Goal: Information Seeking & Learning: Compare options

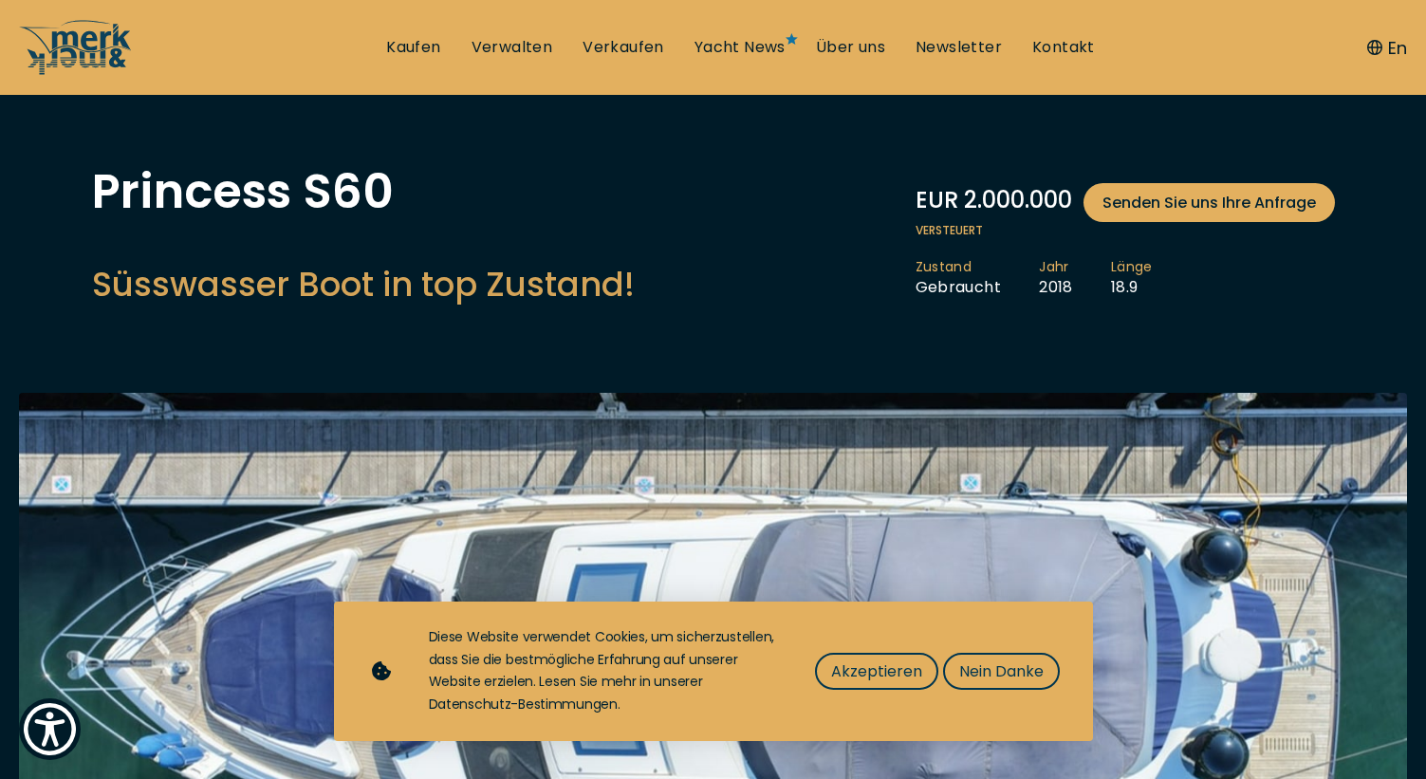
scroll to position [84, 0]
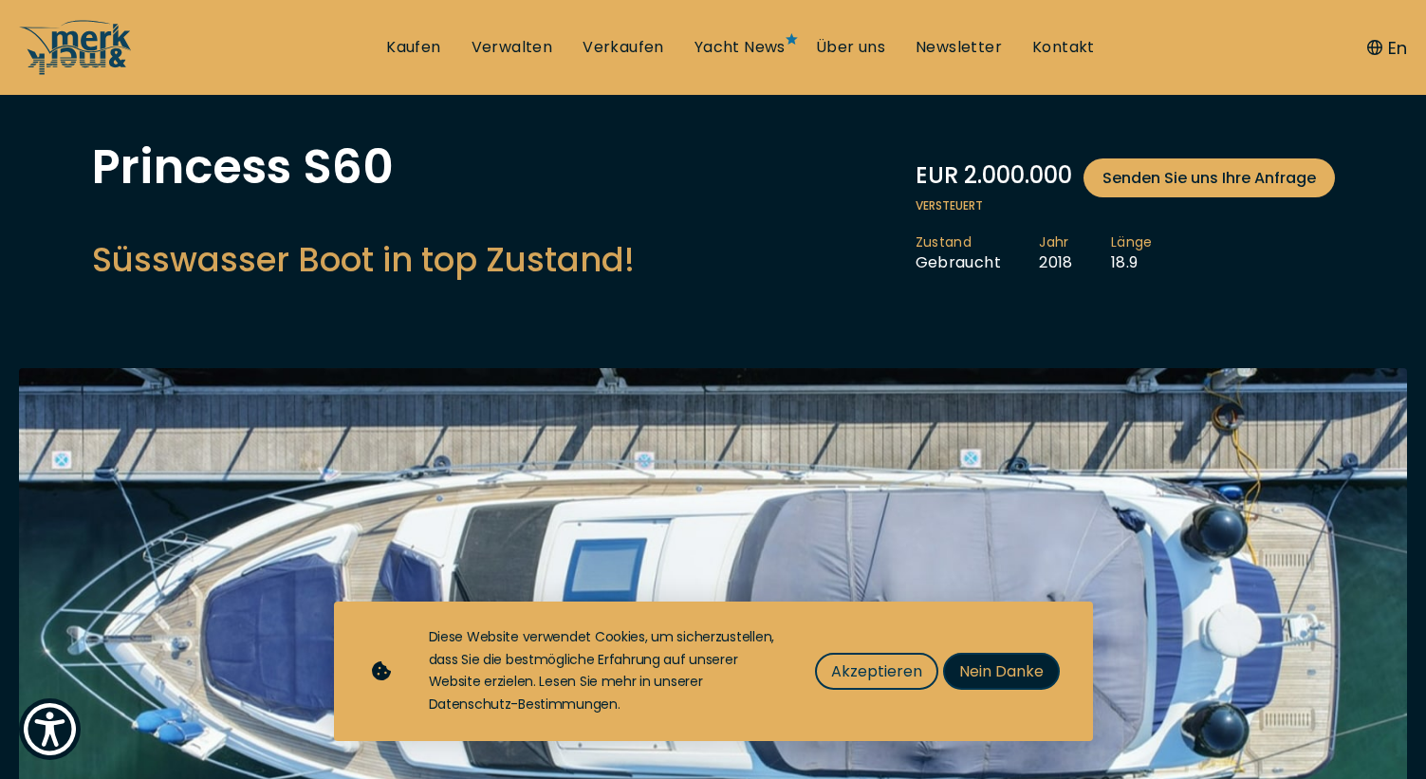
click at [995, 667] on span "Nein Danke" at bounding box center [1001, 671] width 84 height 24
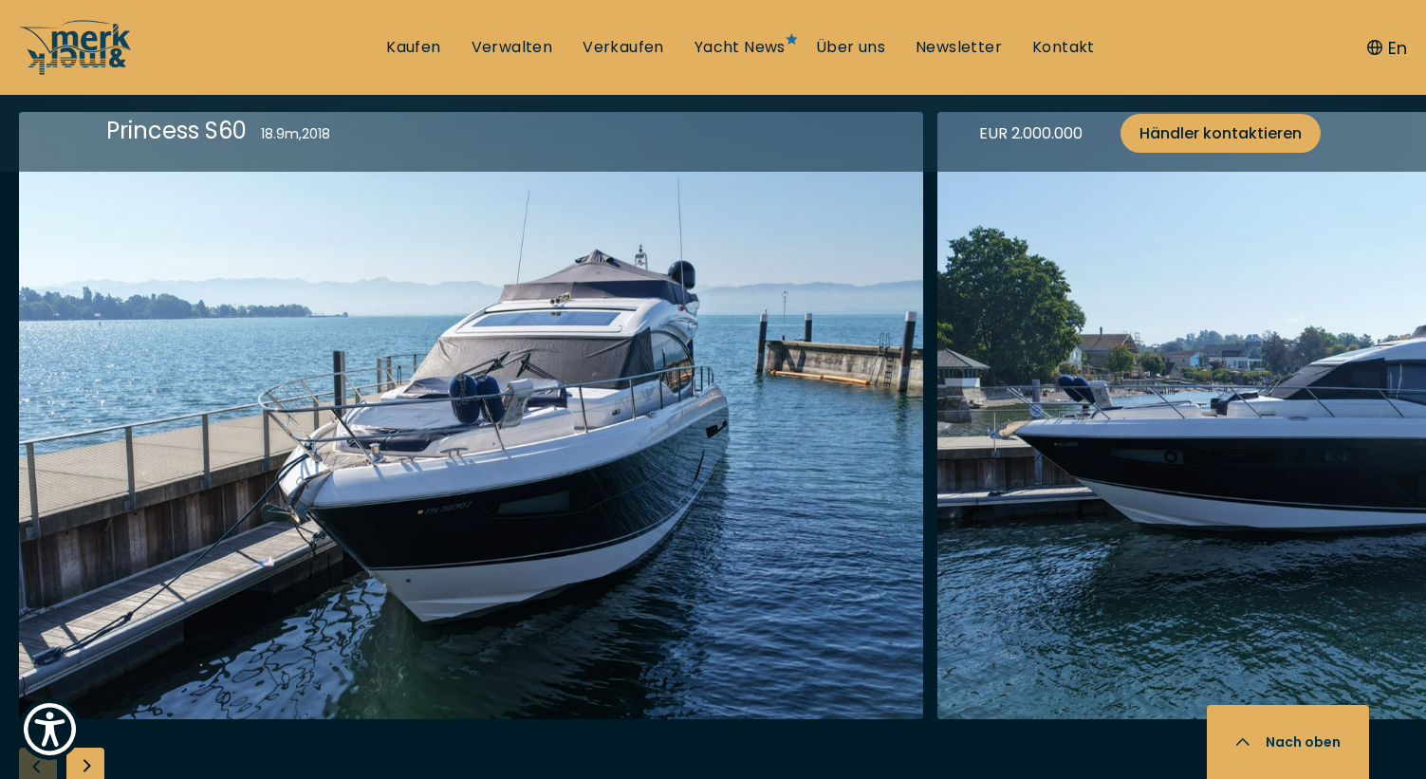
scroll to position [2380, 0]
click at [1072, 544] on img "button" at bounding box center [1389, 415] width 904 height 607
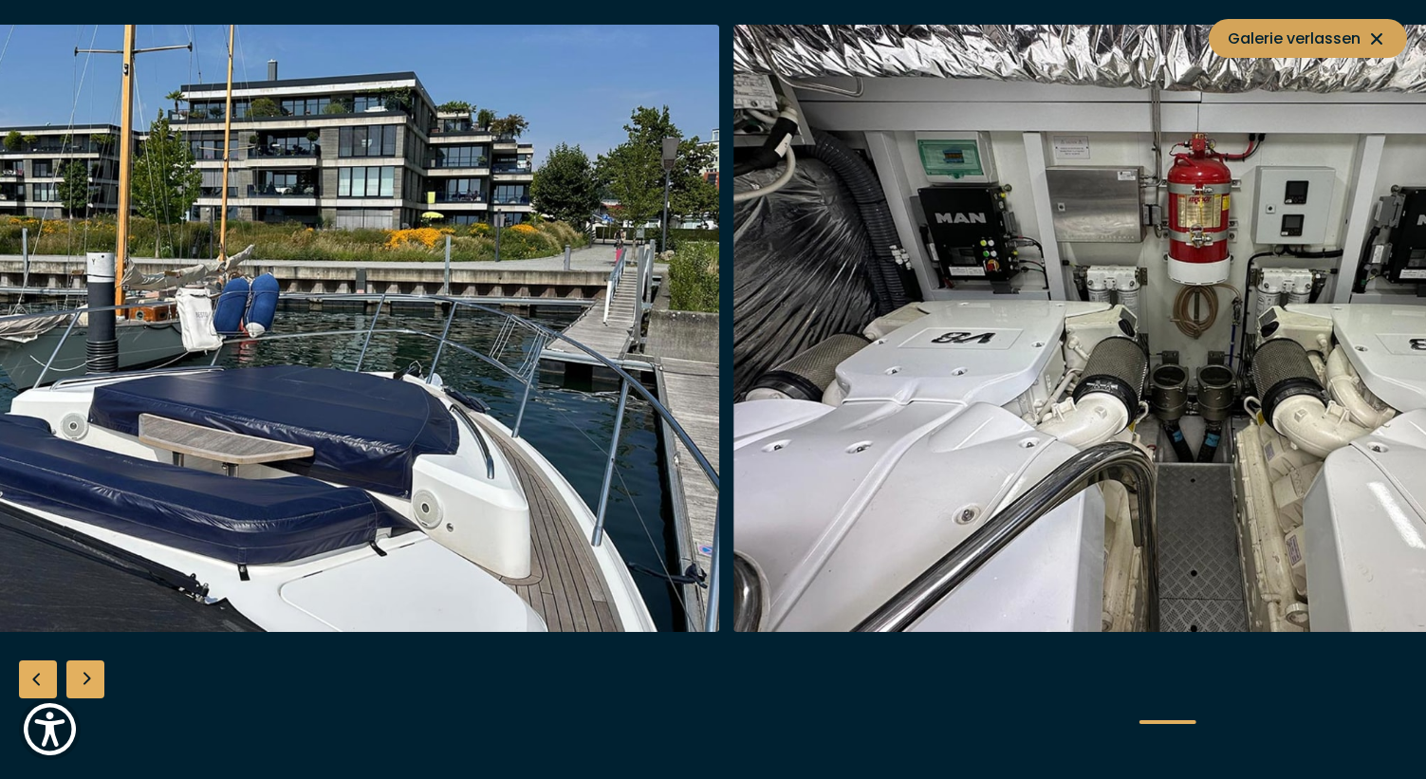
click at [1378, 28] on icon at bounding box center [1376, 39] width 23 height 23
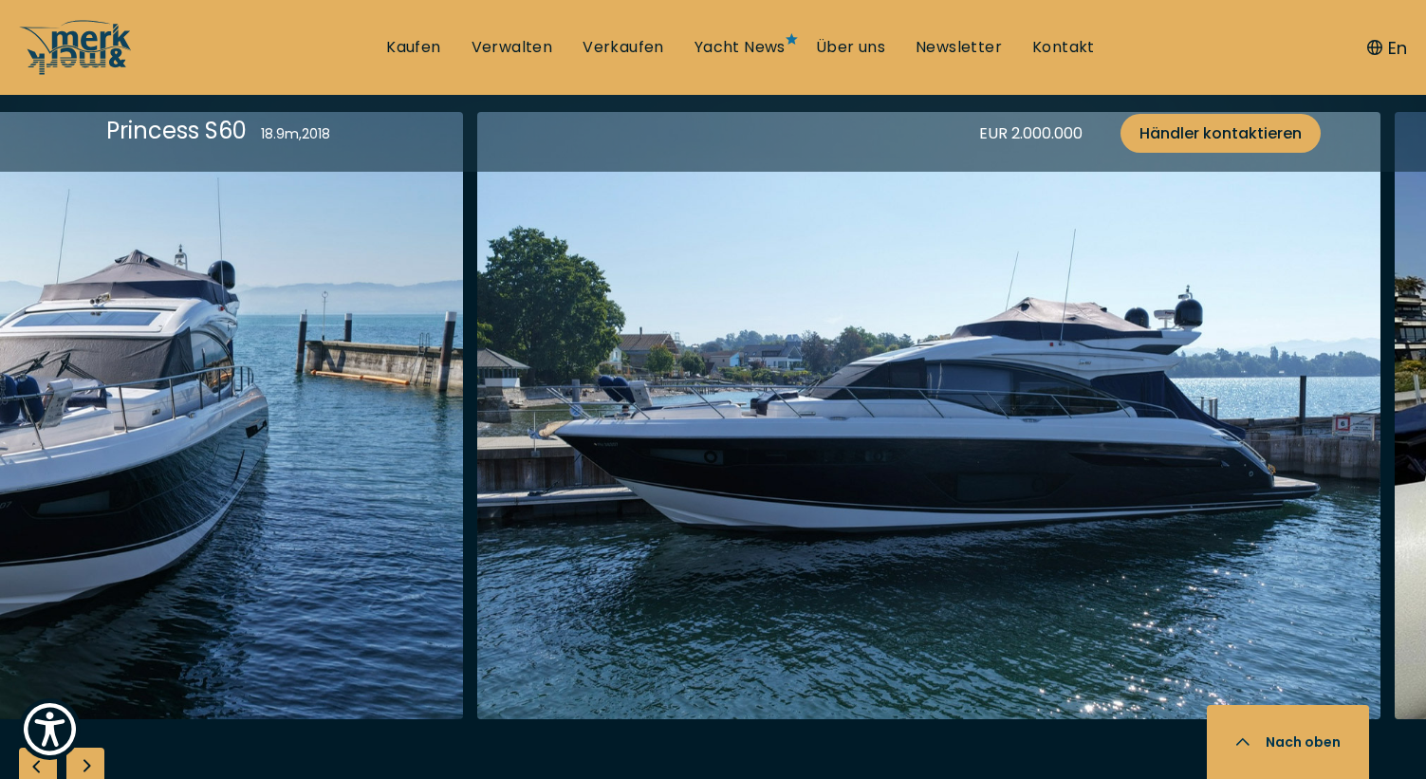
click at [623, 305] on img "button" at bounding box center [929, 415] width 904 height 607
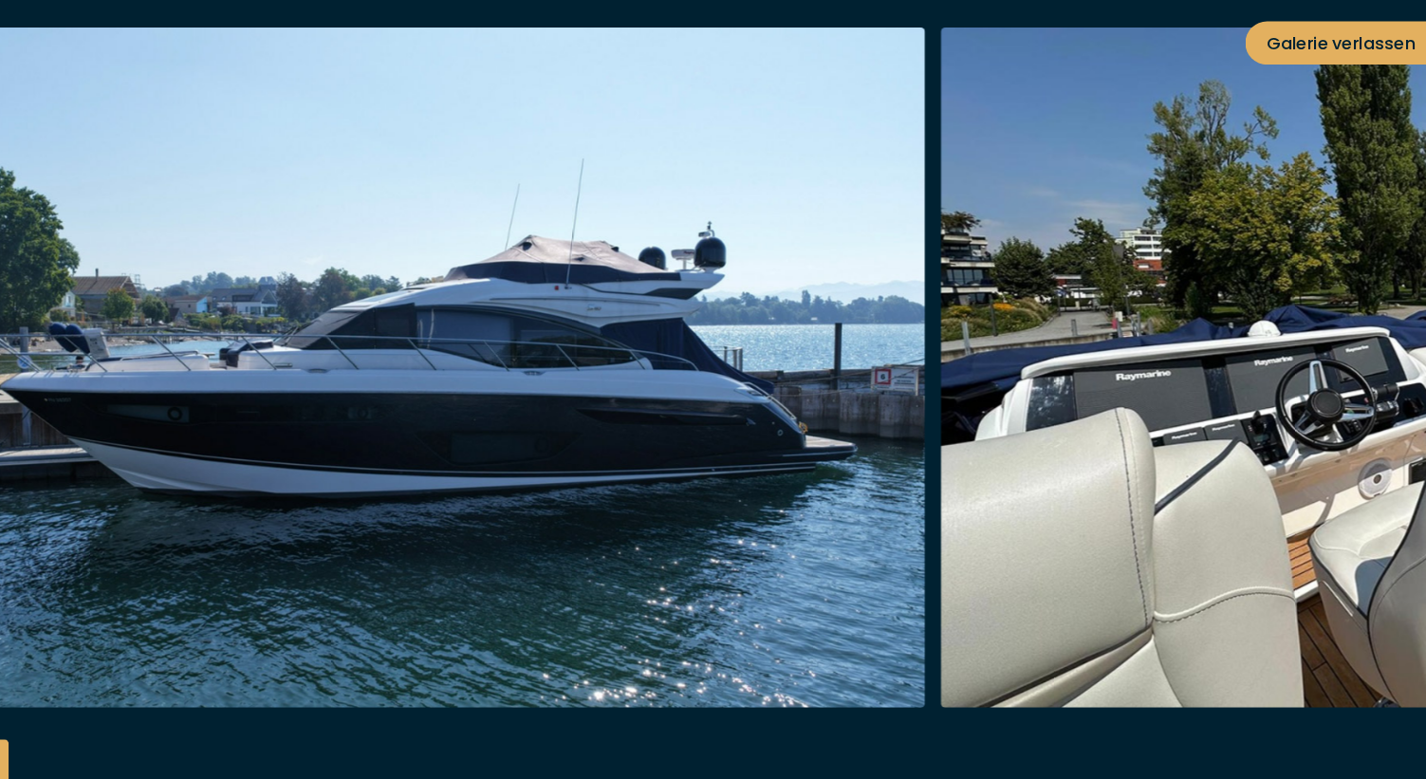
scroll to position [2053, 0]
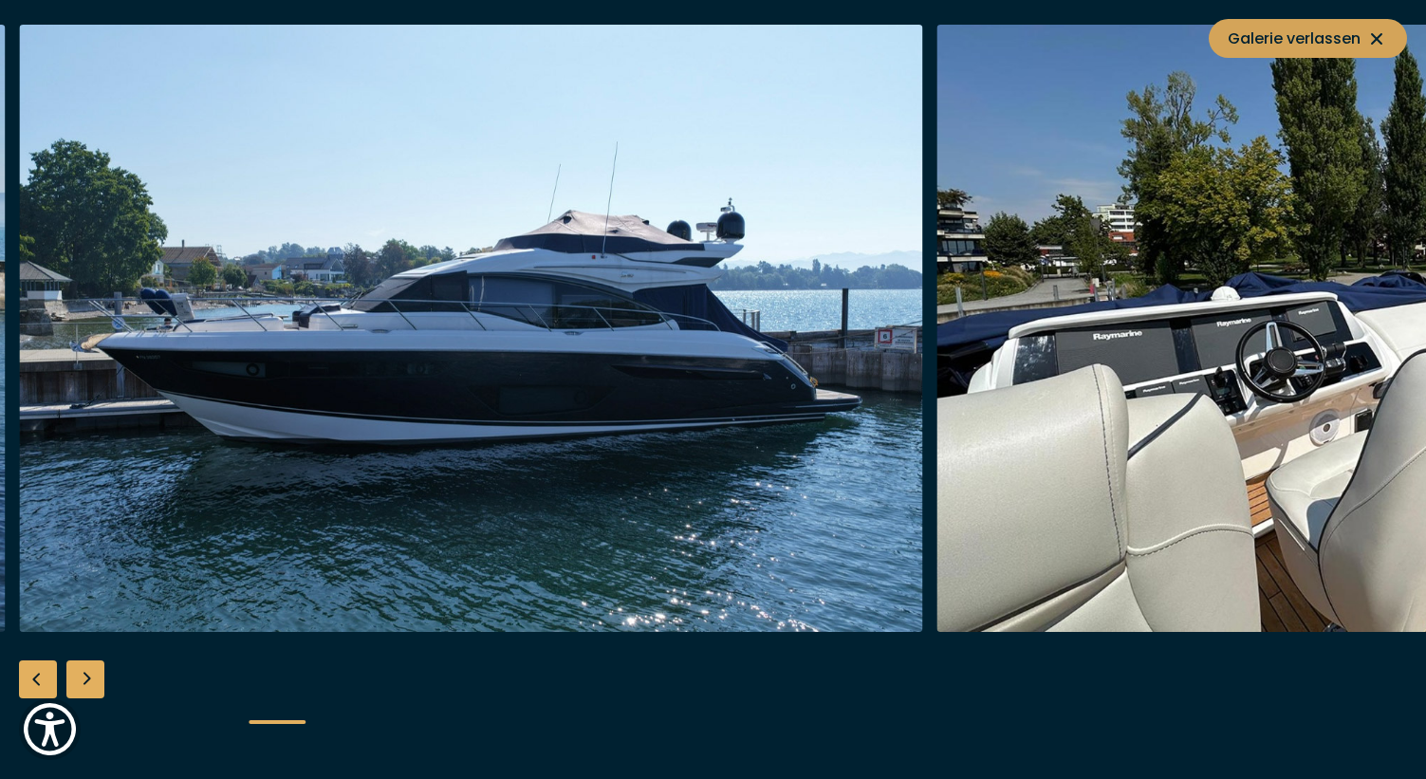
click at [1379, 37] on icon at bounding box center [1376, 38] width 11 height 11
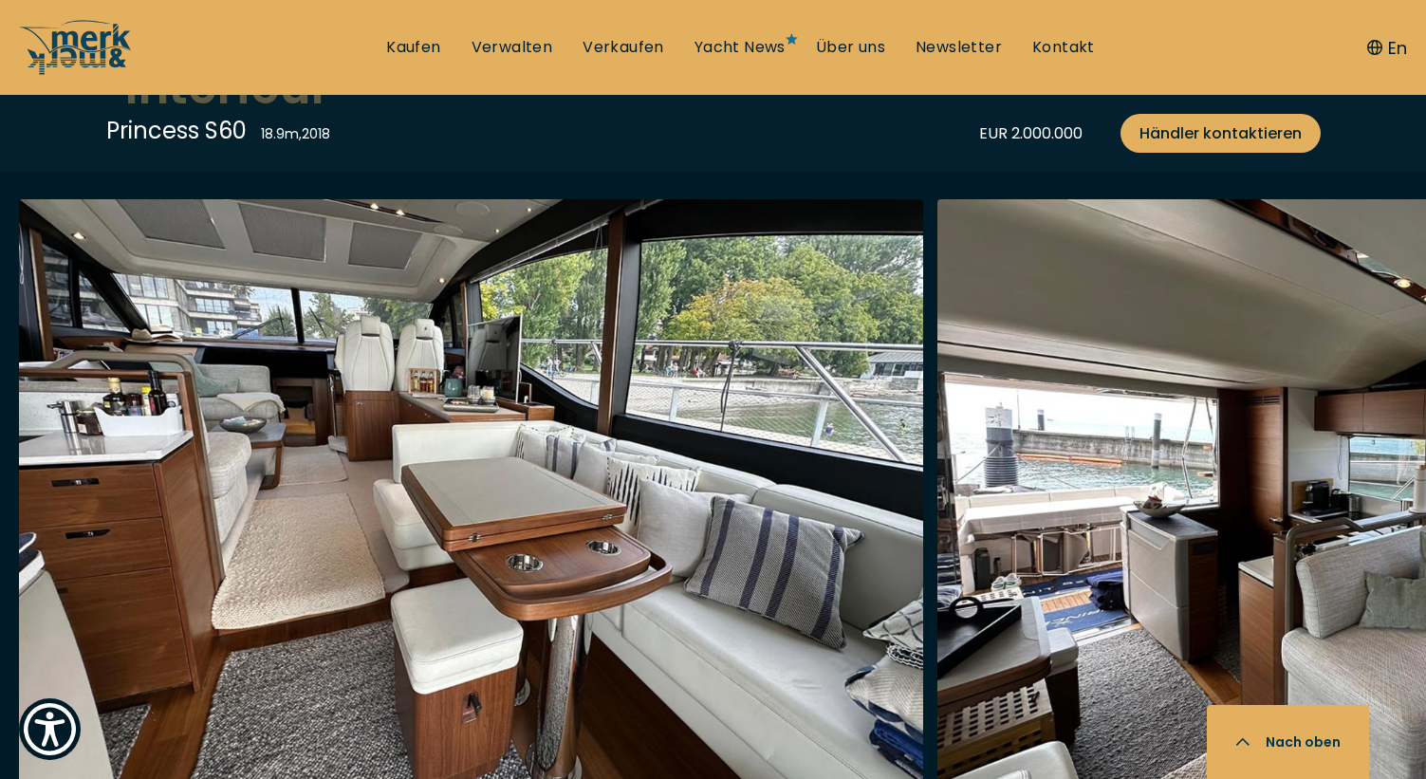
scroll to position [3362, 0]
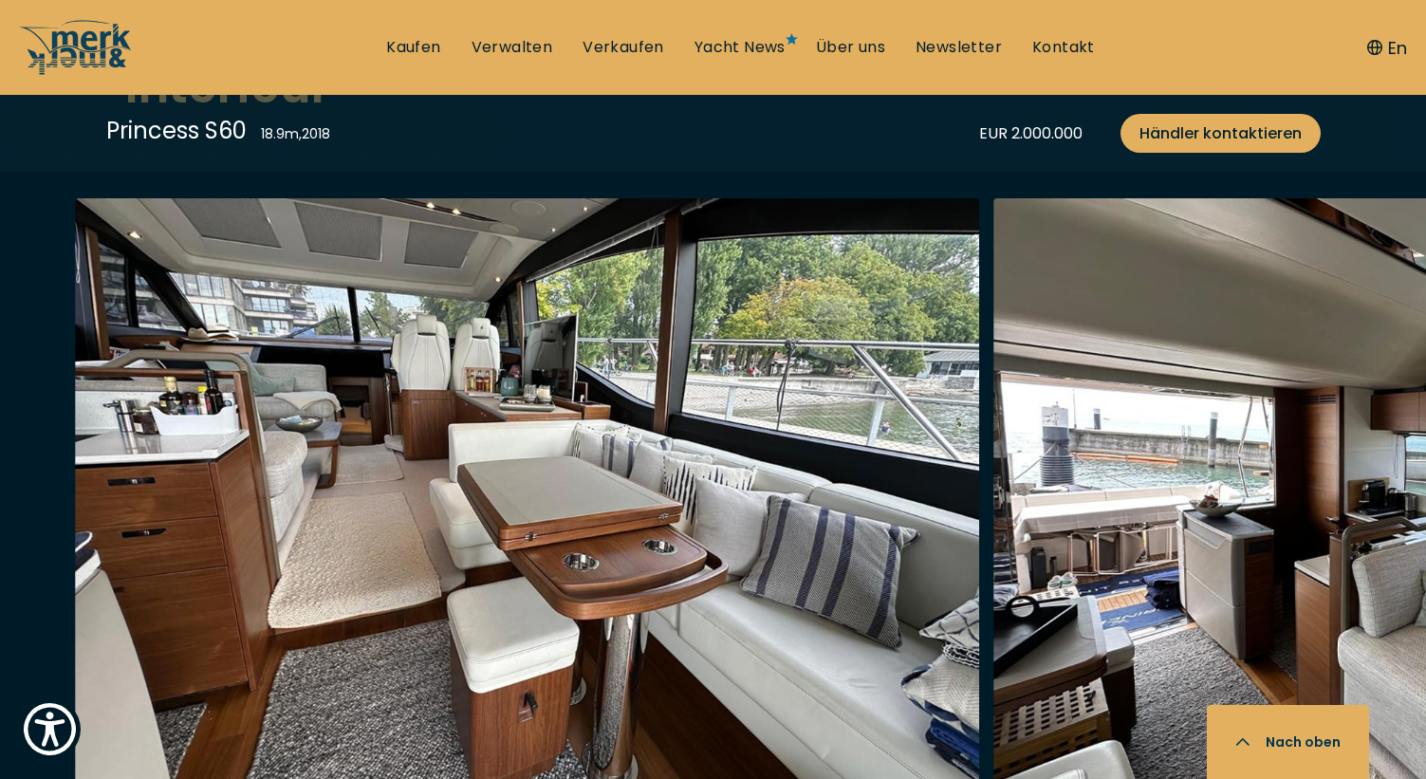
click at [875, 464] on img "button" at bounding box center [527, 501] width 904 height 607
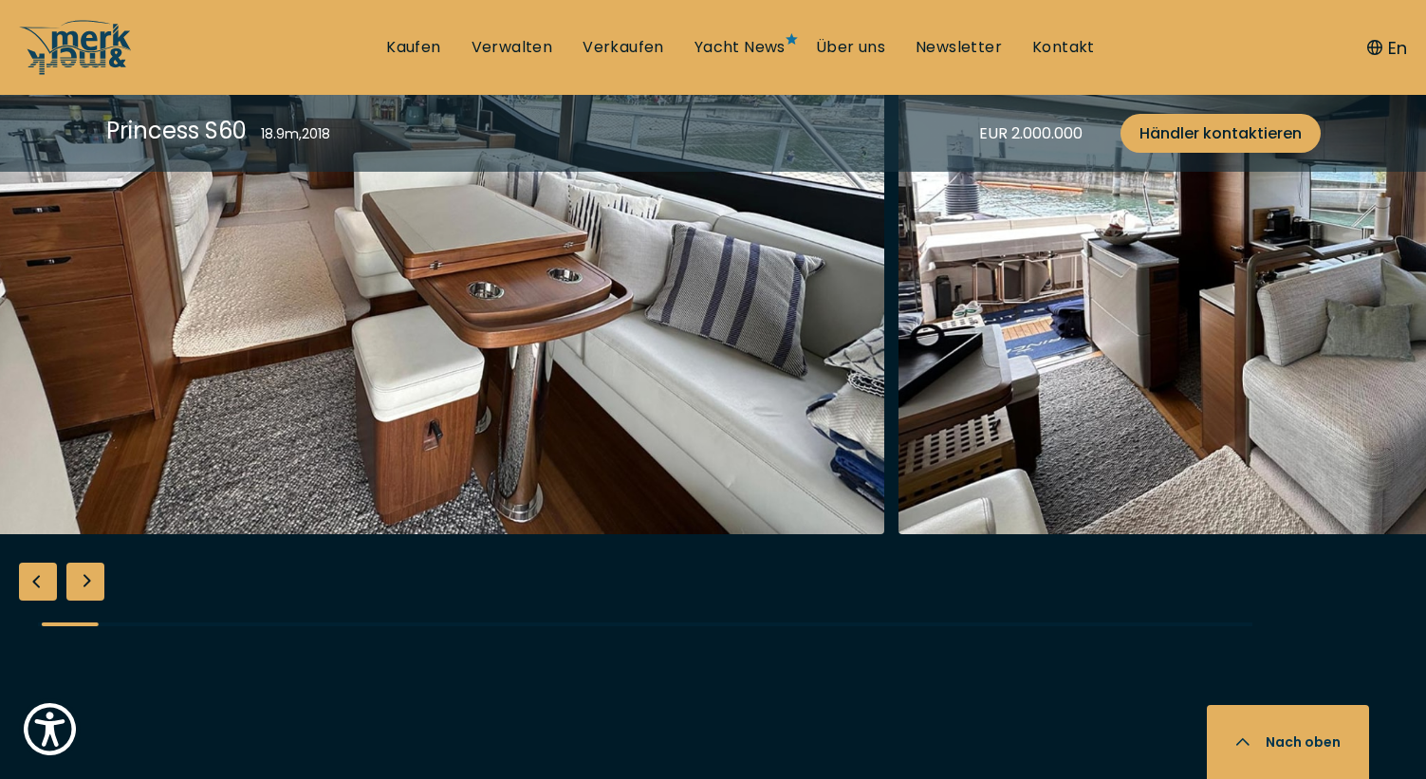
scroll to position [3633, 0]
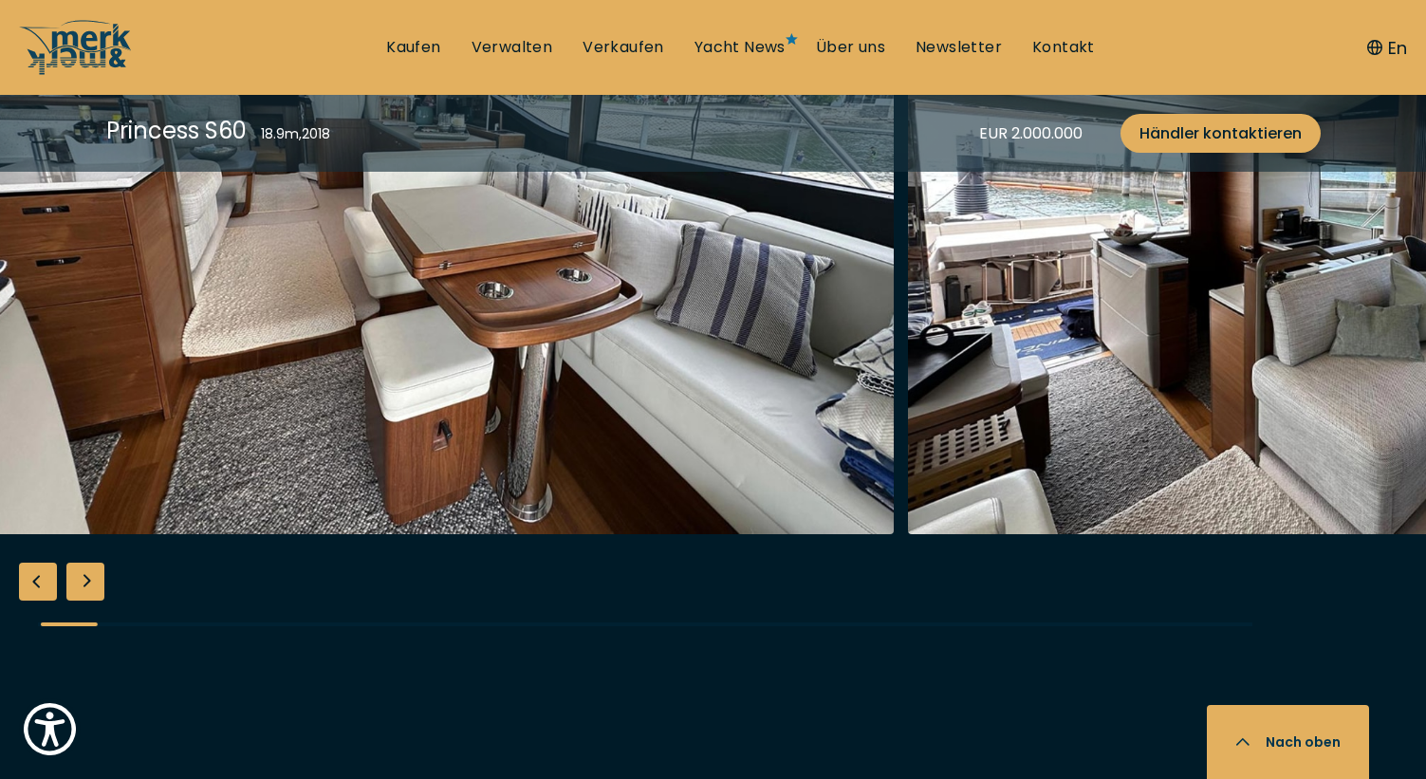
click at [774, 274] on img "button" at bounding box center [442, 230] width 904 height 607
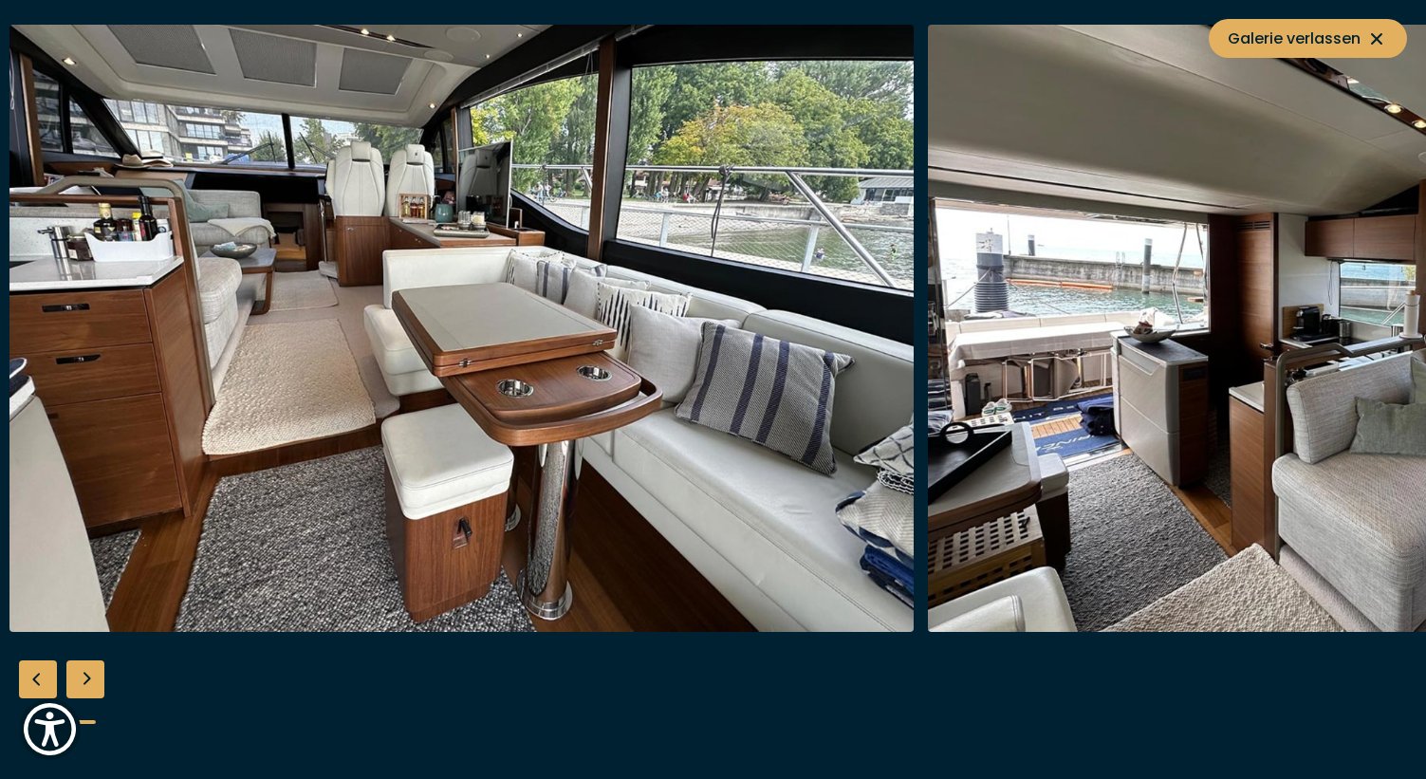
click at [1098, 373] on img "button" at bounding box center [1380, 328] width 904 height 607
click at [1375, 41] on icon at bounding box center [1376, 38] width 11 height 11
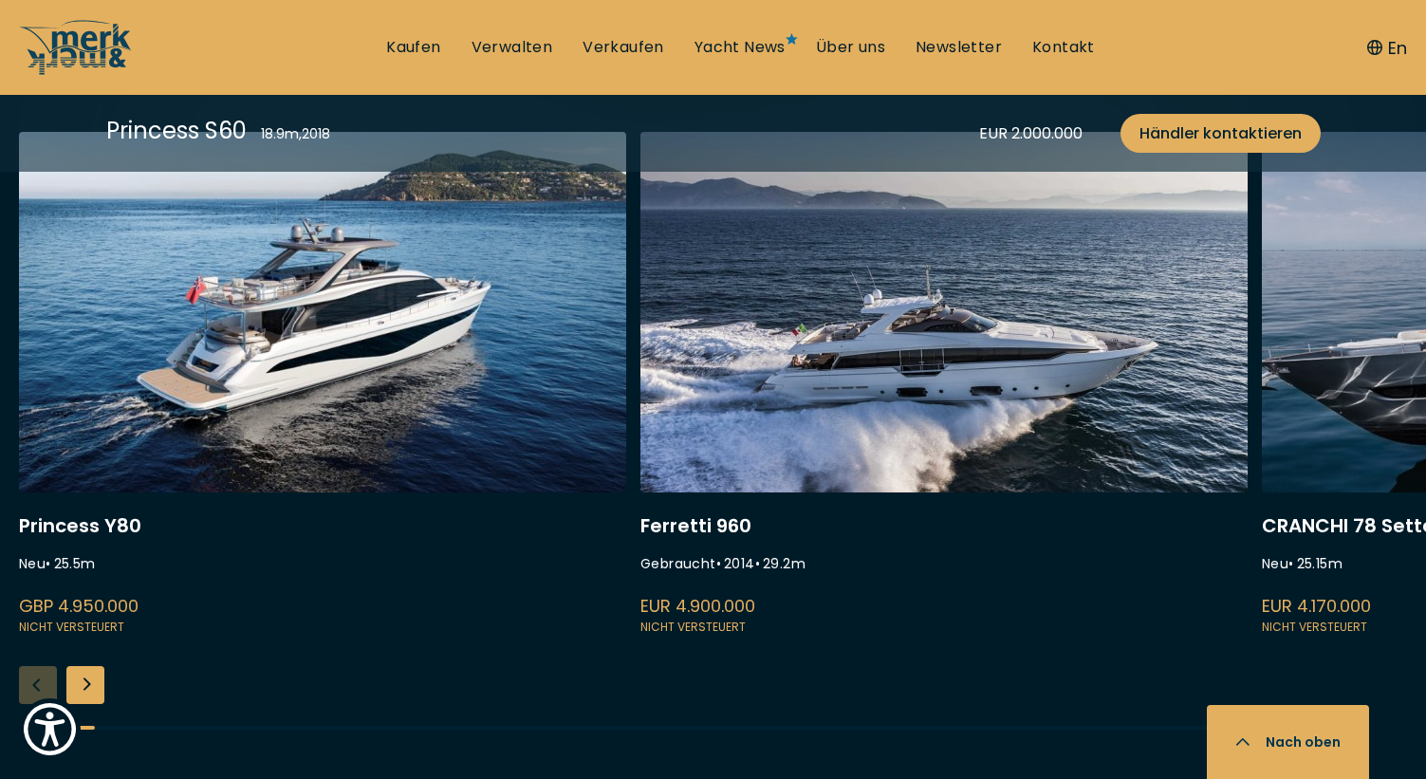
scroll to position [5023, 0]
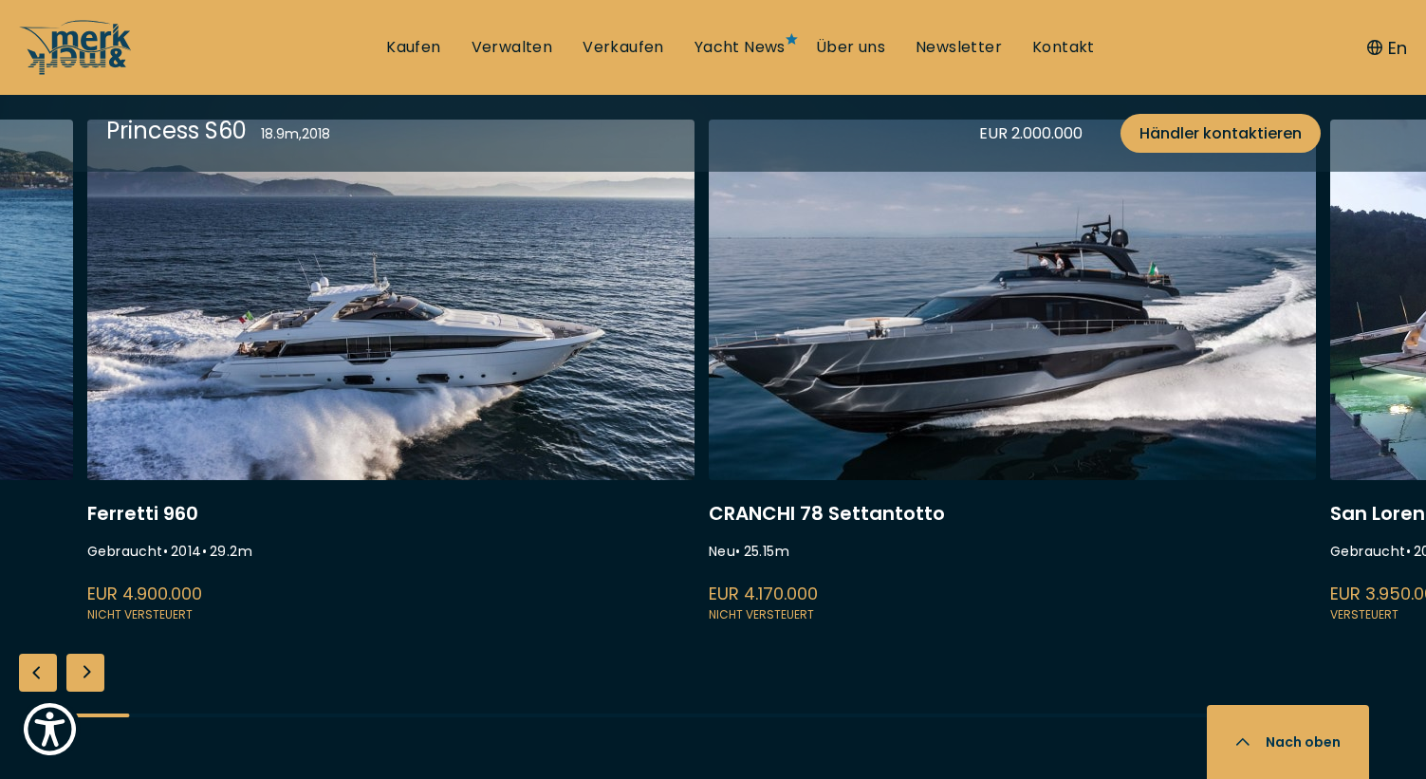
click at [544, 406] on link at bounding box center [390, 373] width 607 height 506
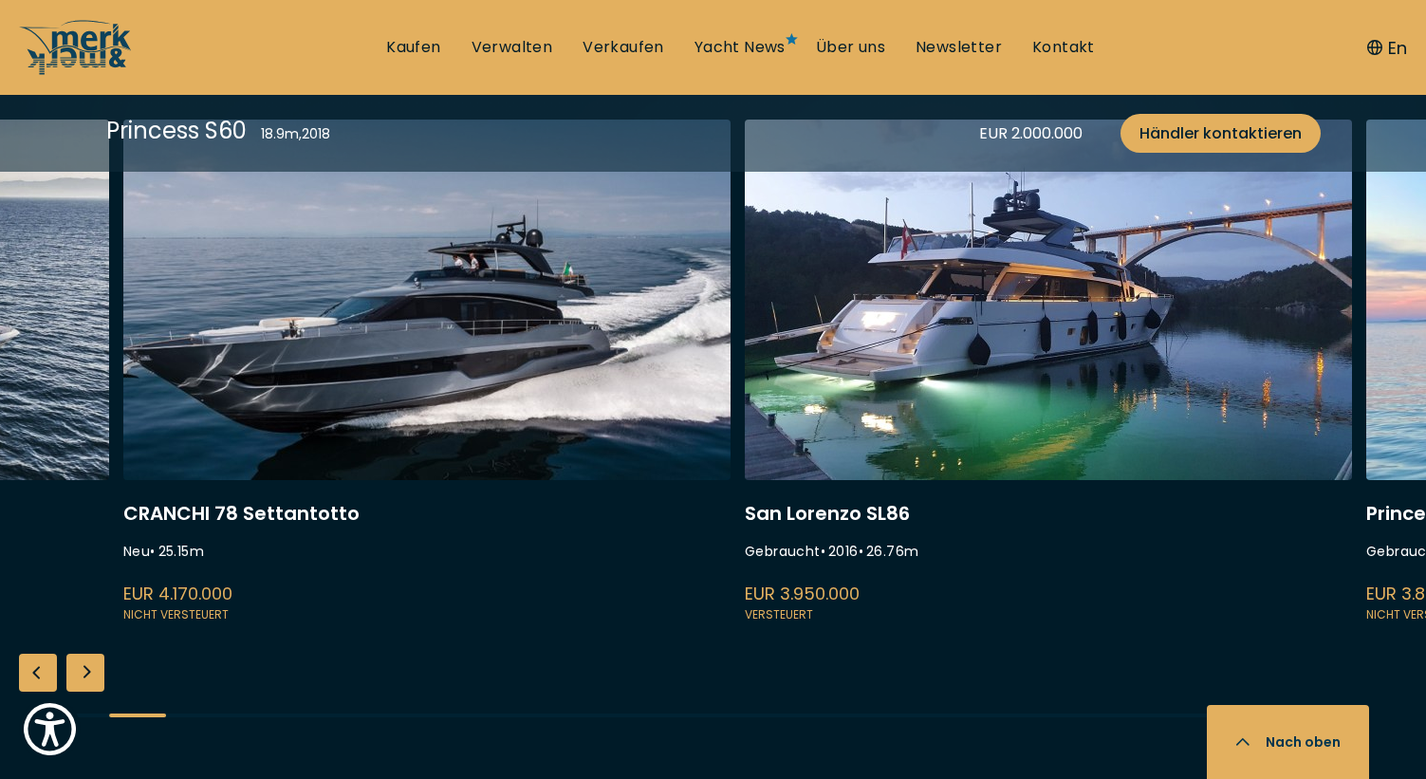
click at [364, 417] on link at bounding box center [426, 373] width 607 height 506
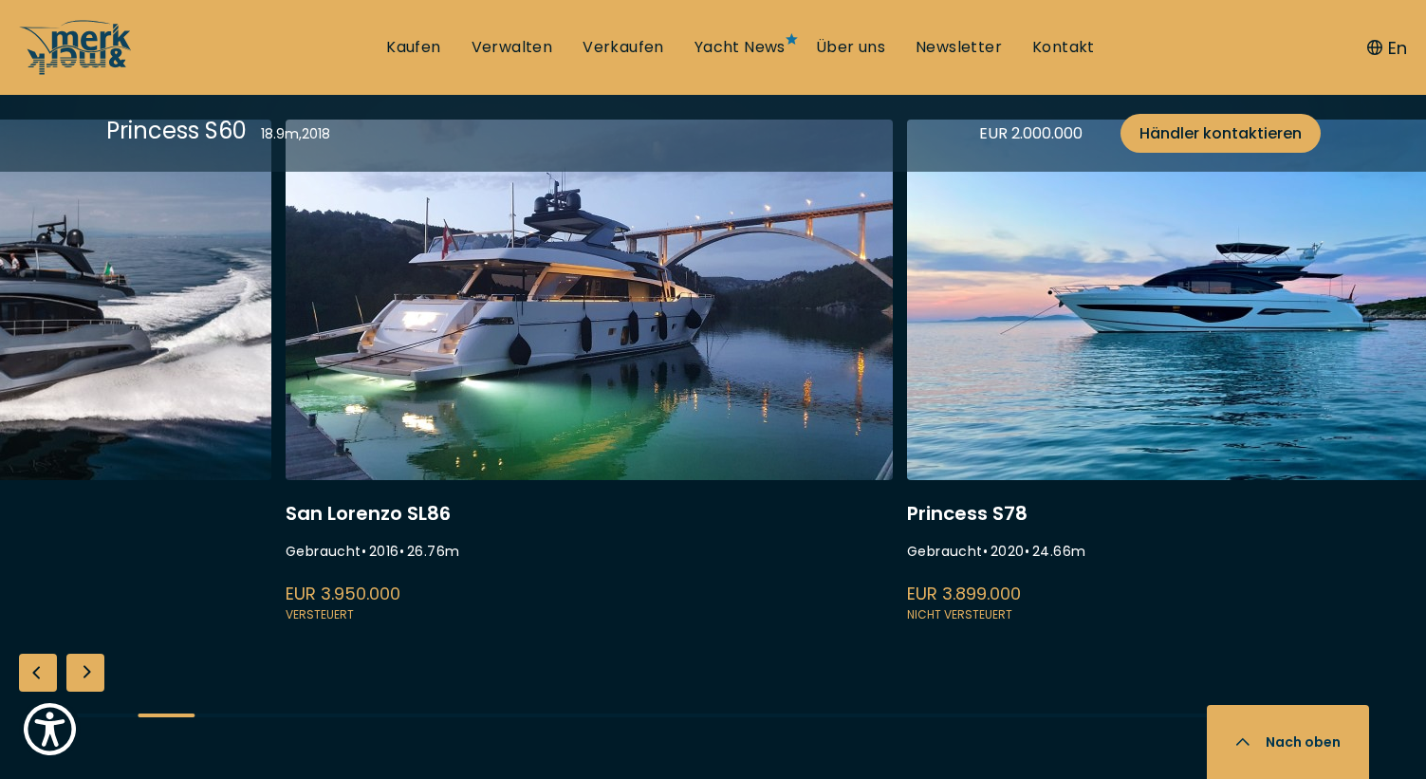
click at [487, 371] on link at bounding box center [589, 373] width 607 height 506
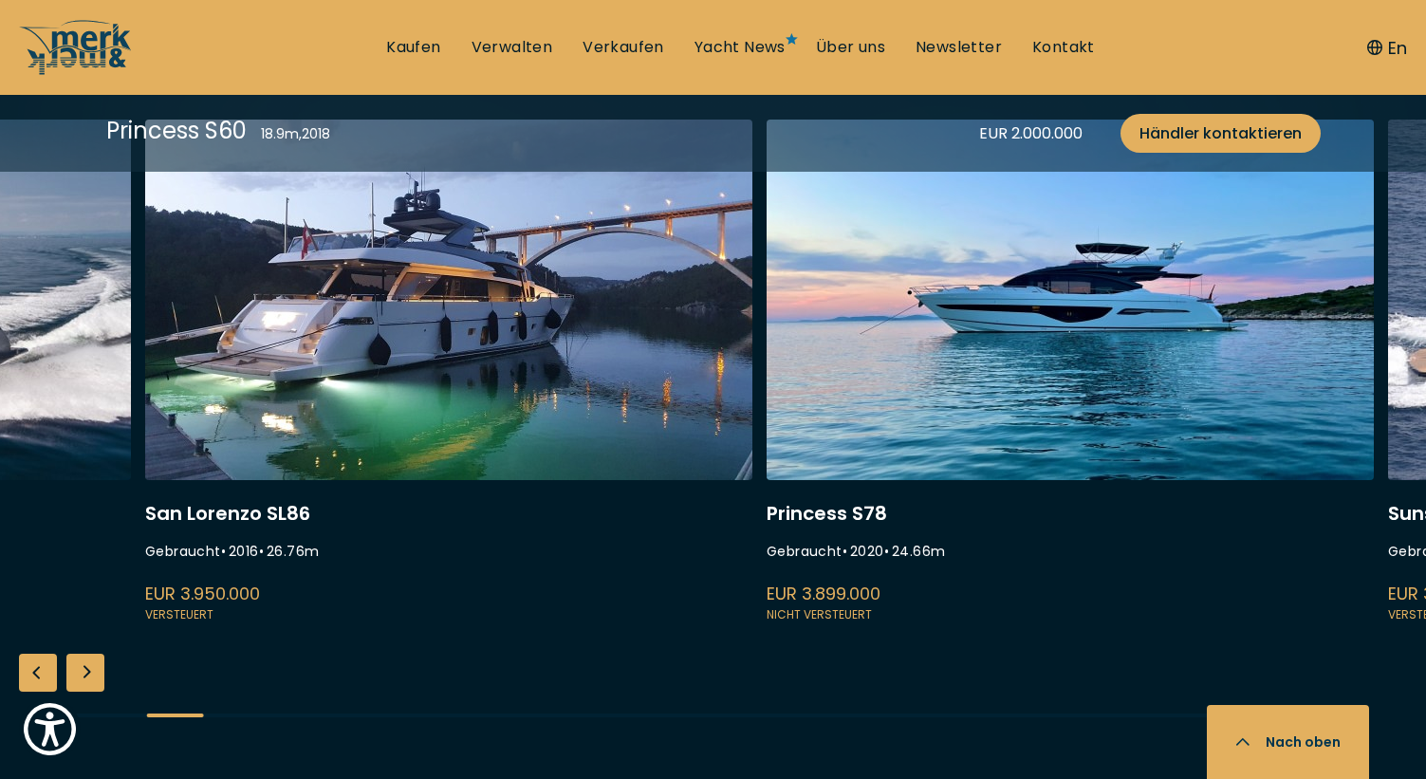
click at [470, 370] on link at bounding box center [448, 373] width 607 height 506
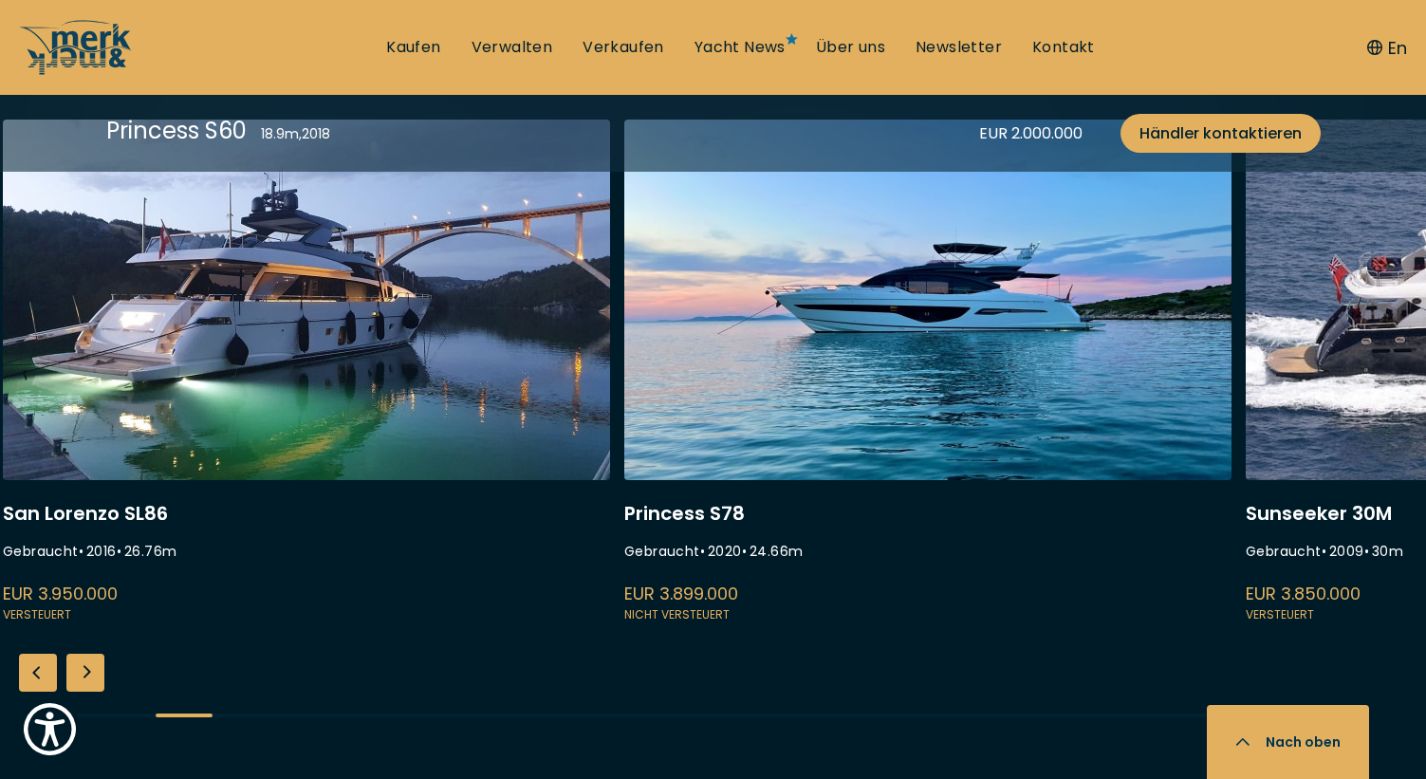
click at [1080, 378] on link at bounding box center [927, 373] width 607 height 506
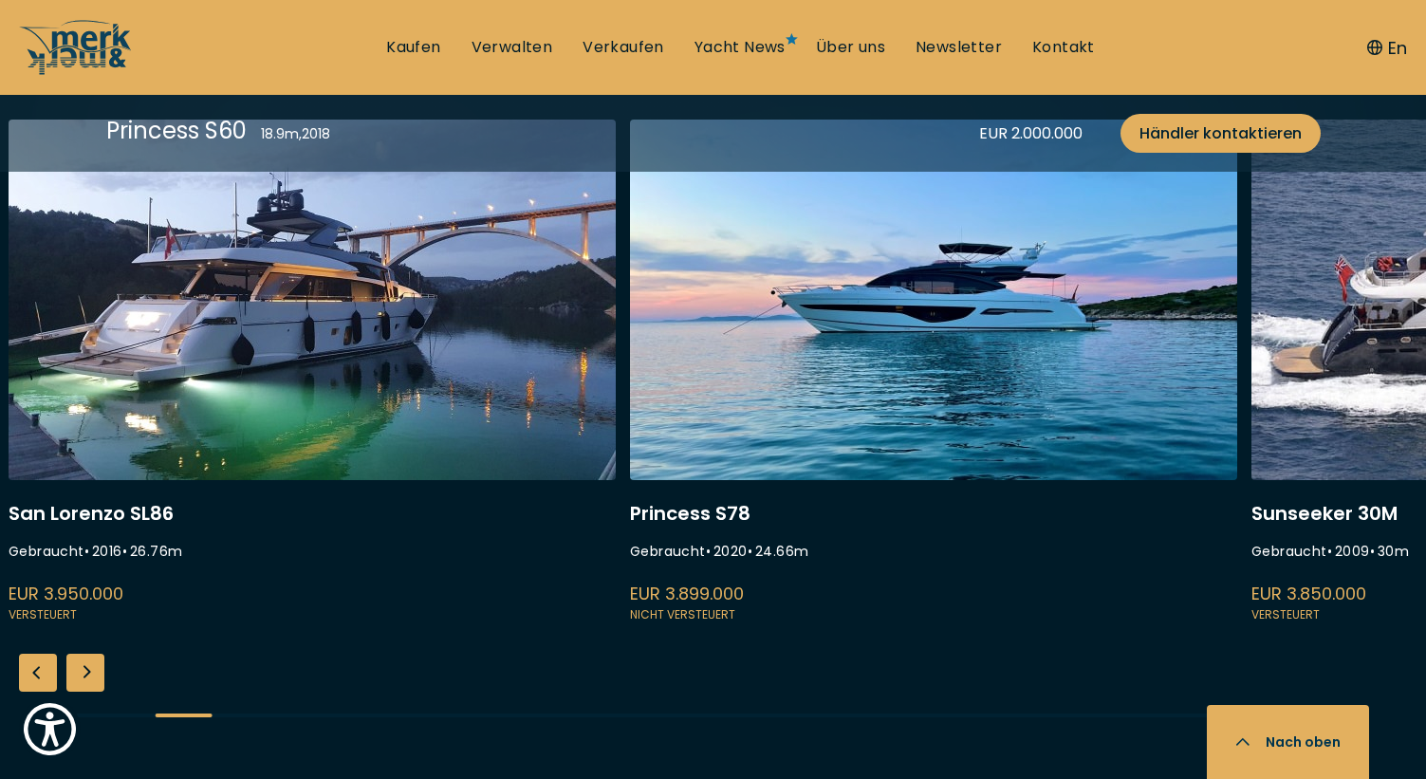
click at [325, 372] on link at bounding box center [312, 373] width 607 height 506
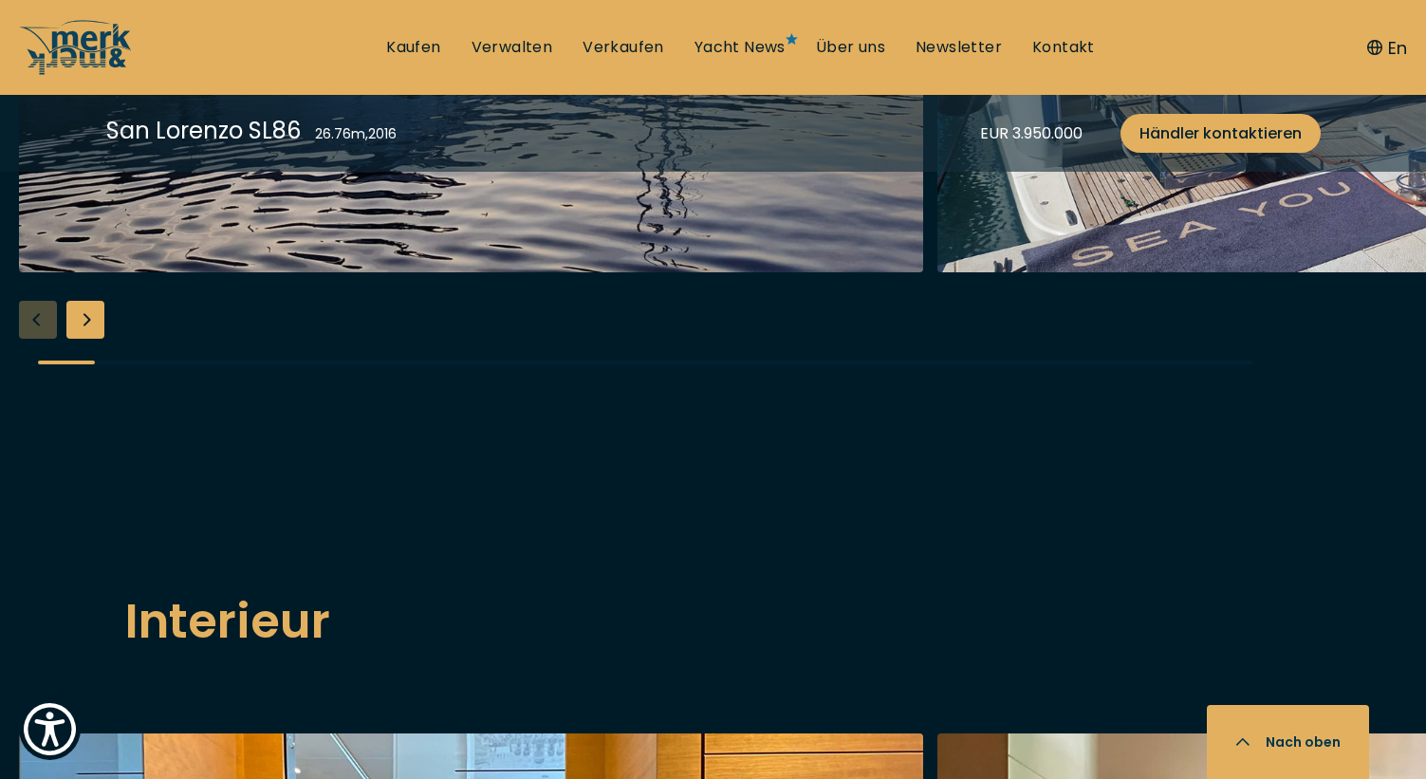
scroll to position [2595, 0]
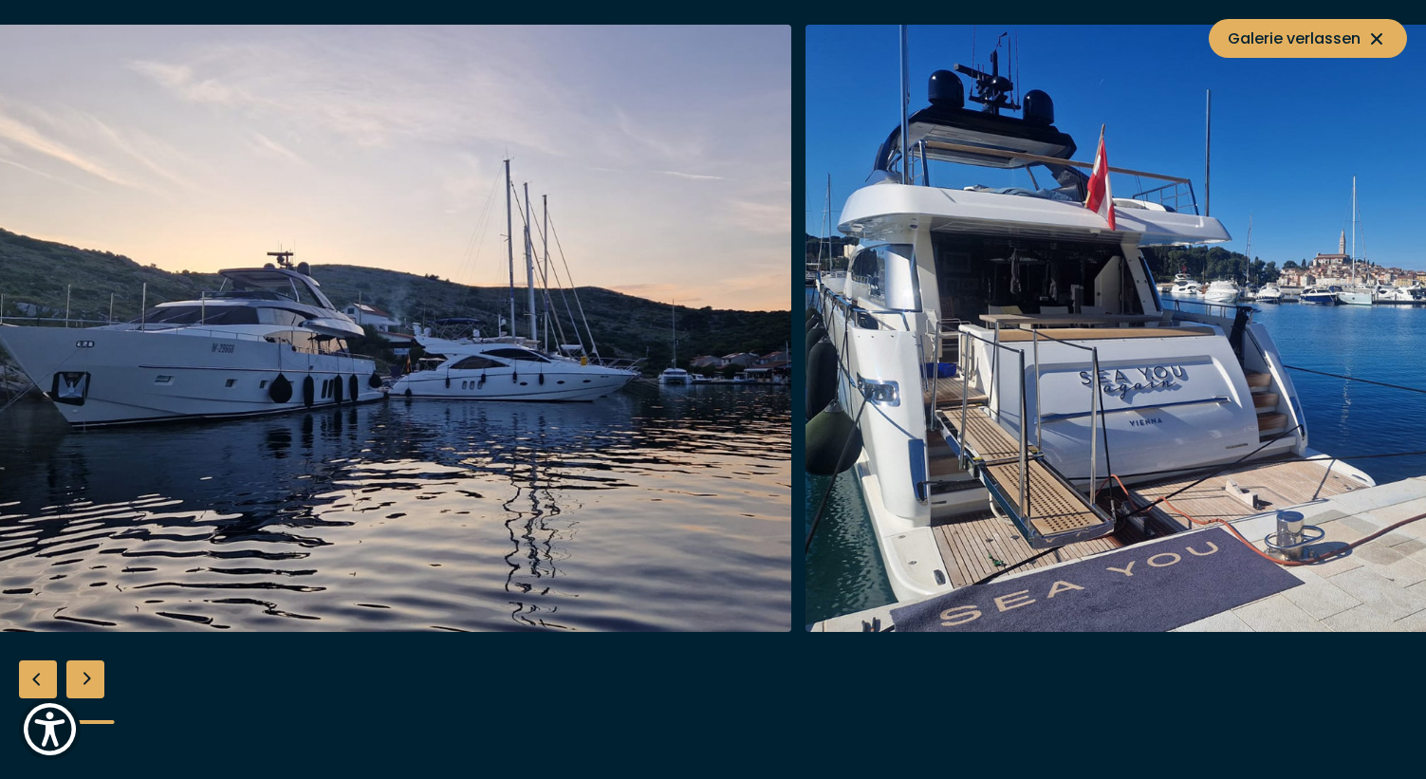
click at [135, 433] on img "button" at bounding box center [339, 328] width 904 height 607
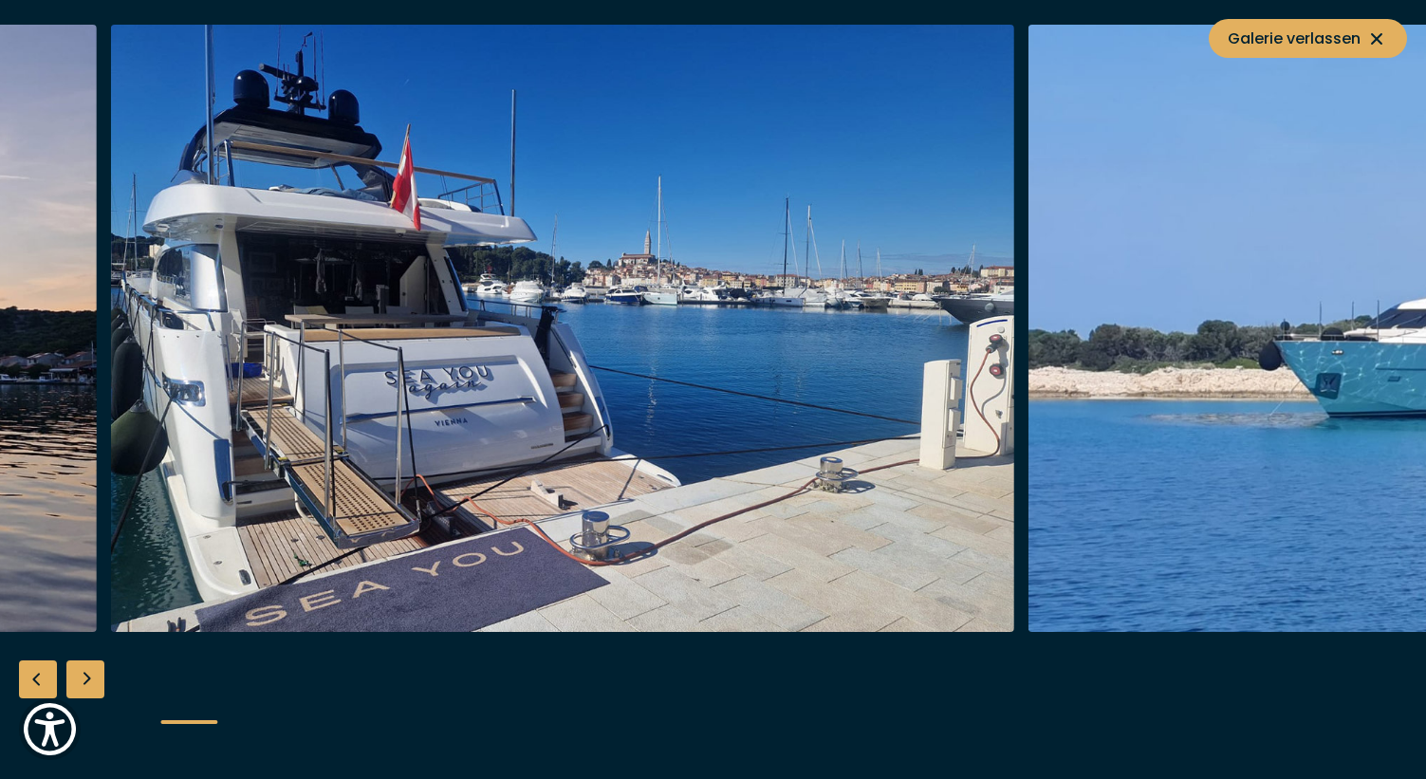
click at [132, 448] on img "button" at bounding box center [562, 328] width 904 height 607
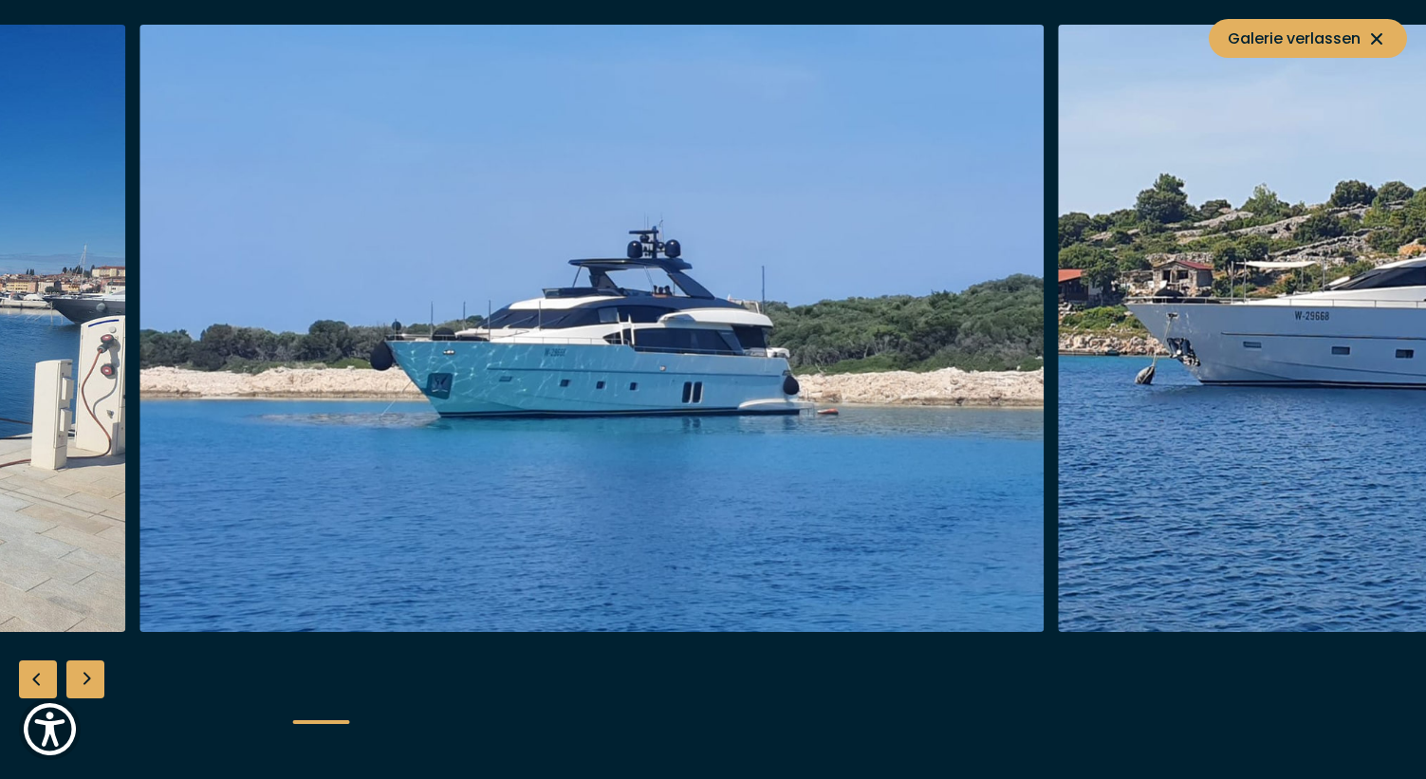
click at [139, 432] on img "button" at bounding box center [591, 328] width 904 height 607
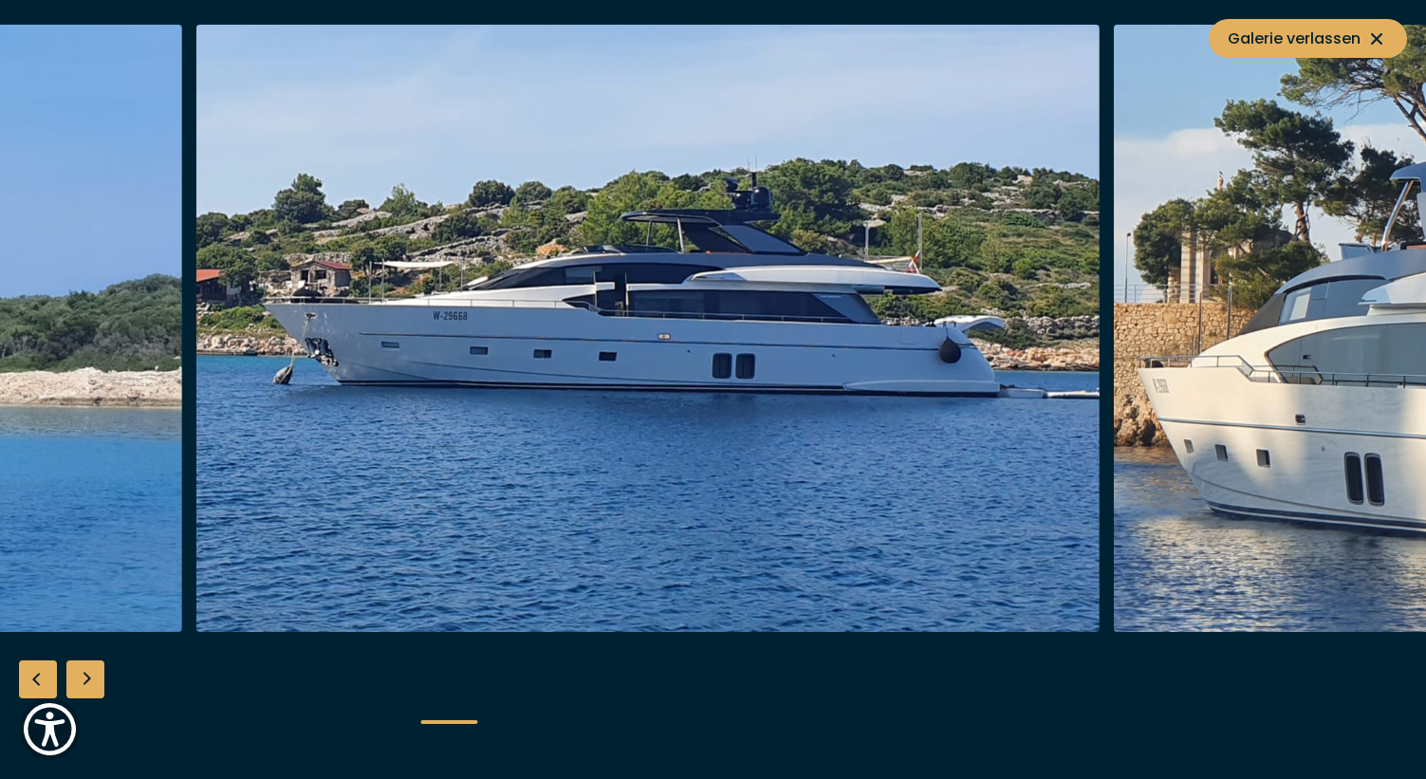
click at [307, 381] on img "button" at bounding box center [647, 328] width 904 height 607
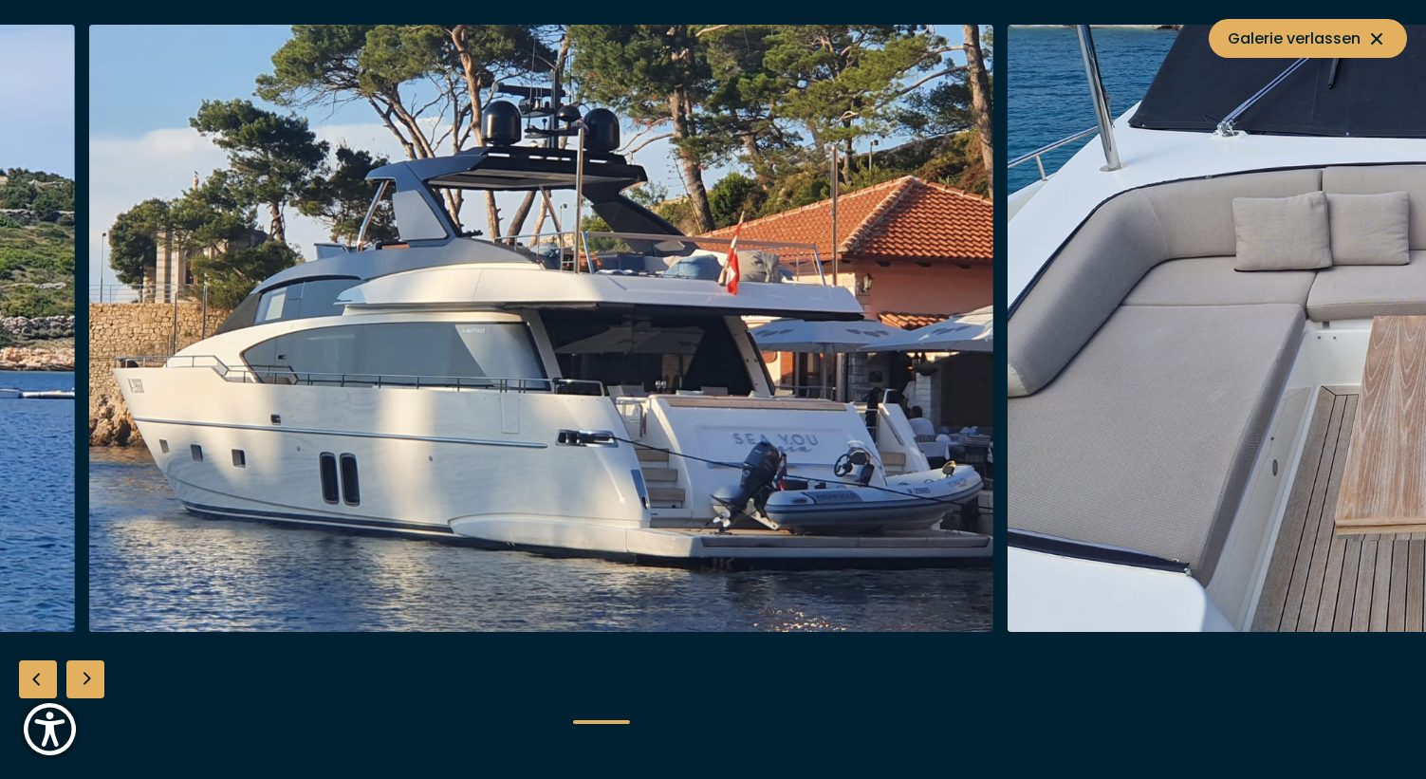
click at [281, 382] on img "button" at bounding box center [541, 328] width 904 height 607
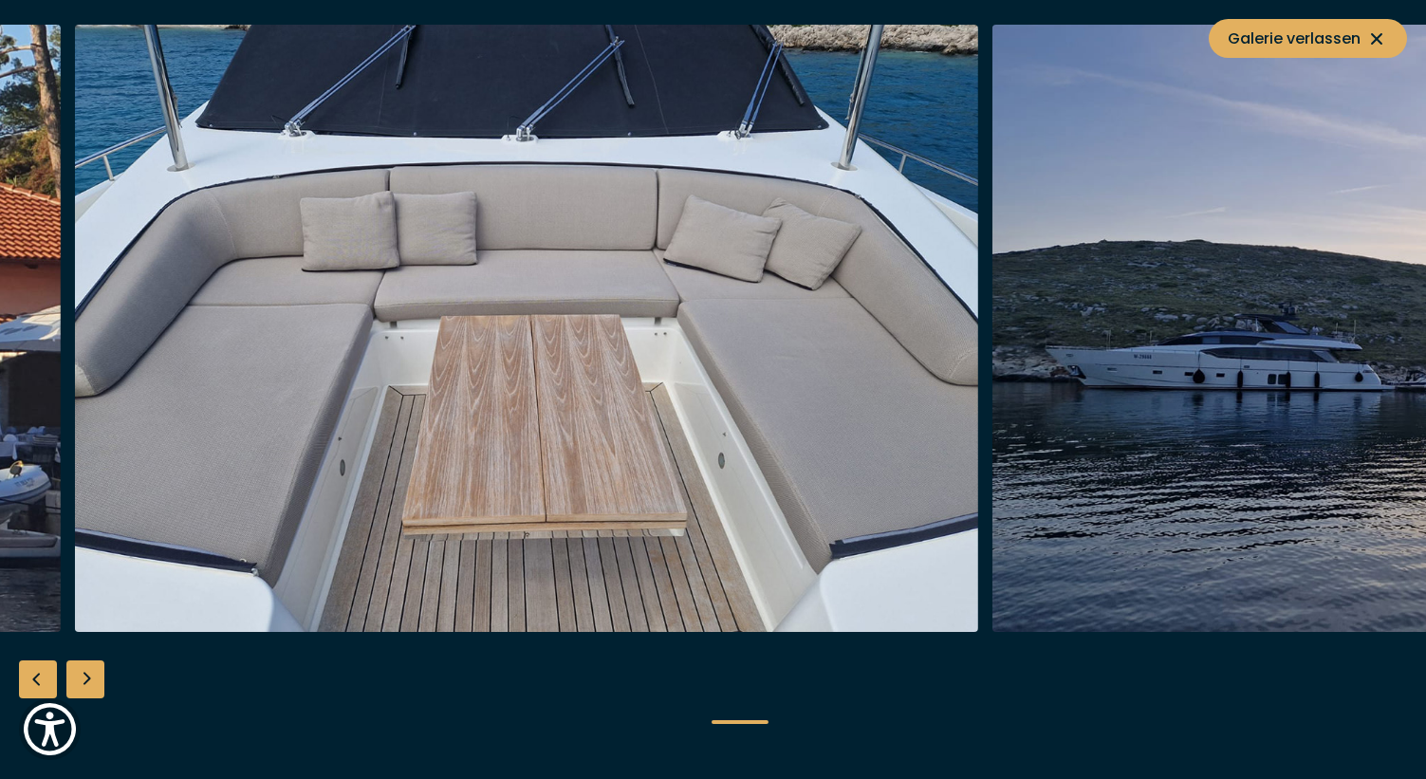
click at [76, 397] on img "button" at bounding box center [527, 328] width 904 height 607
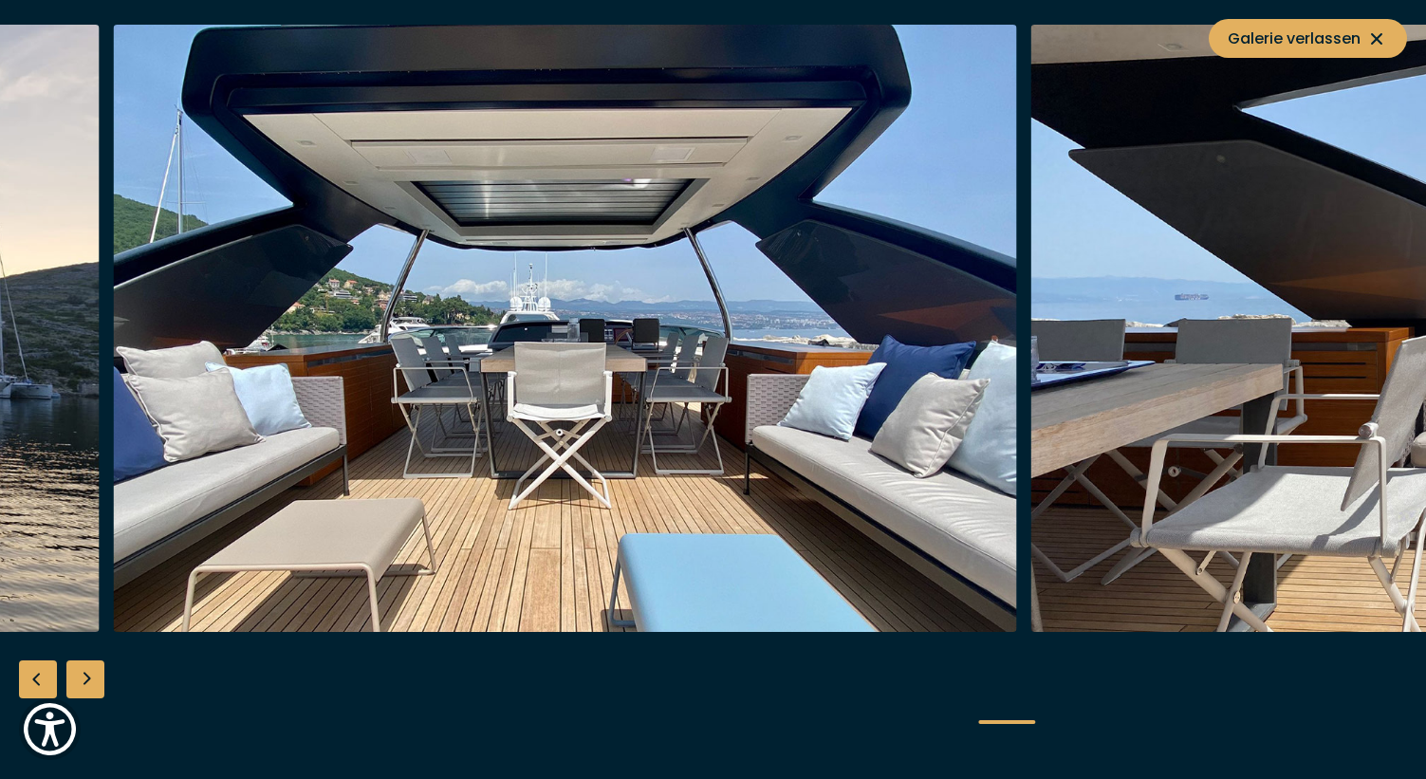
click at [399, 372] on img "button" at bounding box center [565, 328] width 904 height 607
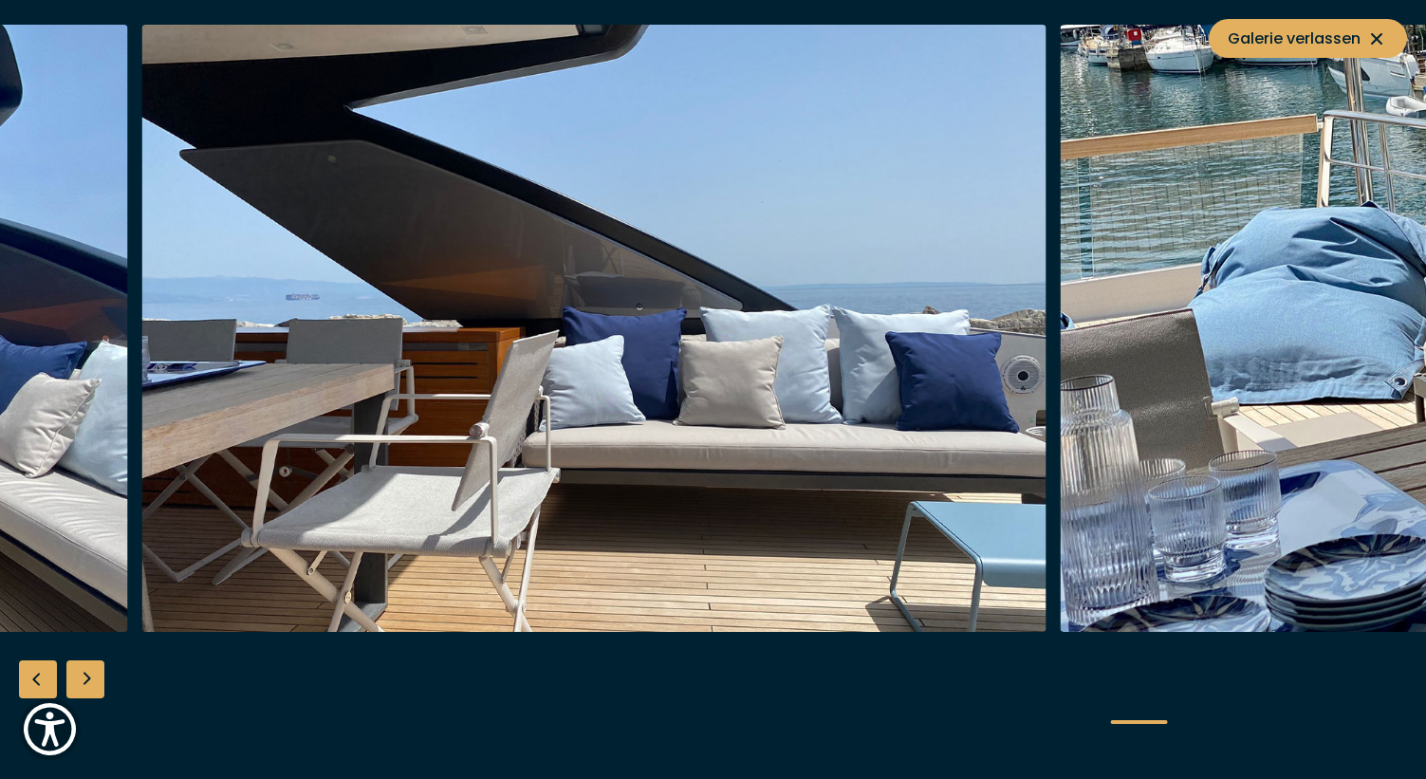
click at [417, 465] on img "button" at bounding box center [594, 328] width 904 height 607
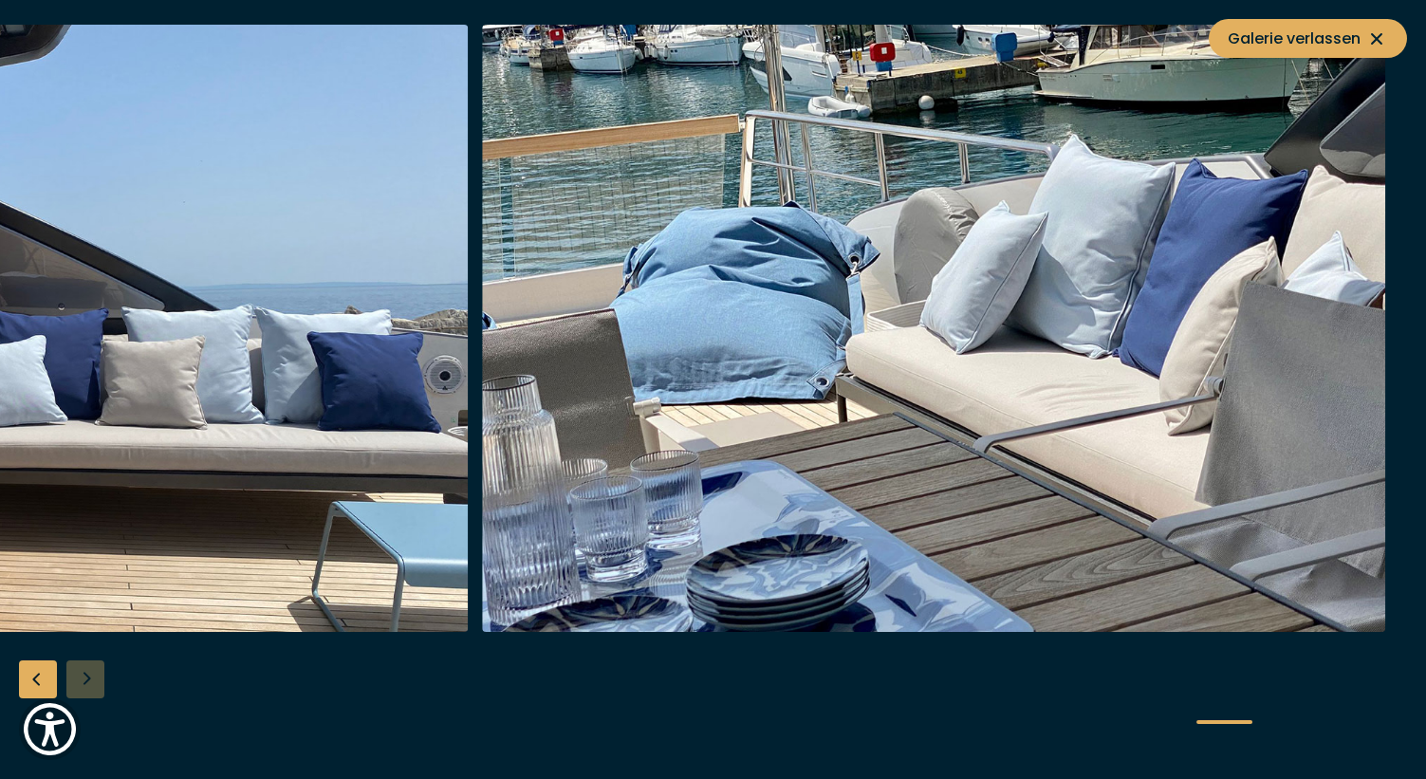
click at [482, 478] on img "button" at bounding box center [934, 328] width 904 height 607
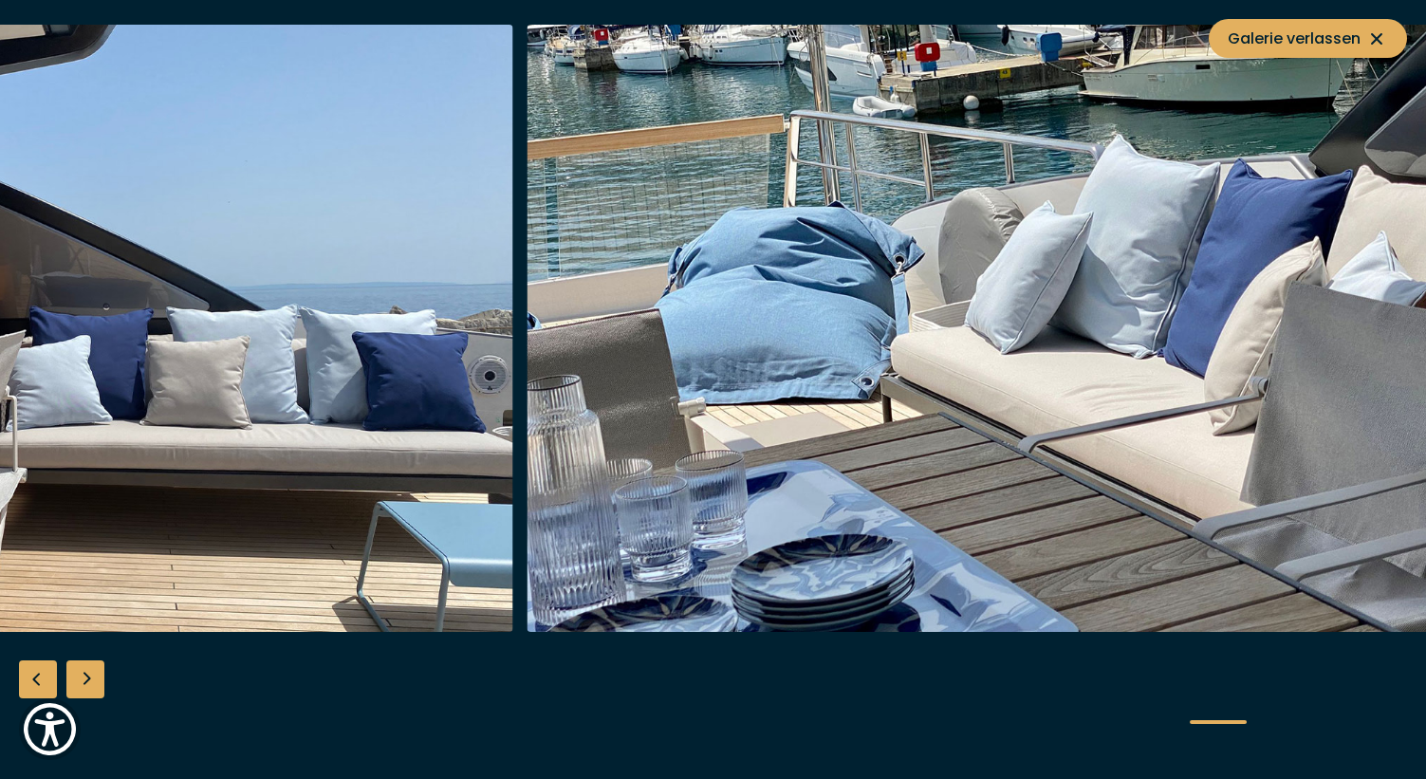
click at [513, 428] on img "button" at bounding box center [61, 328] width 904 height 607
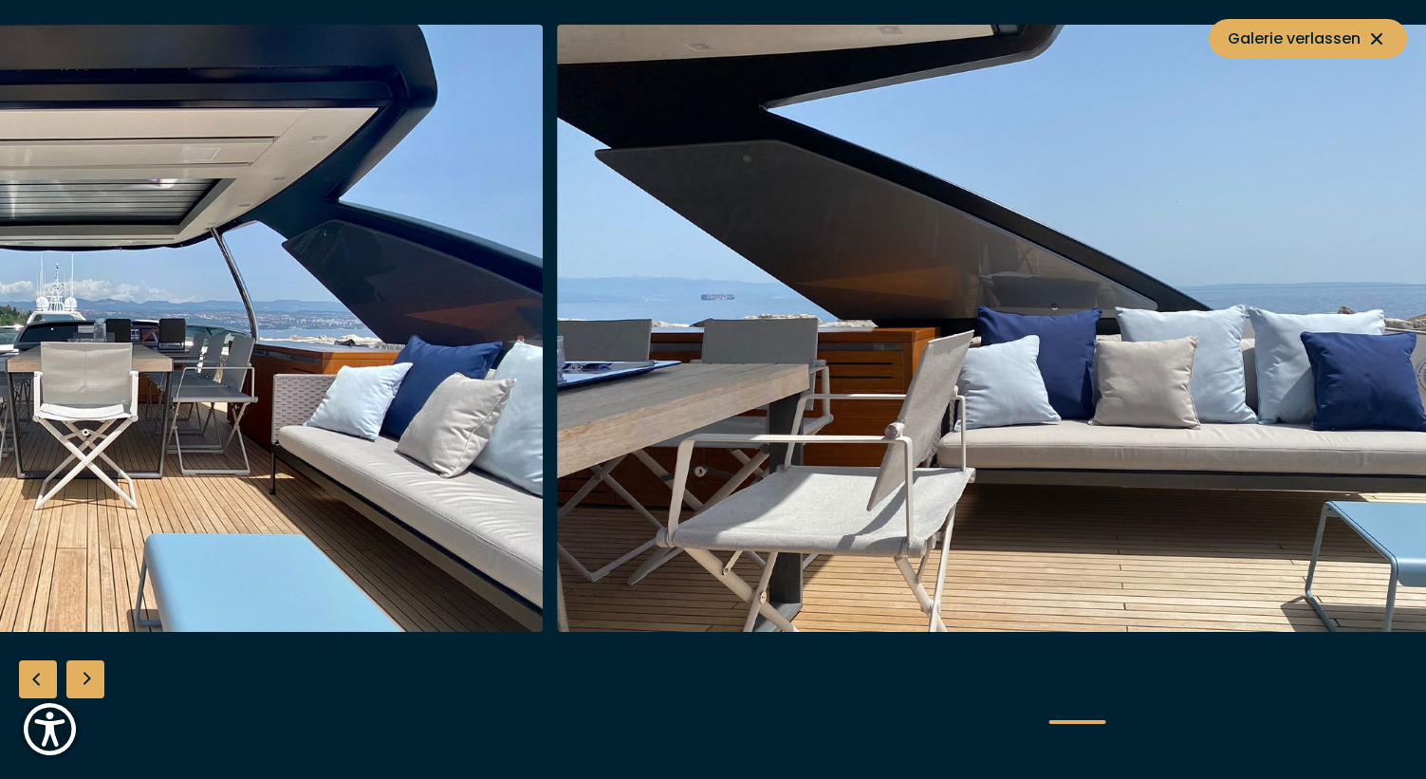
click at [884, 399] on img "button" at bounding box center [1010, 328] width 904 height 607
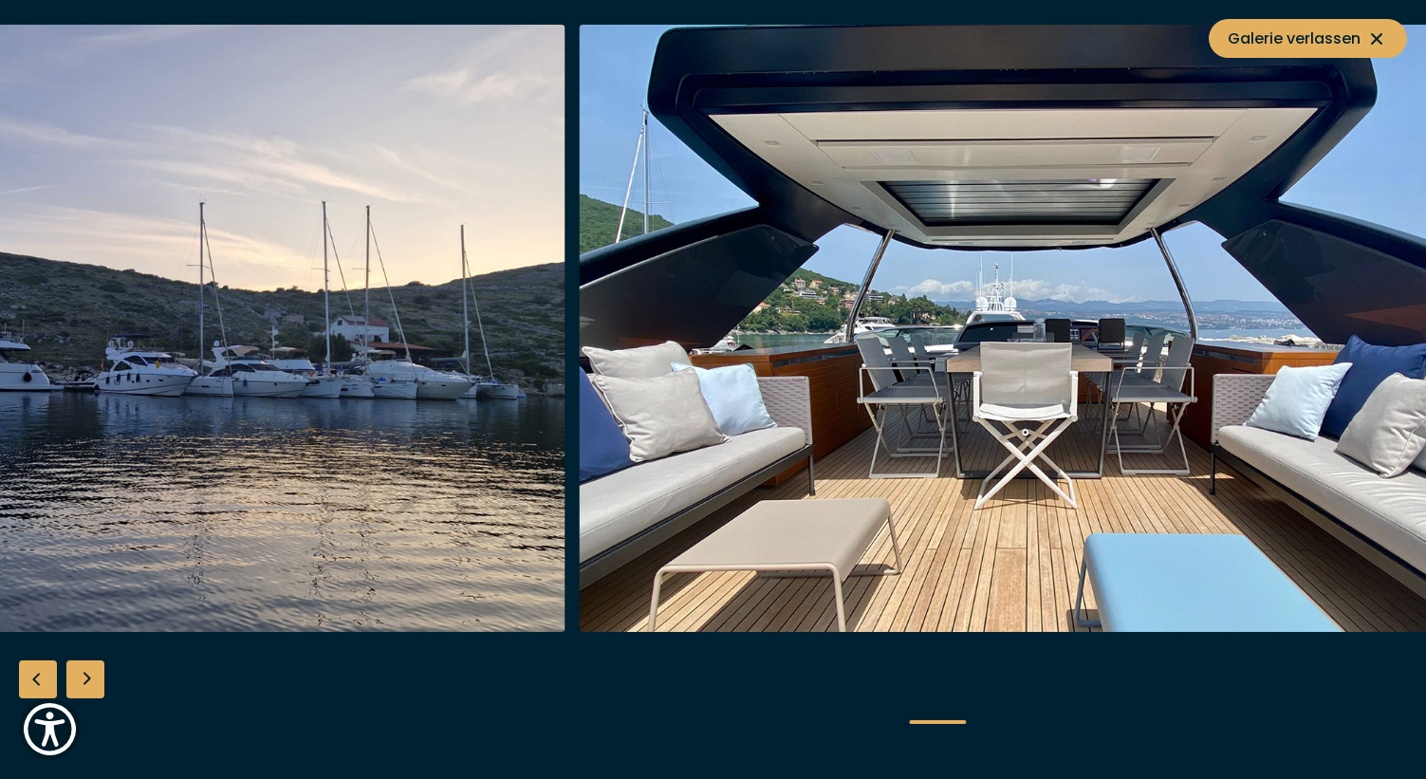
click at [1065, 366] on img "button" at bounding box center [1031, 328] width 904 height 607
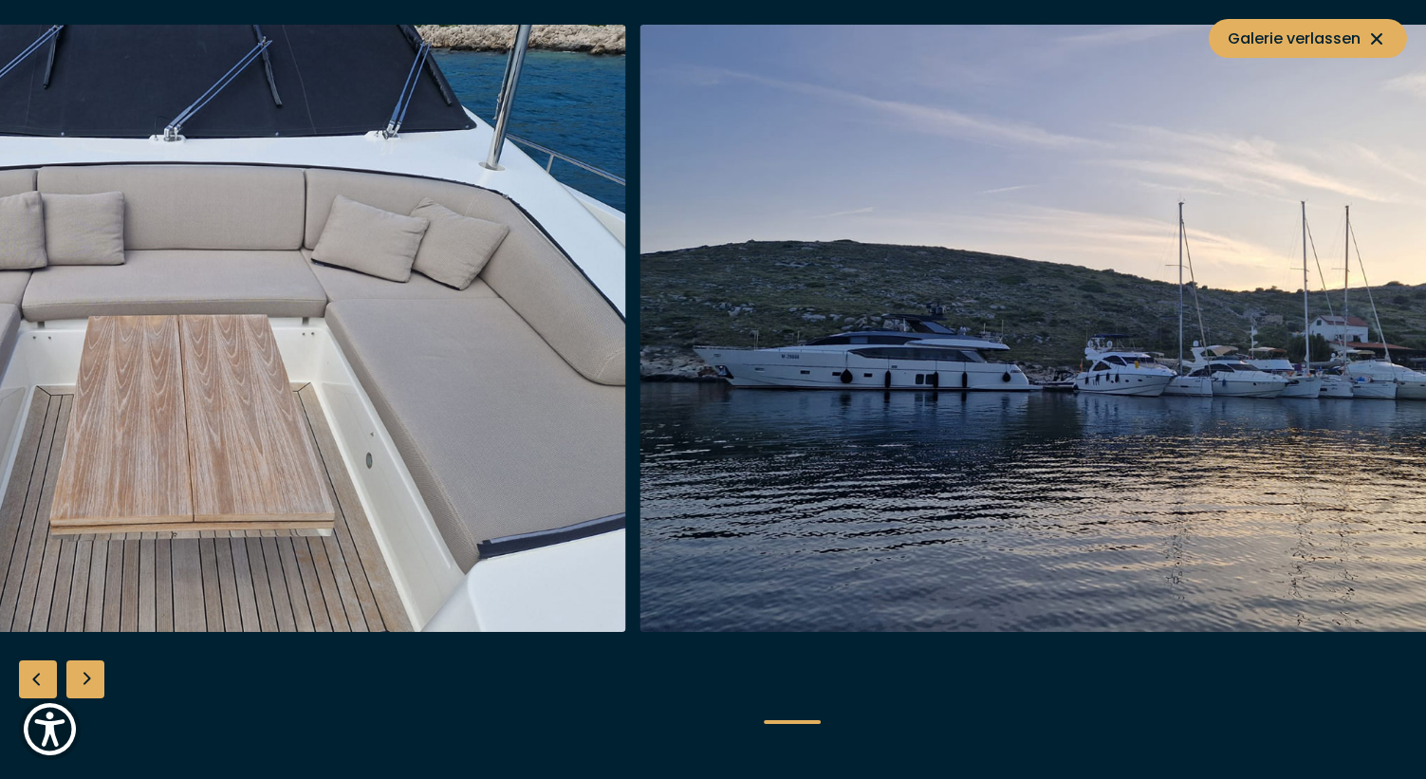
click at [1132, 360] on img "button" at bounding box center [1092, 328] width 904 height 607
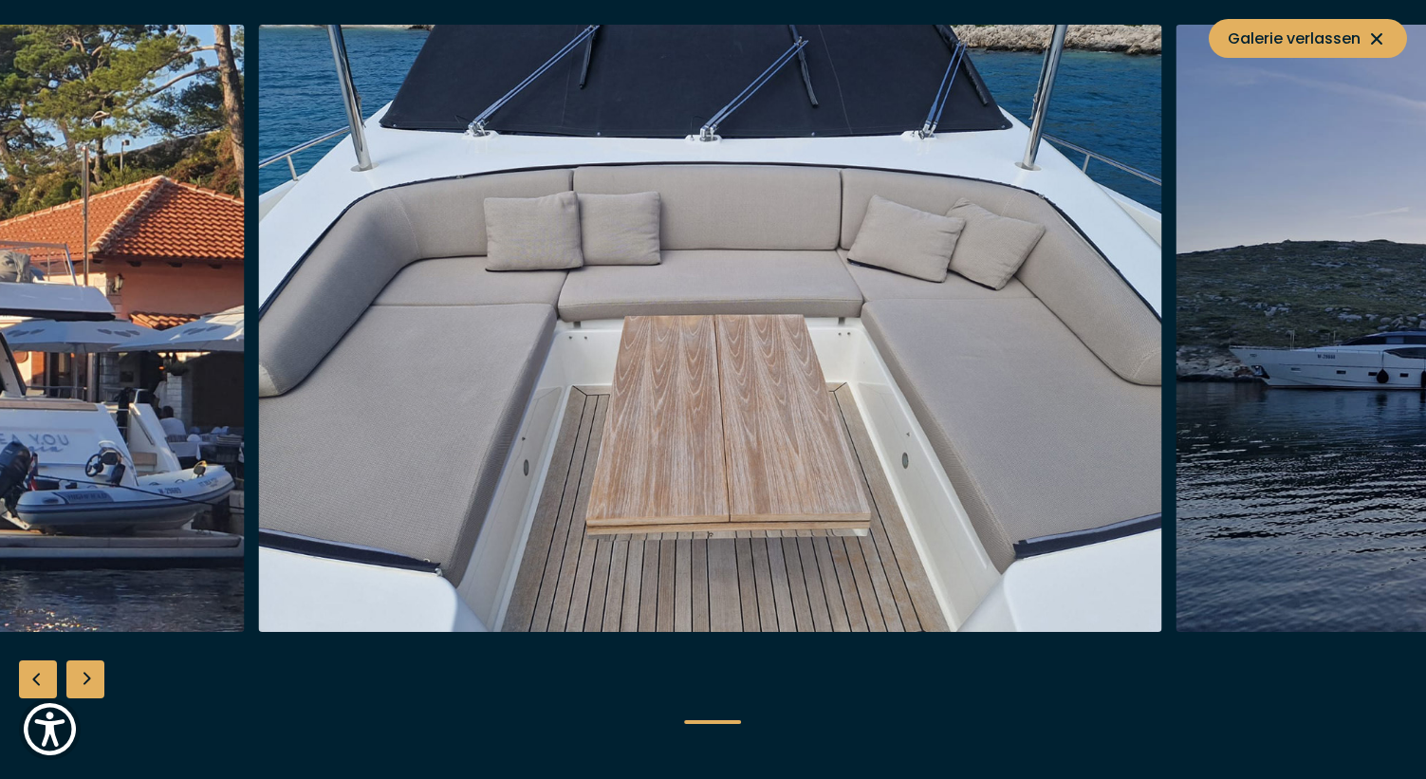
click at [1040, 317] on img "button" at bounding box center [710, 328] width 904 height 607
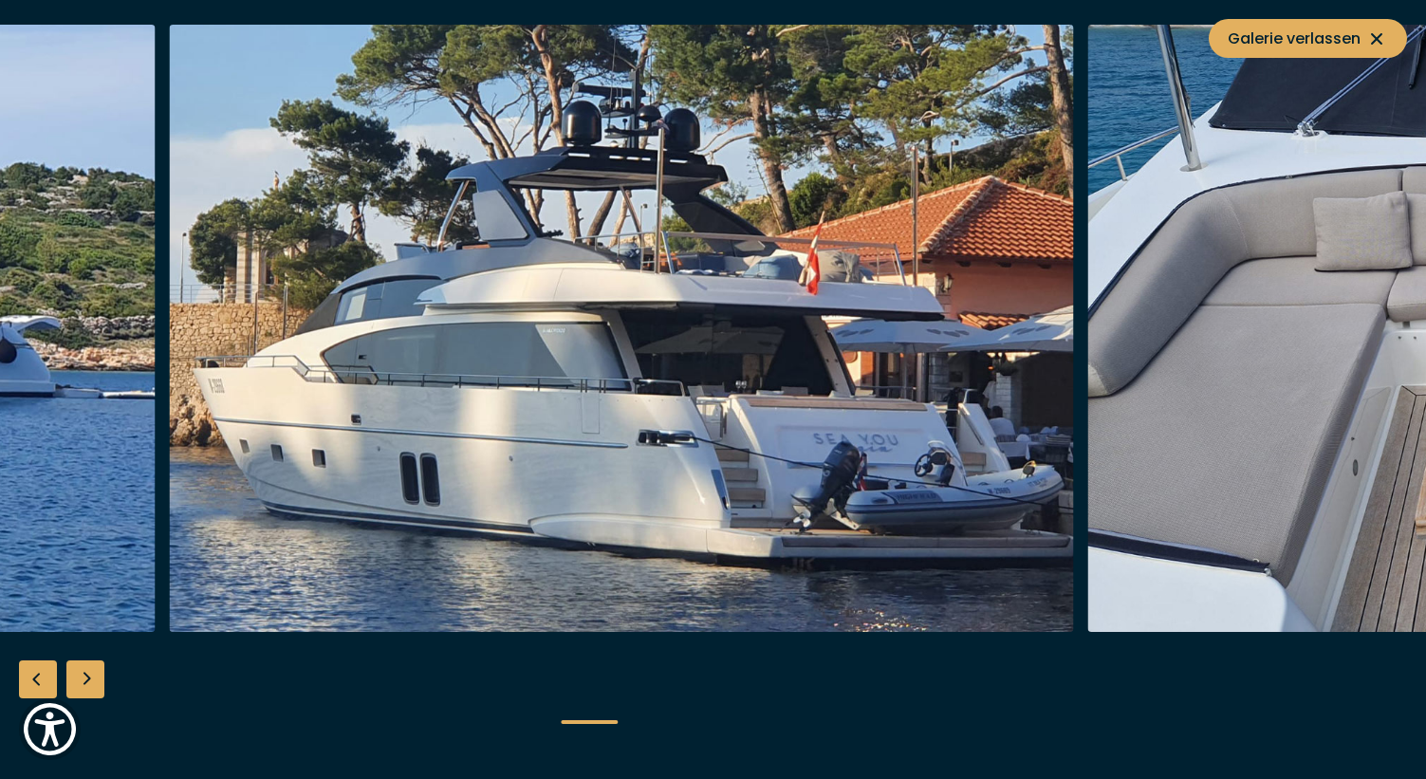
click at [1011, 327] on img "button" at bounding box center [622, 328] width 904 height 607
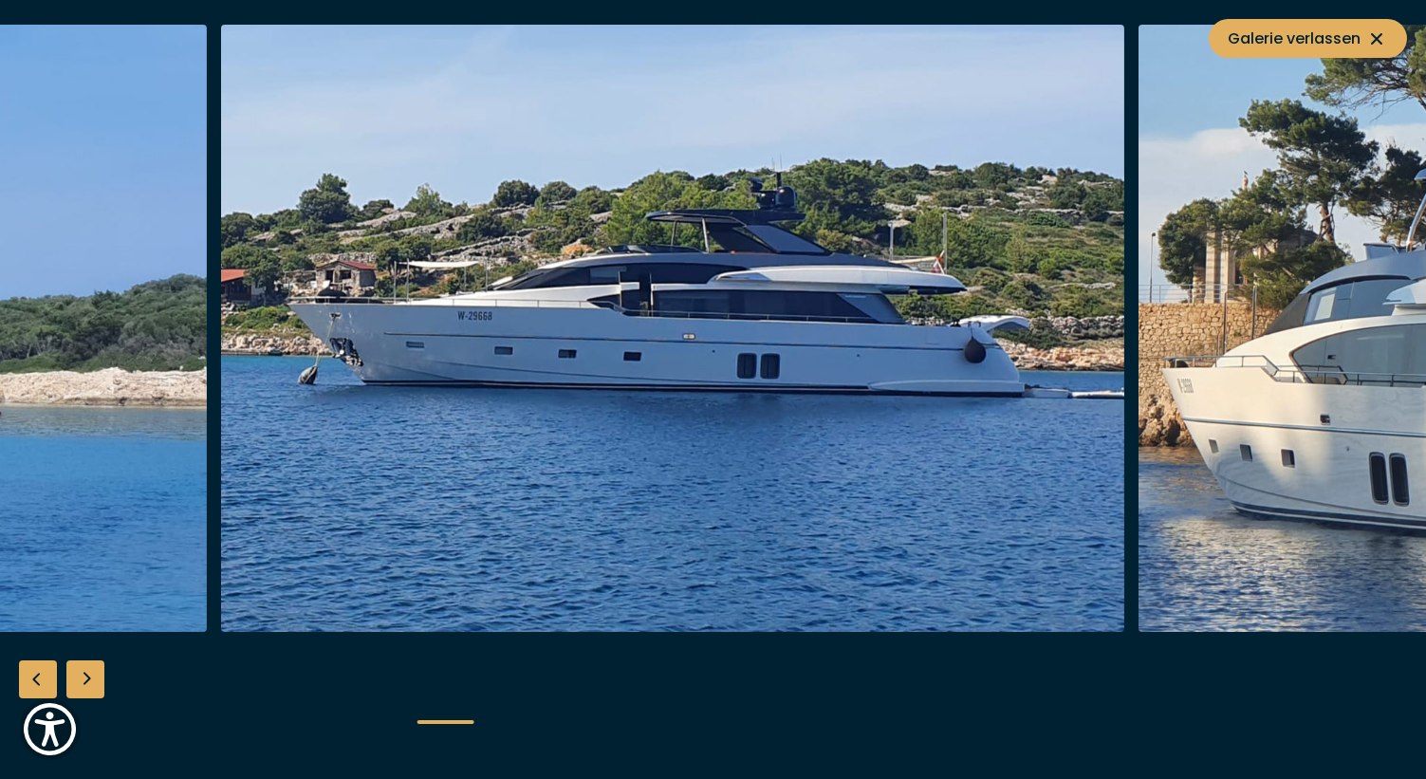
click at [1044, 348] on img "button" at bounding box center [673, 328] width 904 height 607
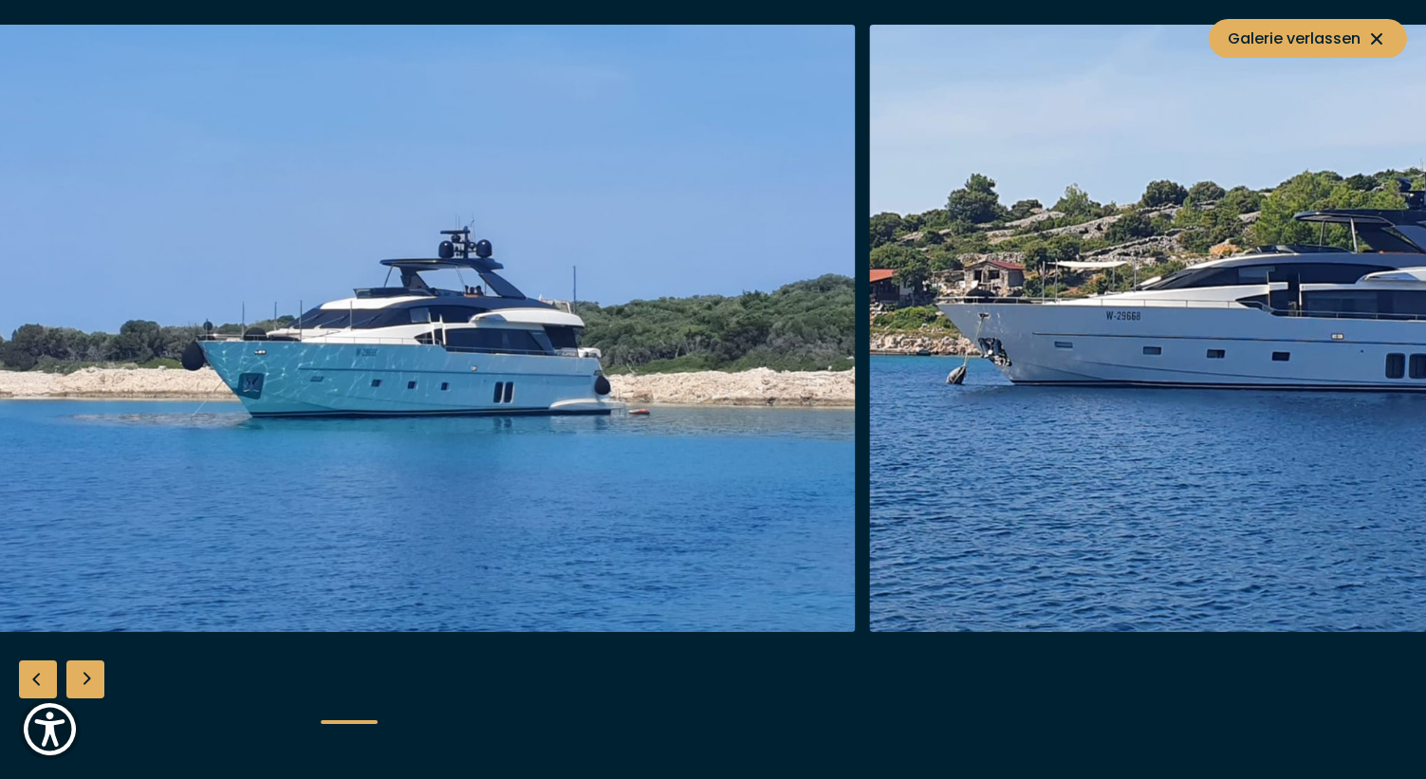
click at [848, 365] on img "button" at bounding box center [404, 328] width 904 height 607
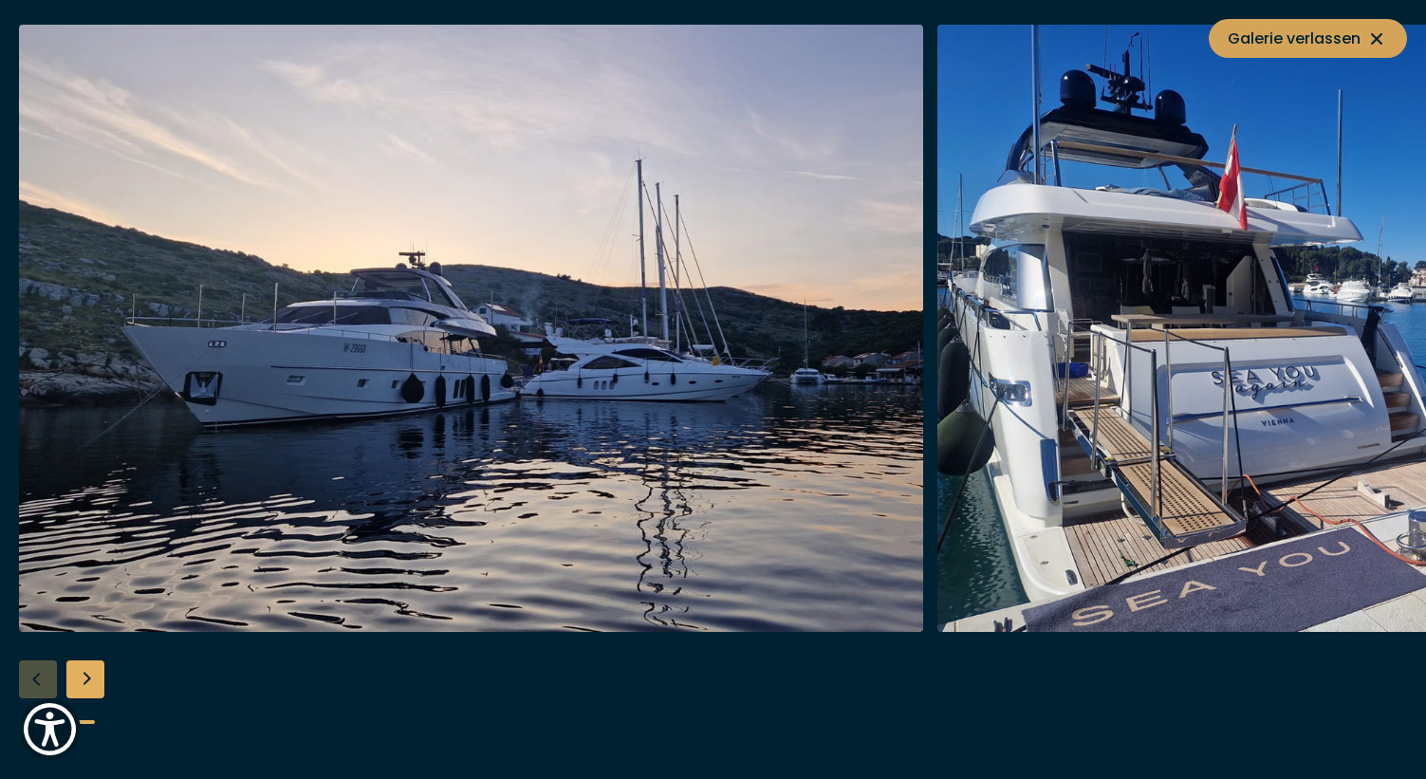
click at [1377, 34] on icon at bounding box center [1376, 39] width 23 height 23
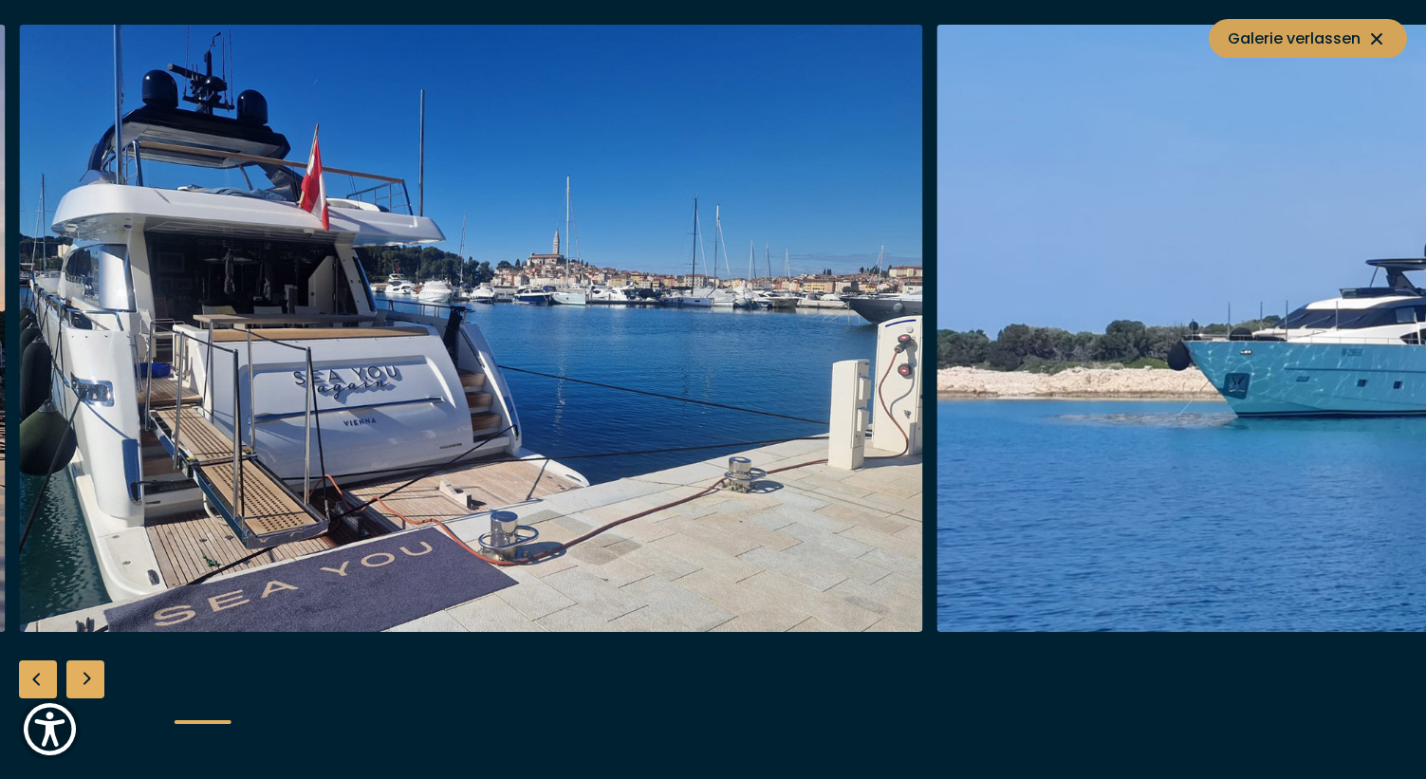
click at [1383, 36] on icon at bounding box center [1376, 39] width 23 height 23
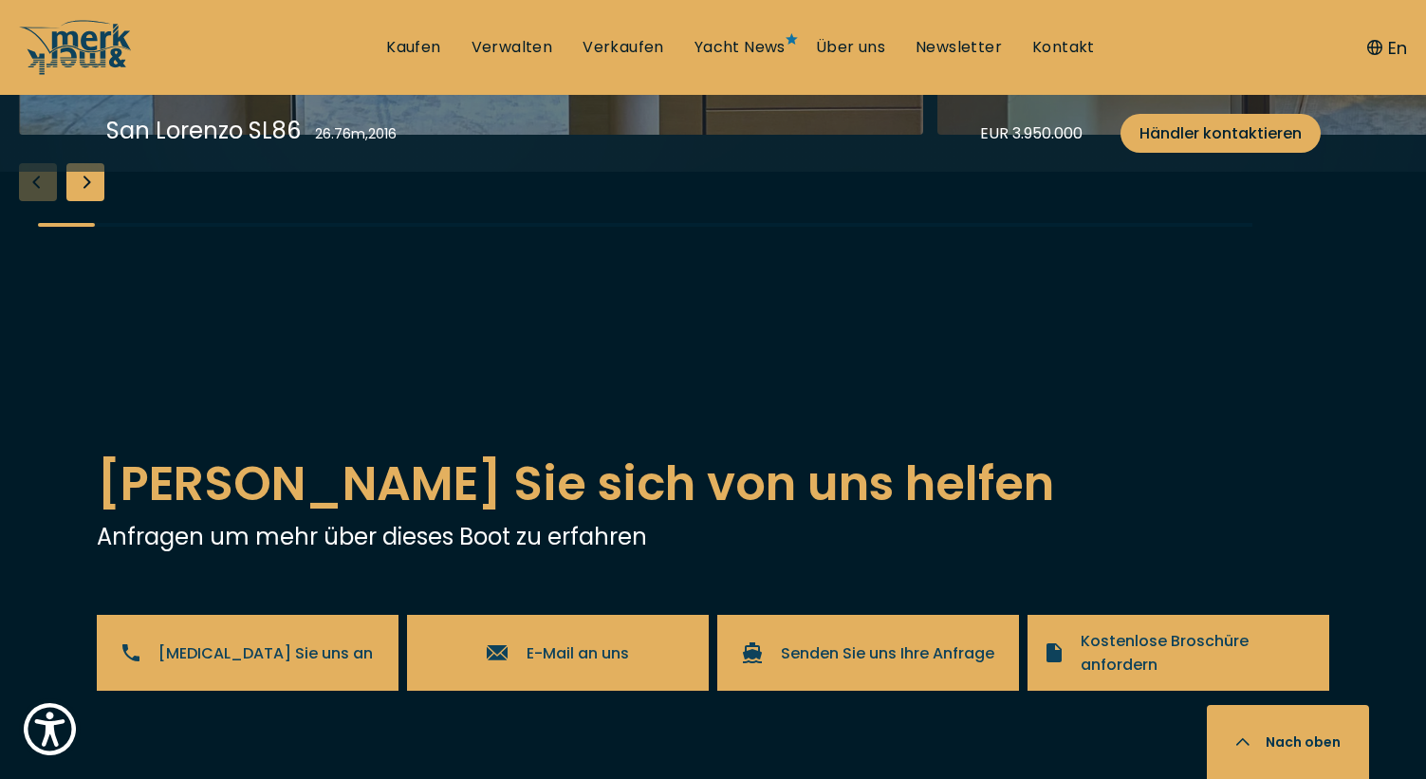
scroll to position [3796, 0]
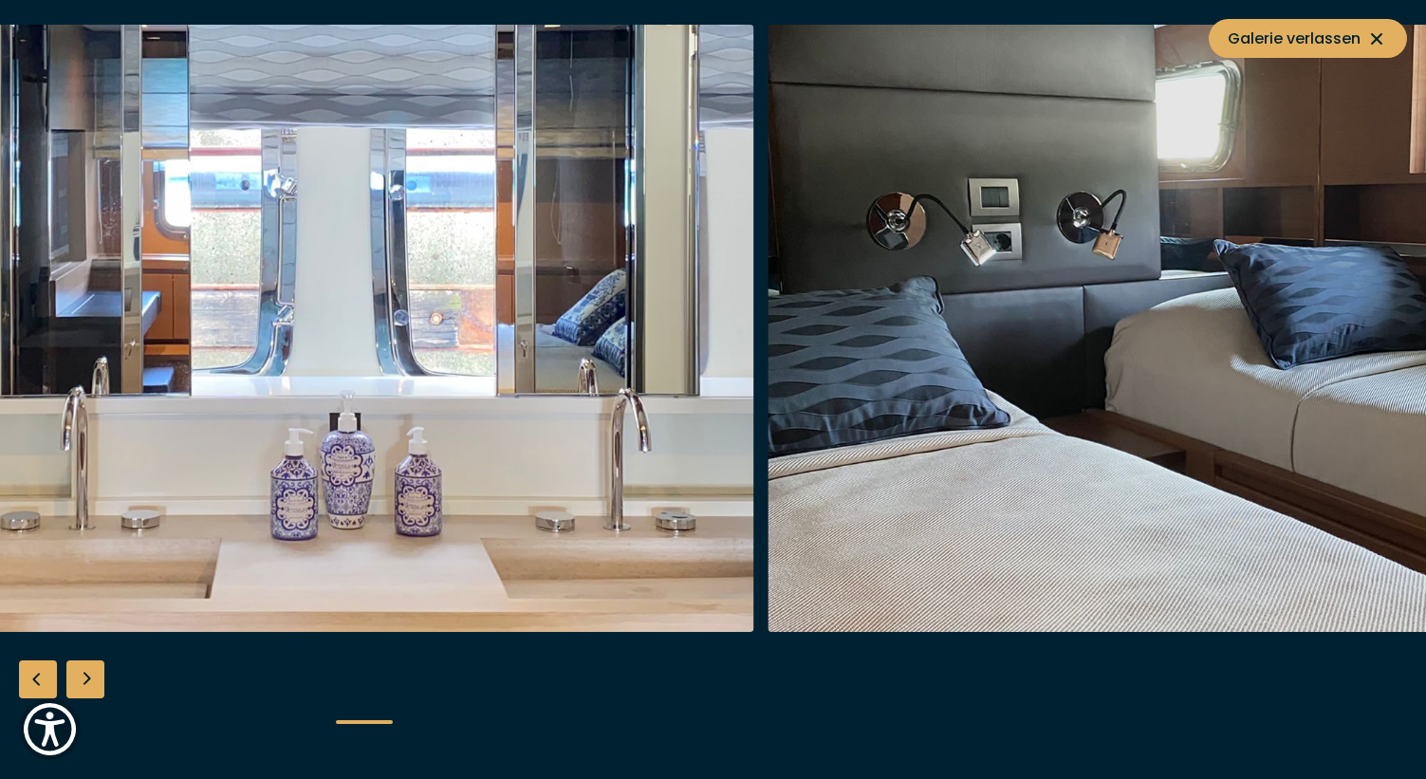
click at [89, 397] on img "button" at bounding box center [302, 328] width 904 height 607
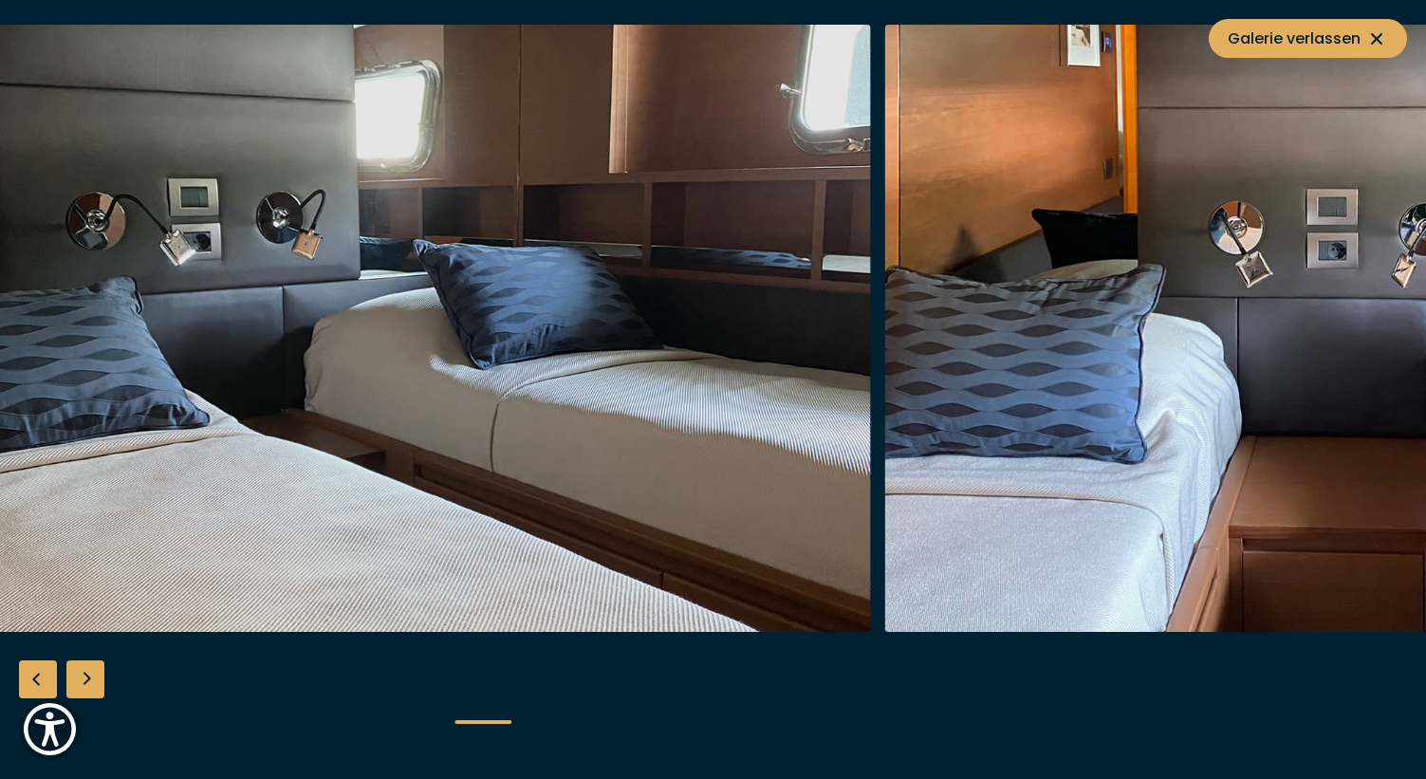
click at [463, 407] on img "button" at bounding box center [419, 328] width 904 height 607
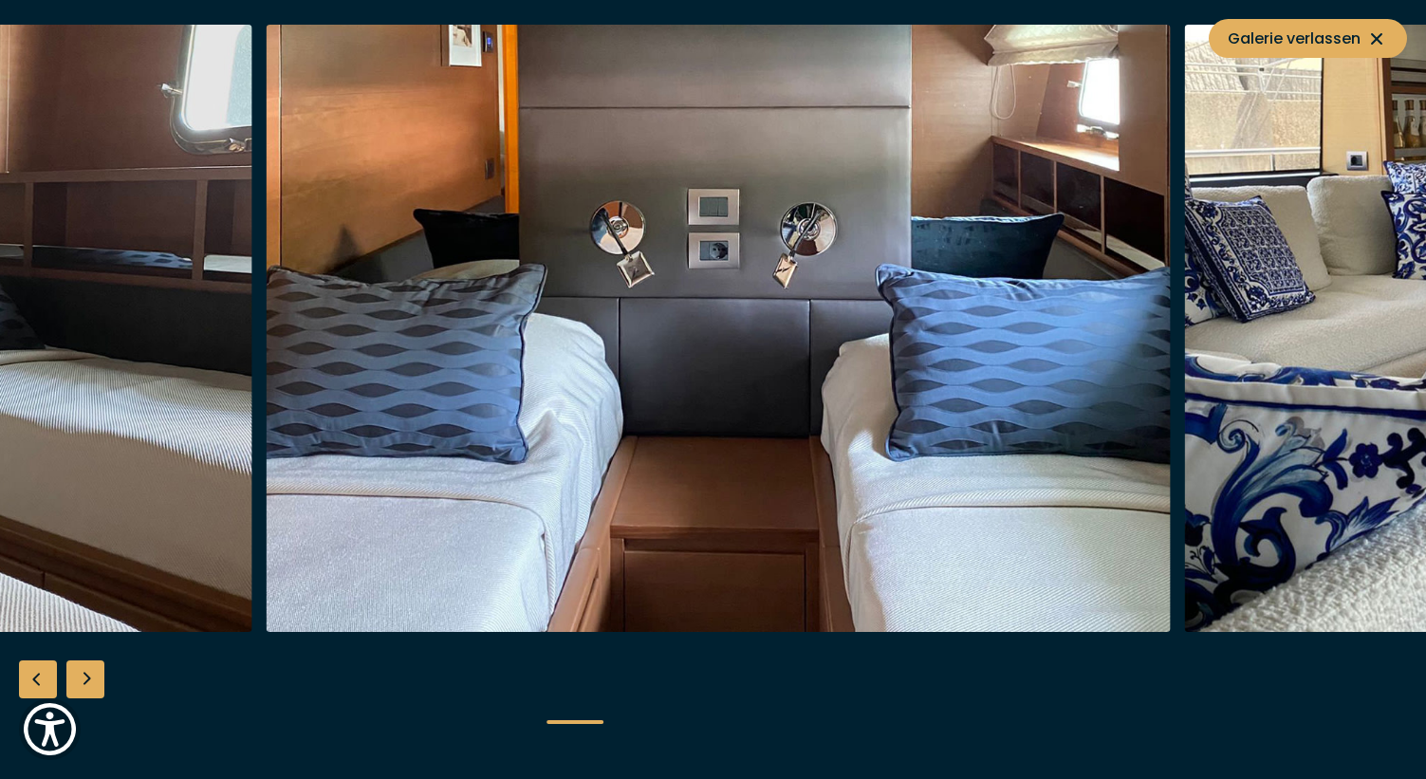
click at [600, 360] on img "button" at bounding box center [719, 328] width 904 height 607
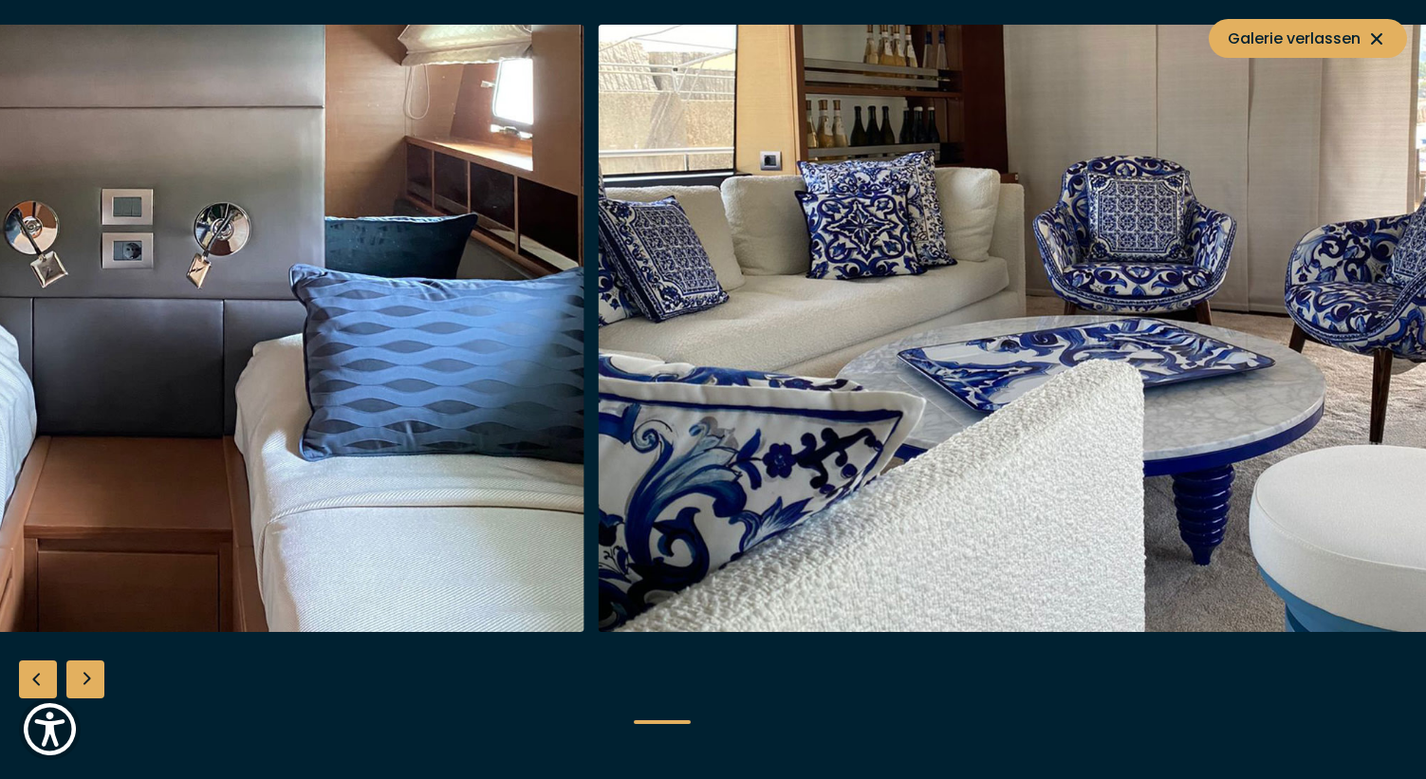
click at [305, 368] on img "button" at bounding box center [132, 328] width 904 height 607
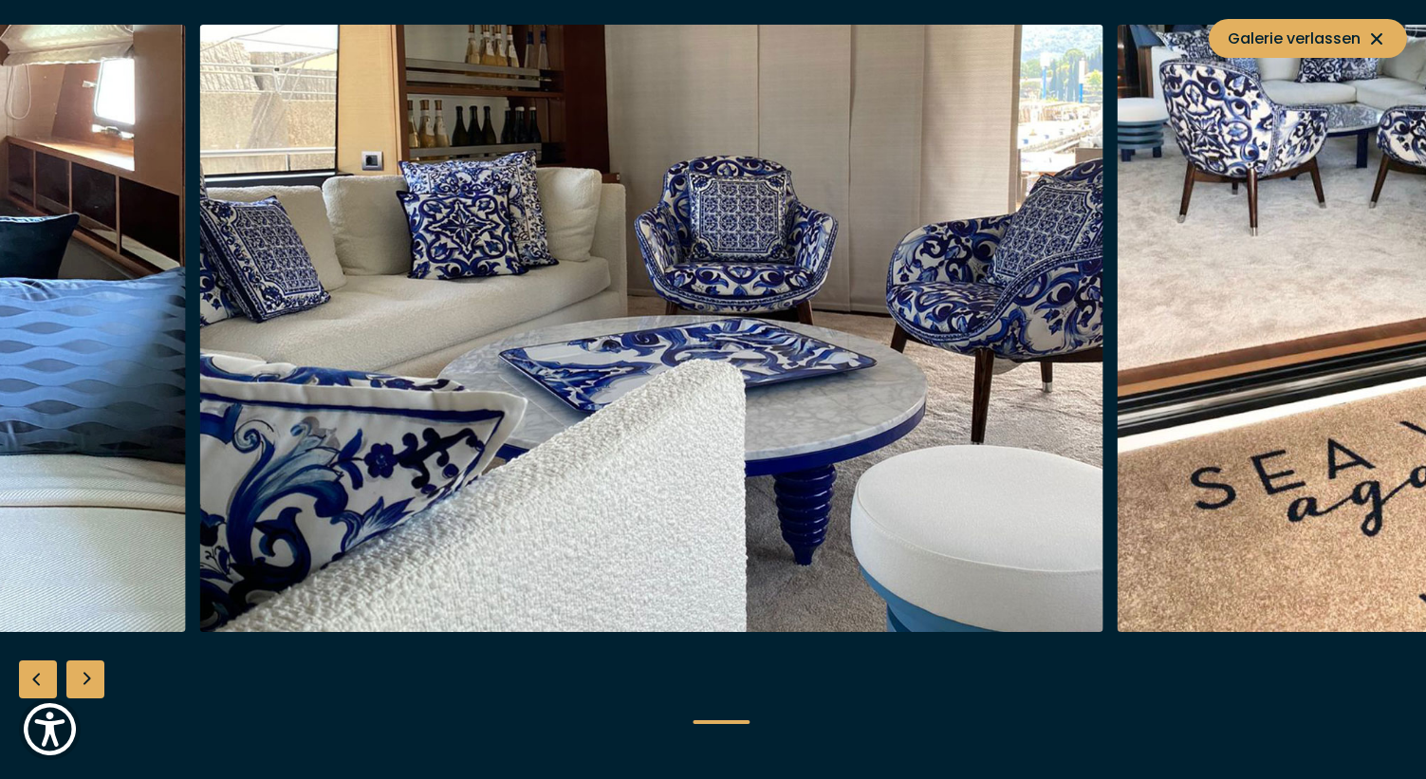
click at [586, 386] on img "button" at bounding box center [651, 328] width 904 height 607
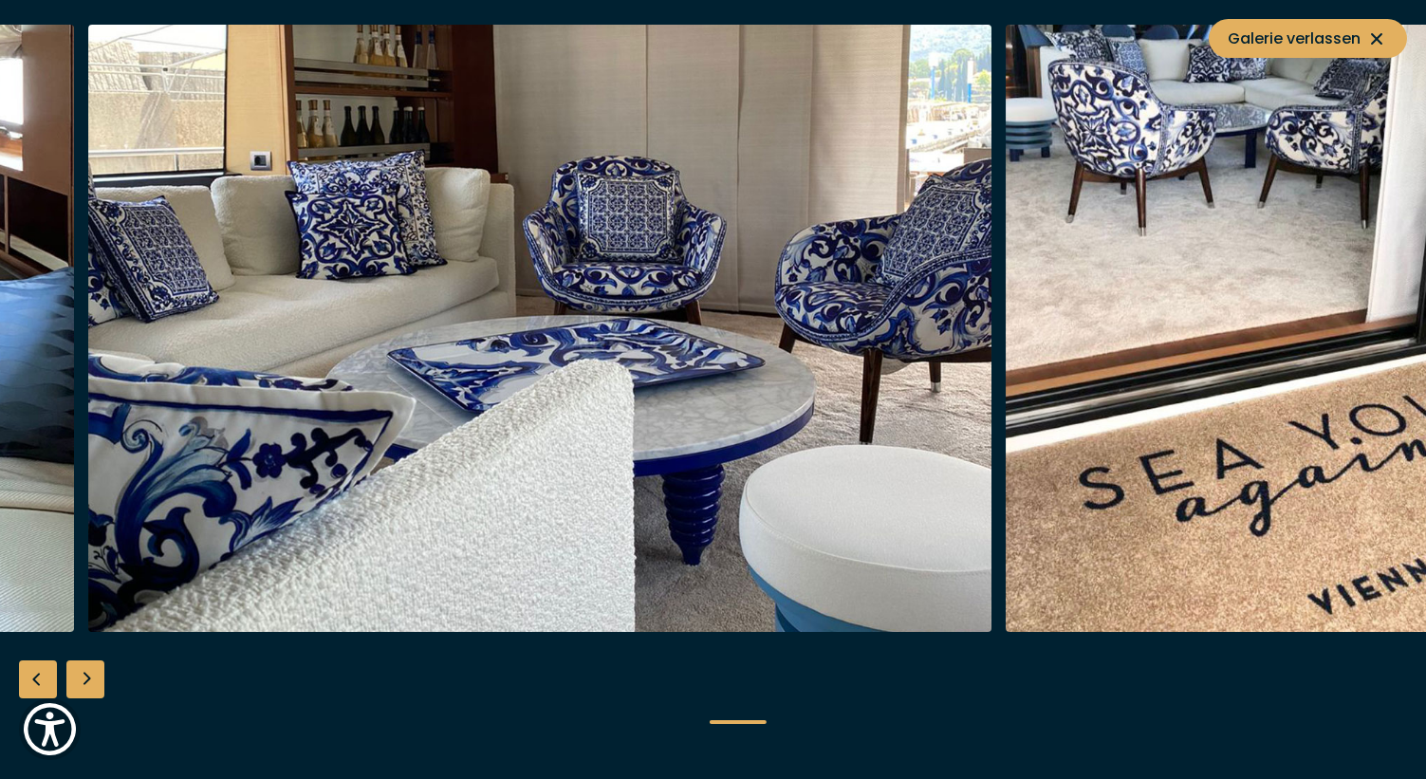
click at [755, 396] on img "button" at bounding box center [540, 328] width 904 height 607
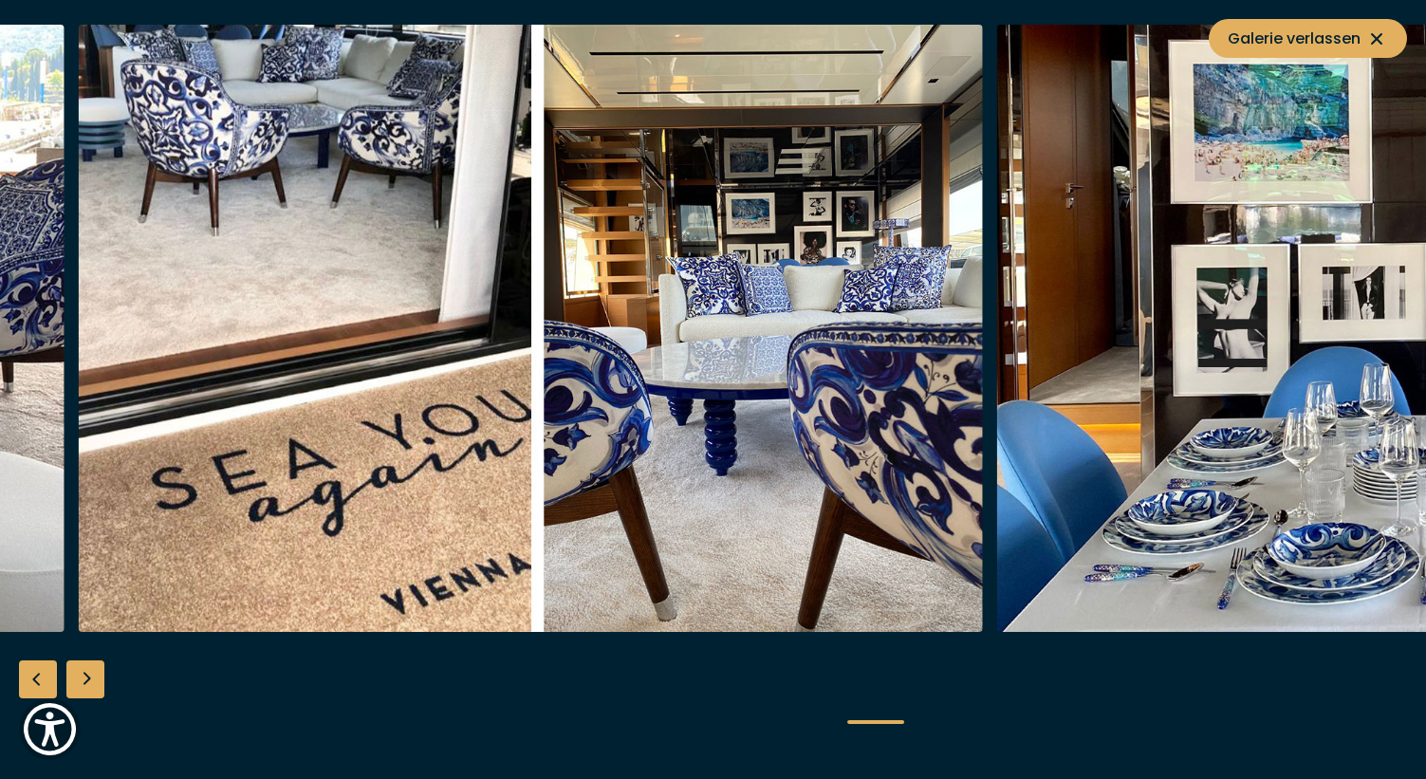
click at [426, 442] on img "button" at bounding box center [531, 328] width 904 height 607
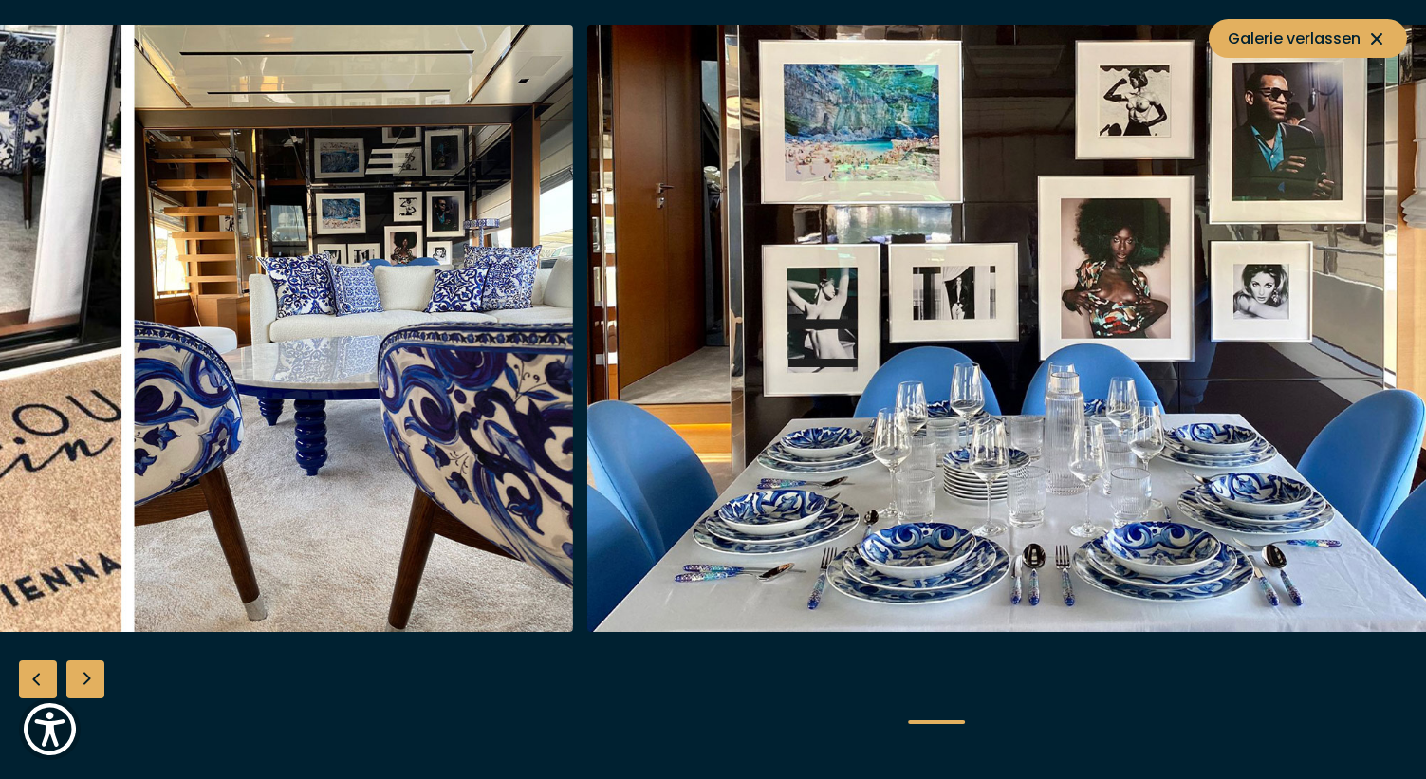
click at [800, 449] on img "button" at bounding box center [1039, 328] width 904 height 607
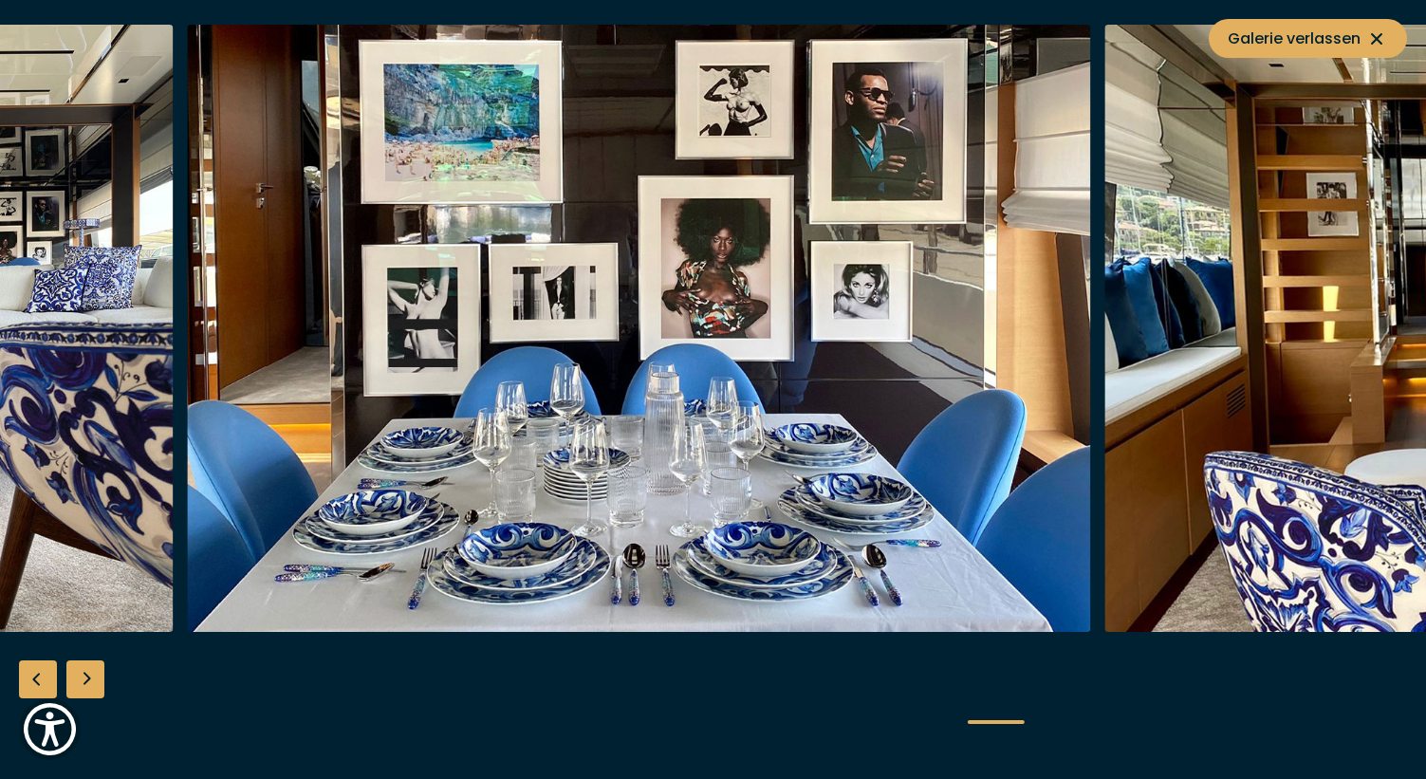
click at [397, 445] on img "button" at bounding box center [639, 328] width 904 height 607
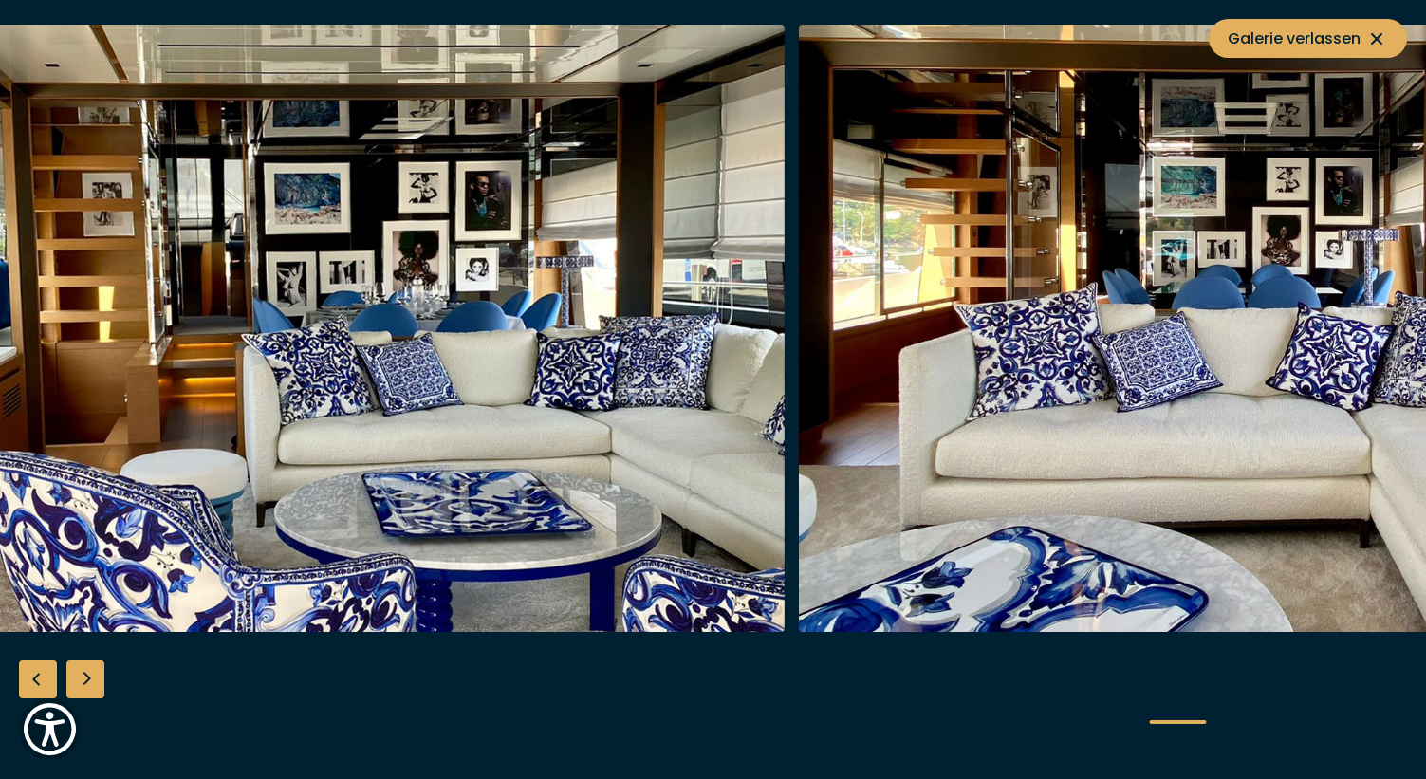
click at [571, 367] on img "button" at bounding box center [332, 328] width 904 height 607
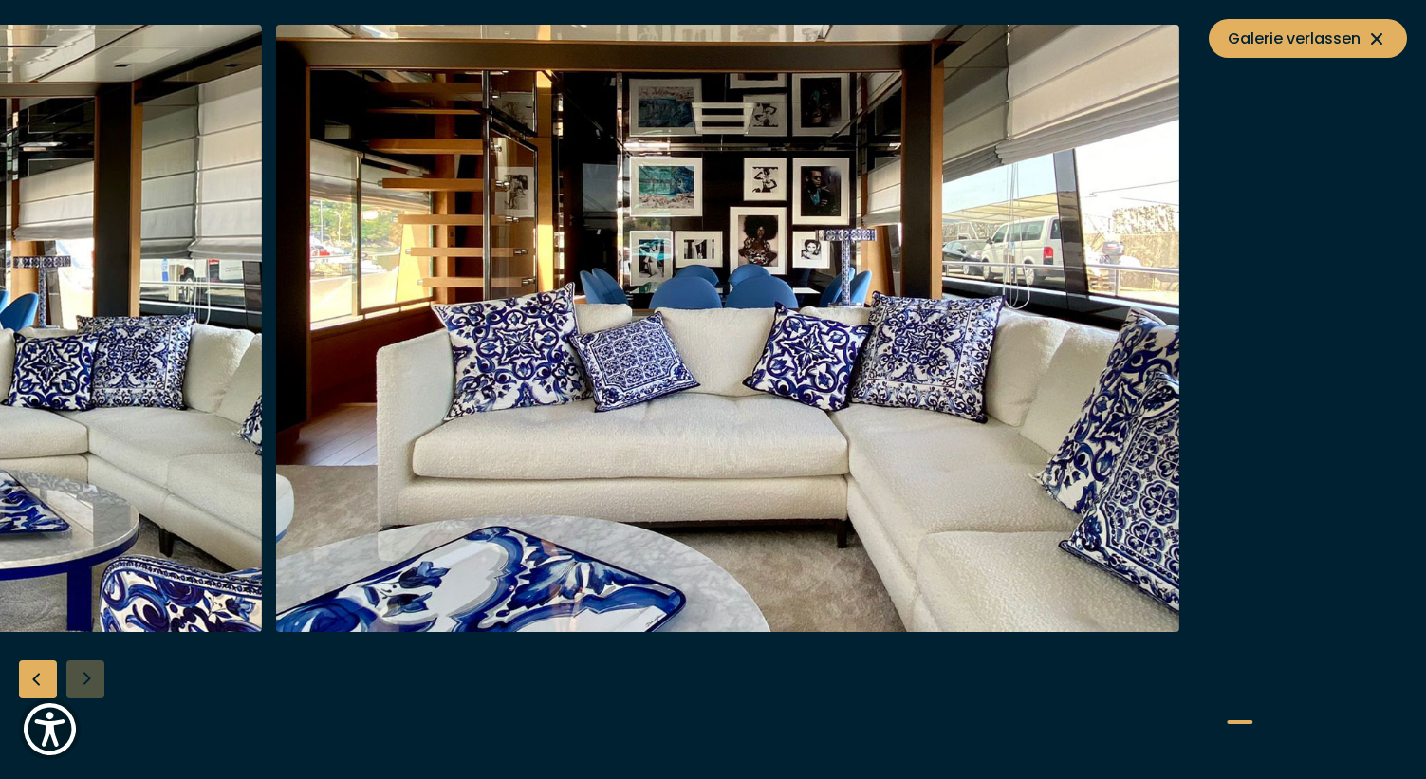
click at [380, 449] on img "button" at bounding box center [728, 328] width 904 height 607
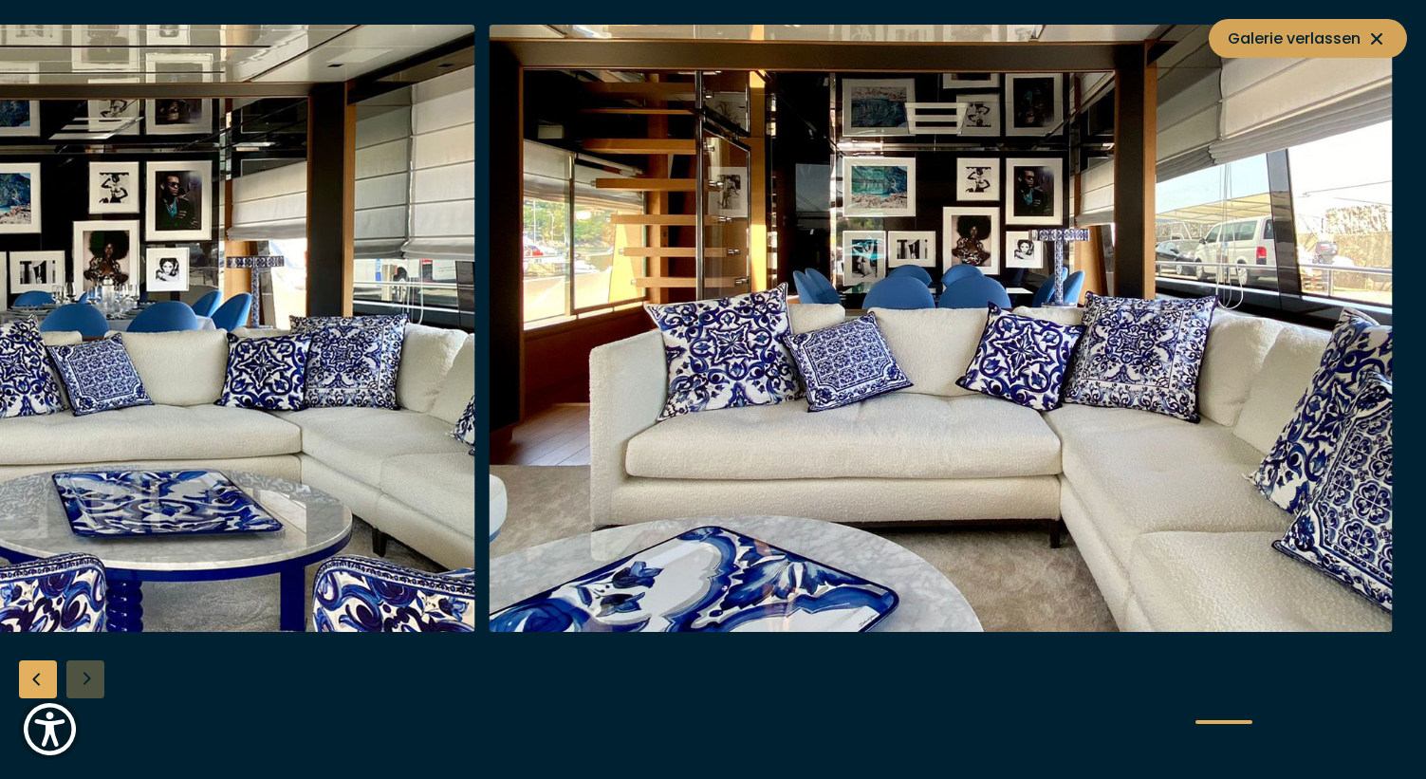
click at [1378, 32] on icon at bounding box center [1376, 39] width 23 height 23
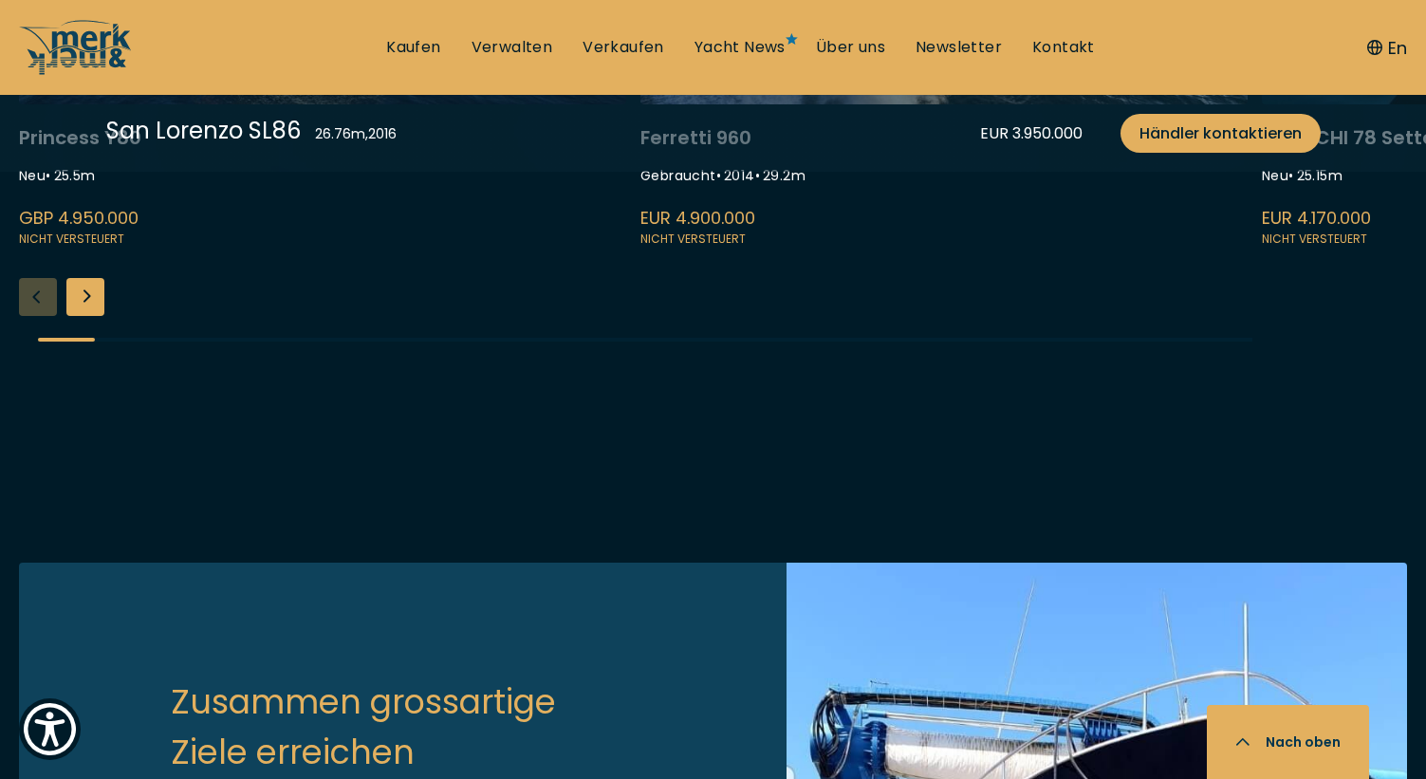
scroll to position [5197, 0]
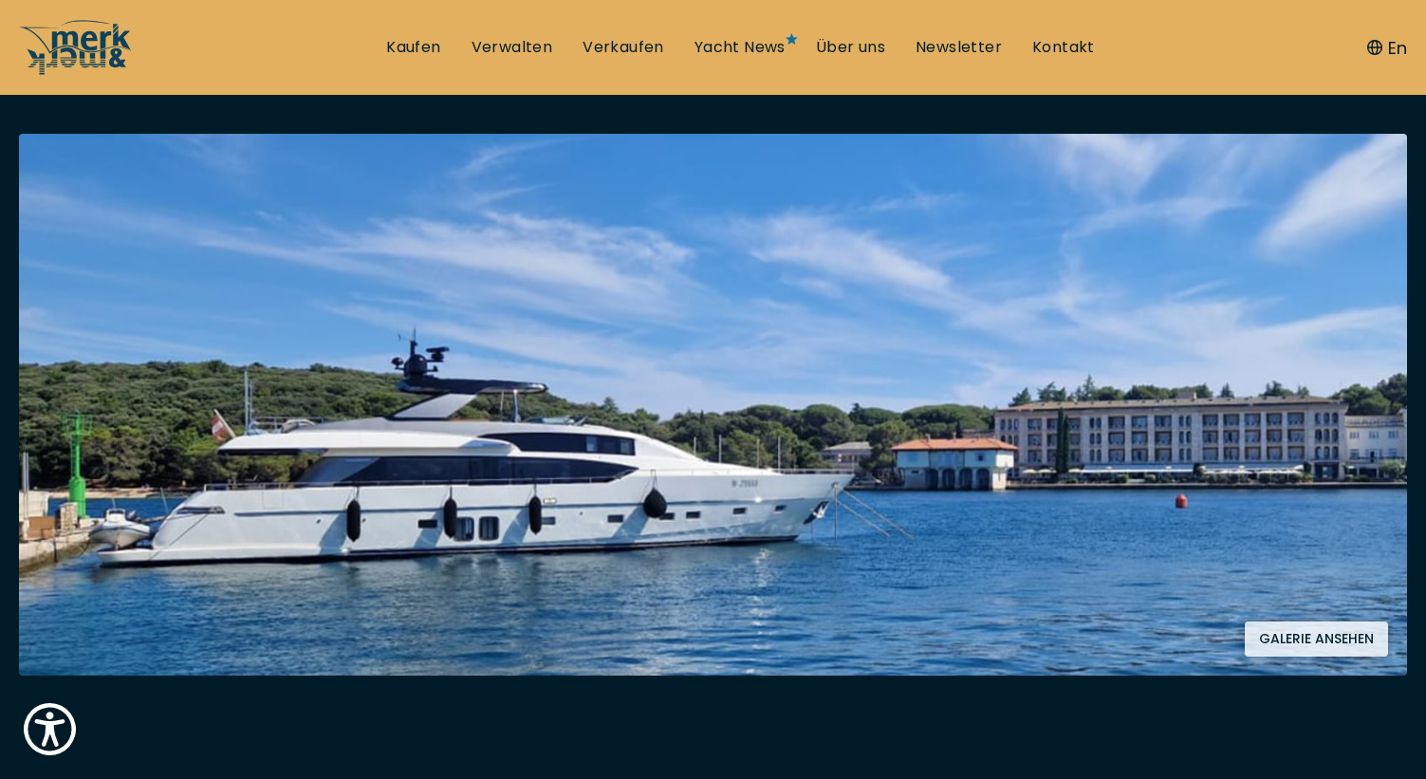
scroll to position [375, 0]
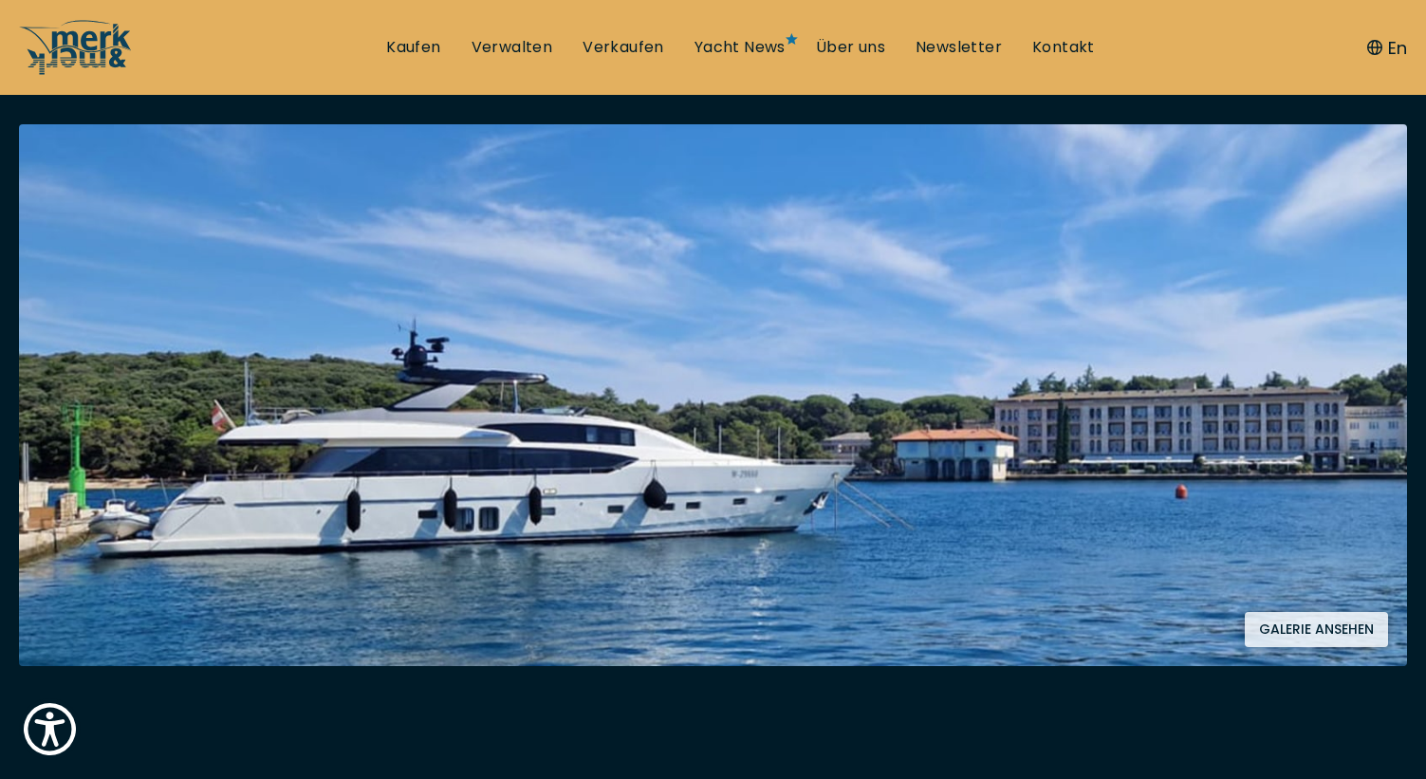
click at [1317, 632] on button "Galerie ansehen" at bounding box center [1316, 629] width 143 height 35
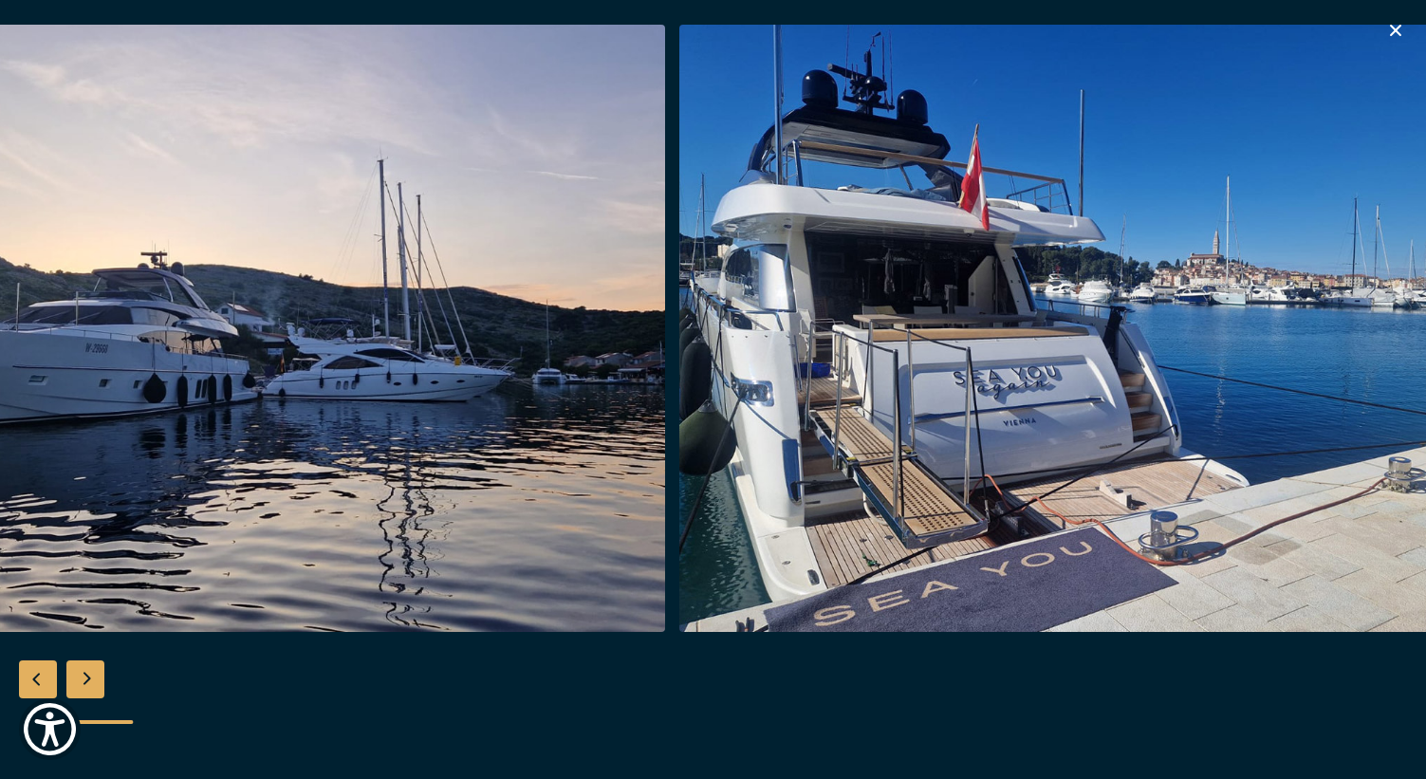
click at [714, 595] on img "button" at bounding box center [1131, 328] width 904 height 607
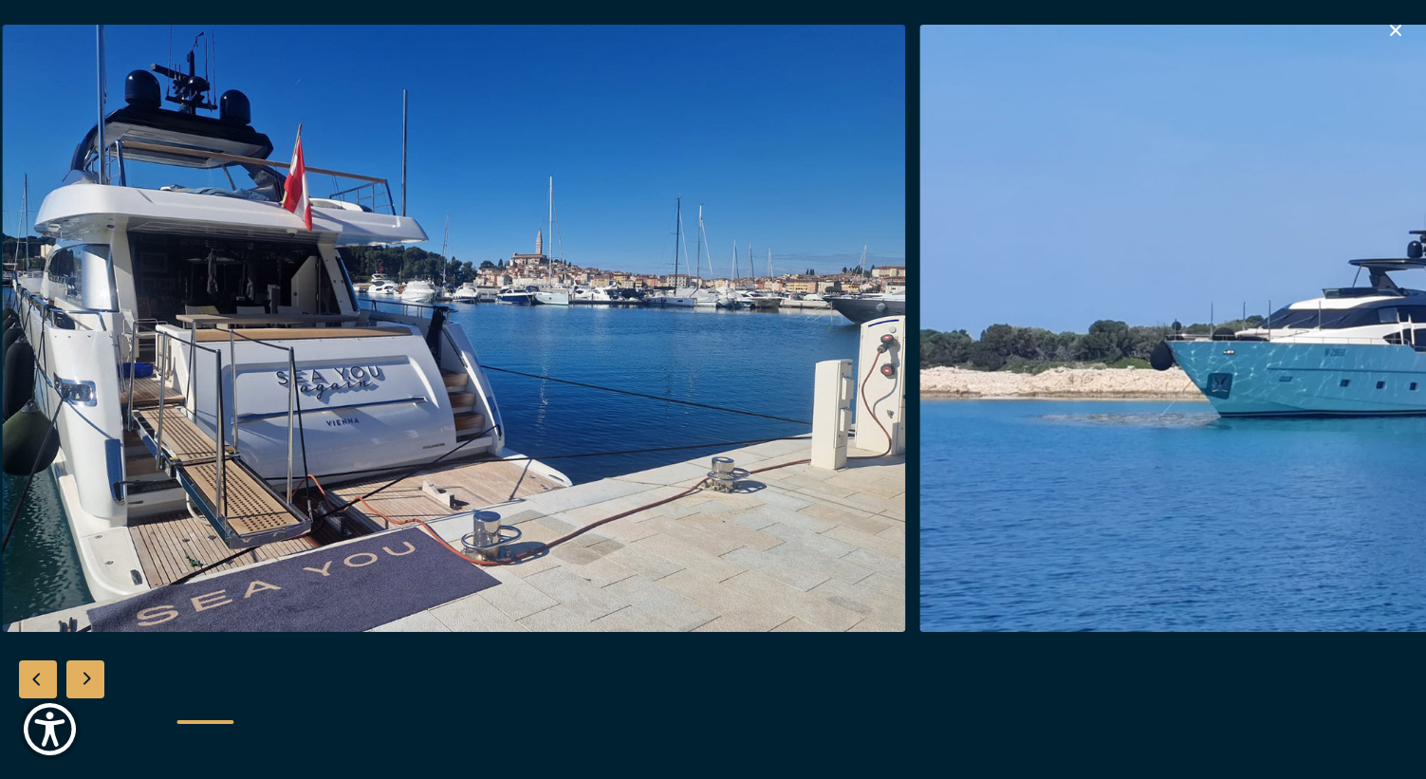
click at [508, 587] on img "button" at bounding box center [454, 328] width 904 height 607
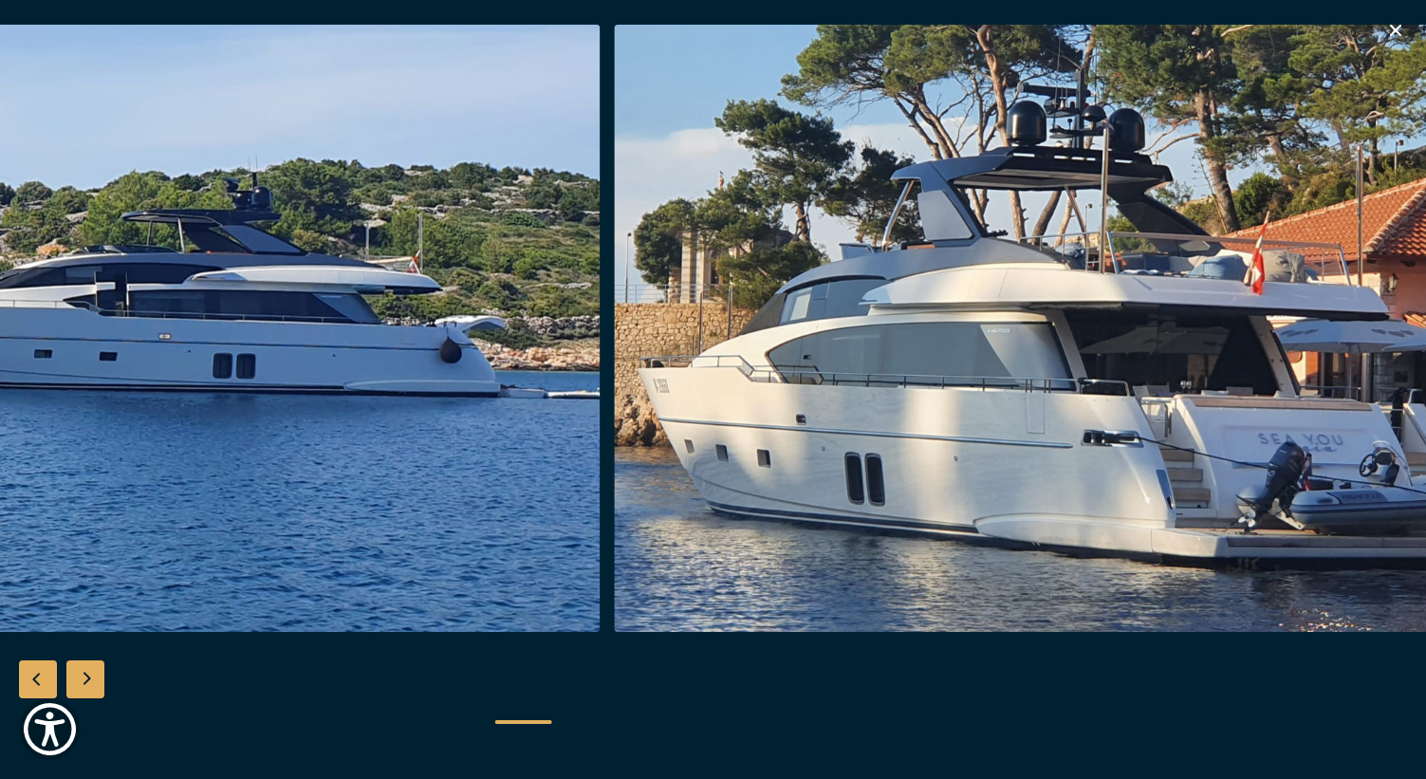
click at [712, 445] on img "button" at bounding box center [1067, 328] width 904 height 607
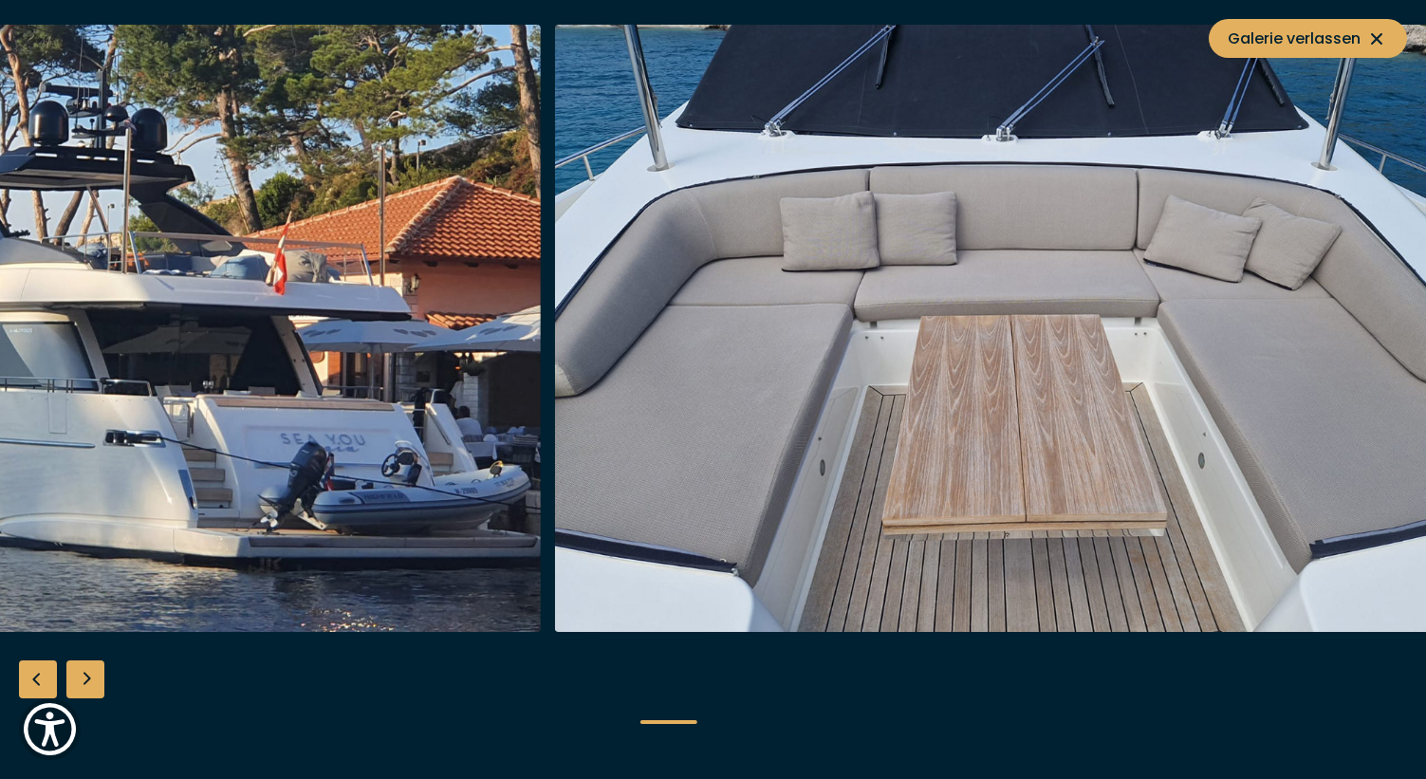
click at [643, 335] on img "button" at bounding box center [1007, 328] width 904 height 607
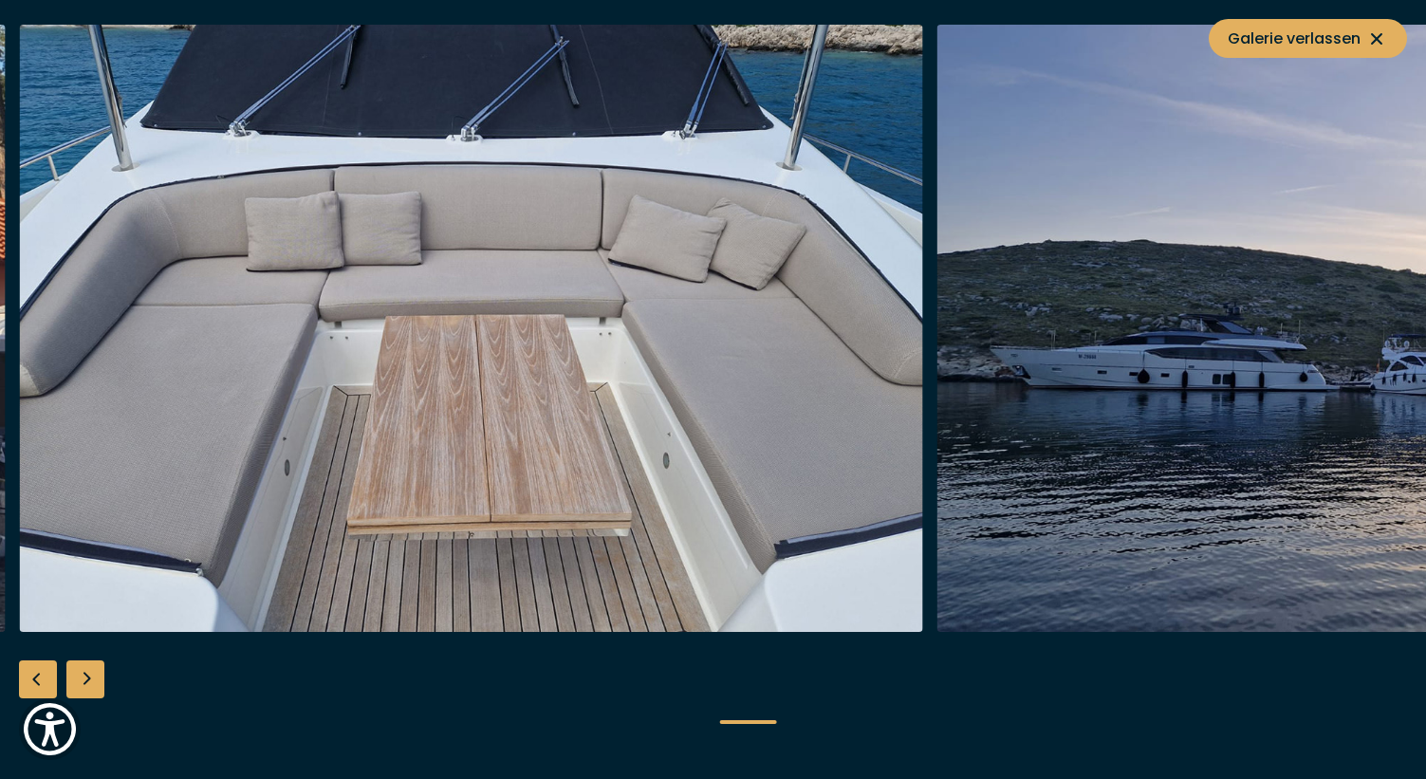
click at [374, 486] on img "button" at bounding box center [471, 328] width 904 height 607
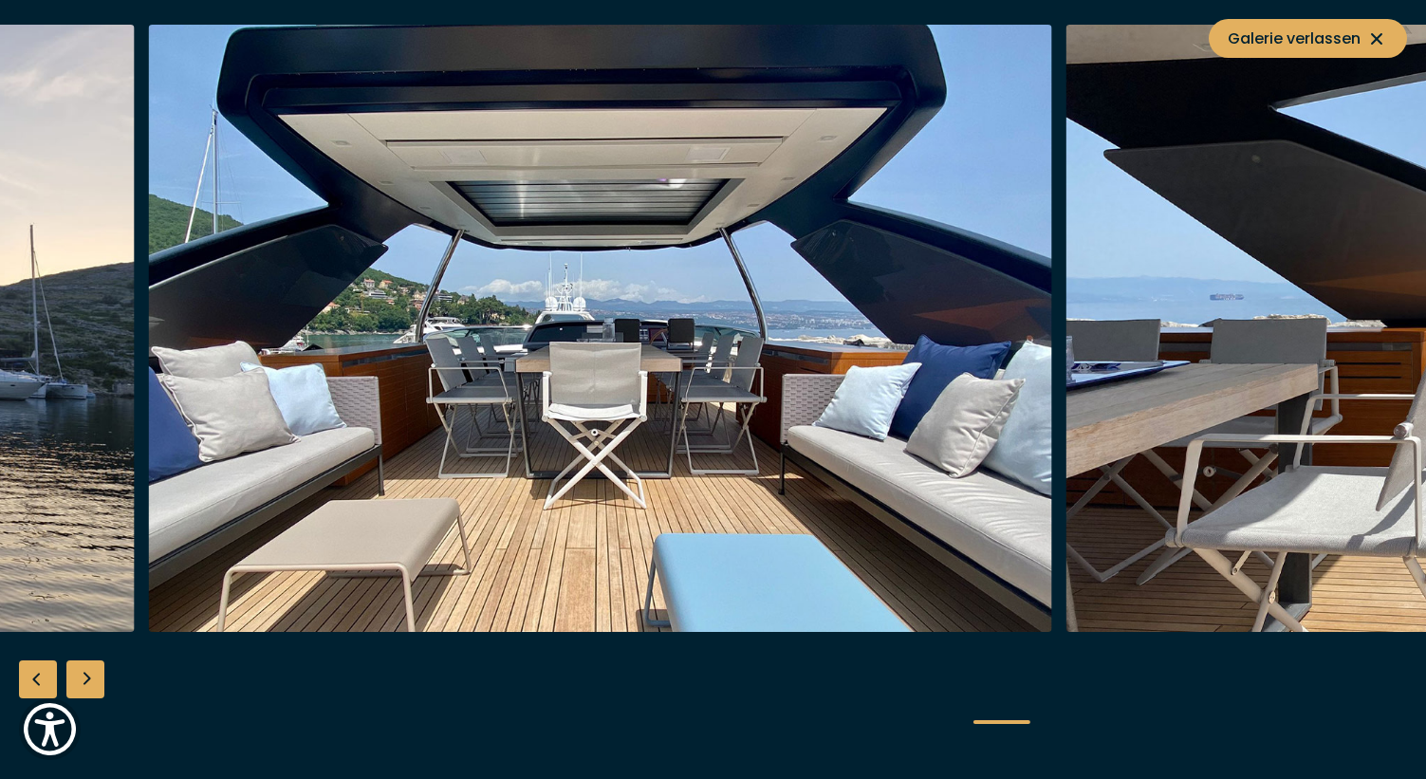
click at [274, 489] on img "button" at bounding box center [600, 328] width 904 height 607
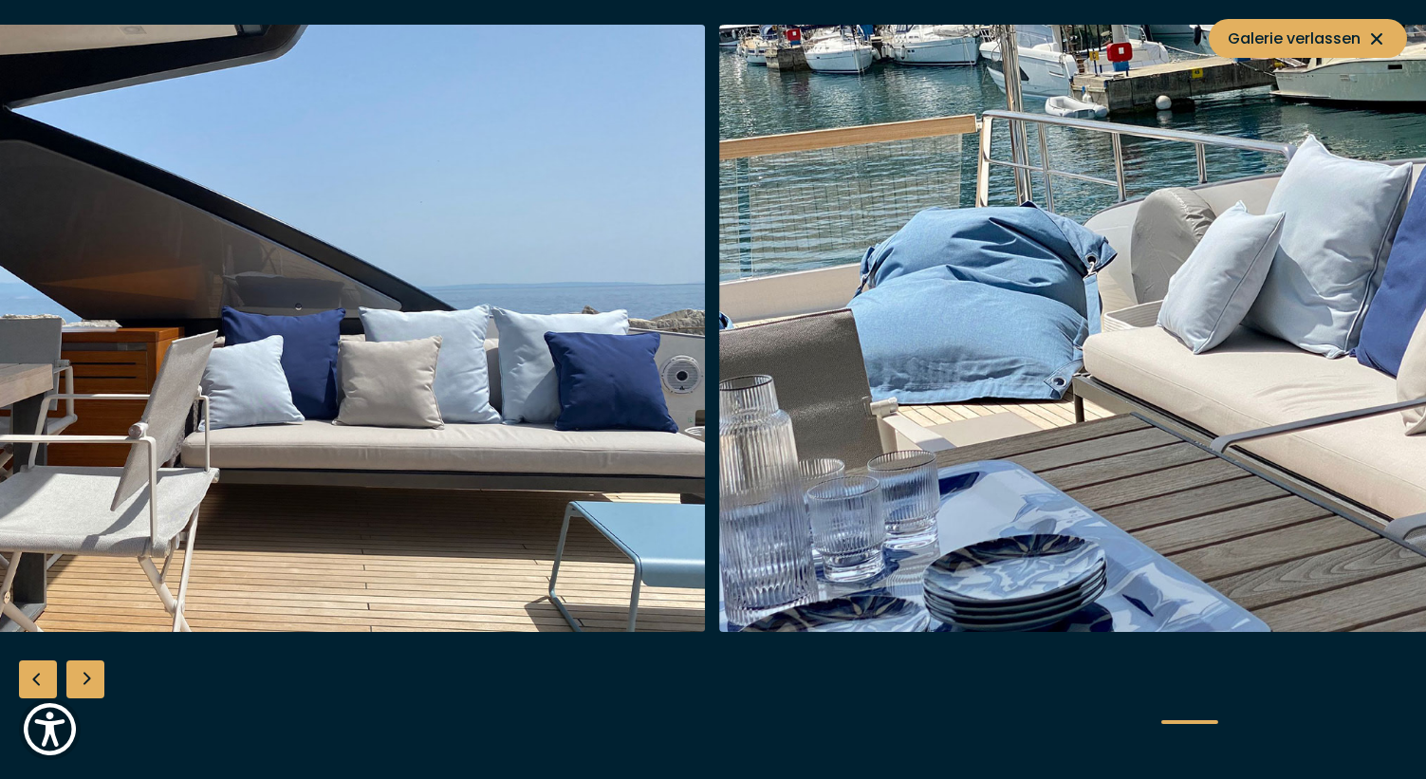
click at [41, 550] on img "button" at bounding box center [254, 328] width 904 height 607
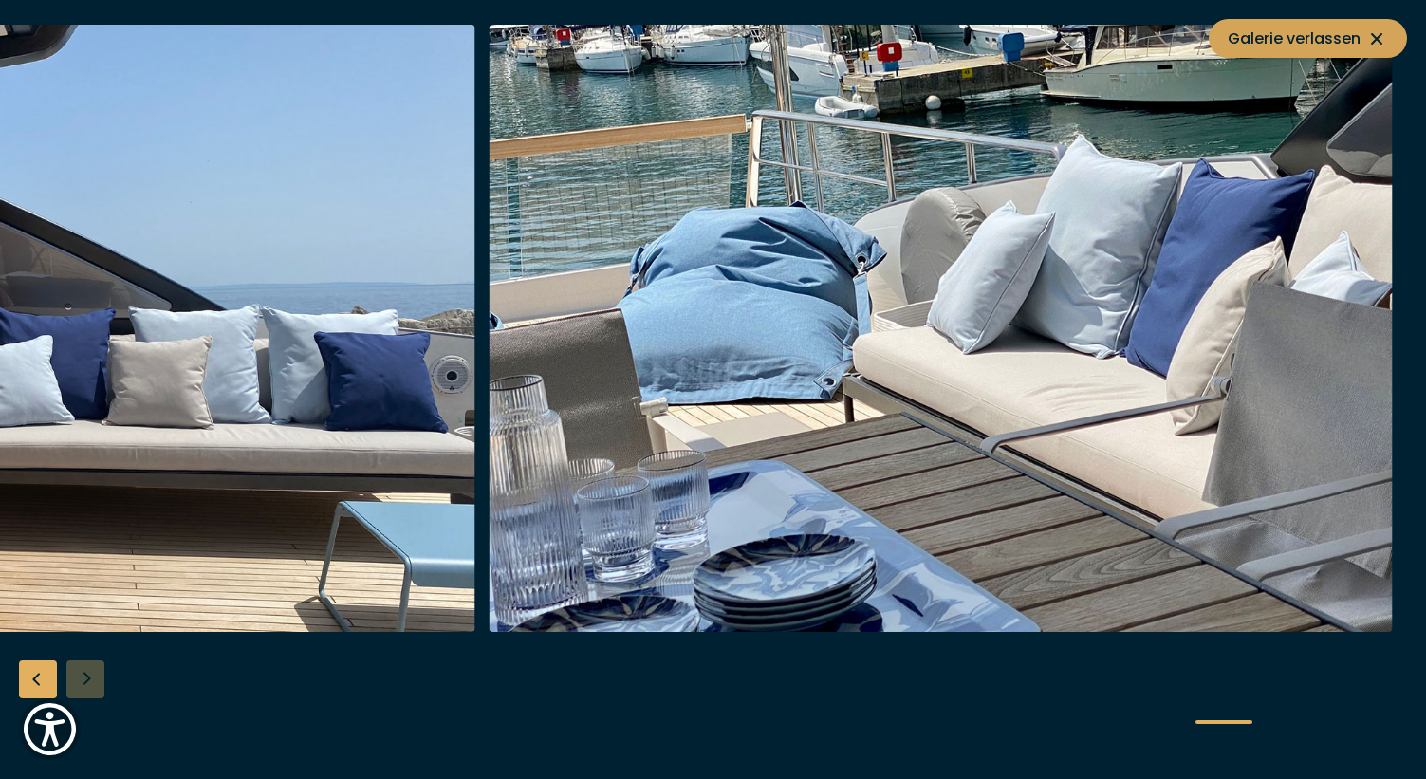
click at [1378, 35] on icon at bounding box center [1376, 39] width 23 height 23
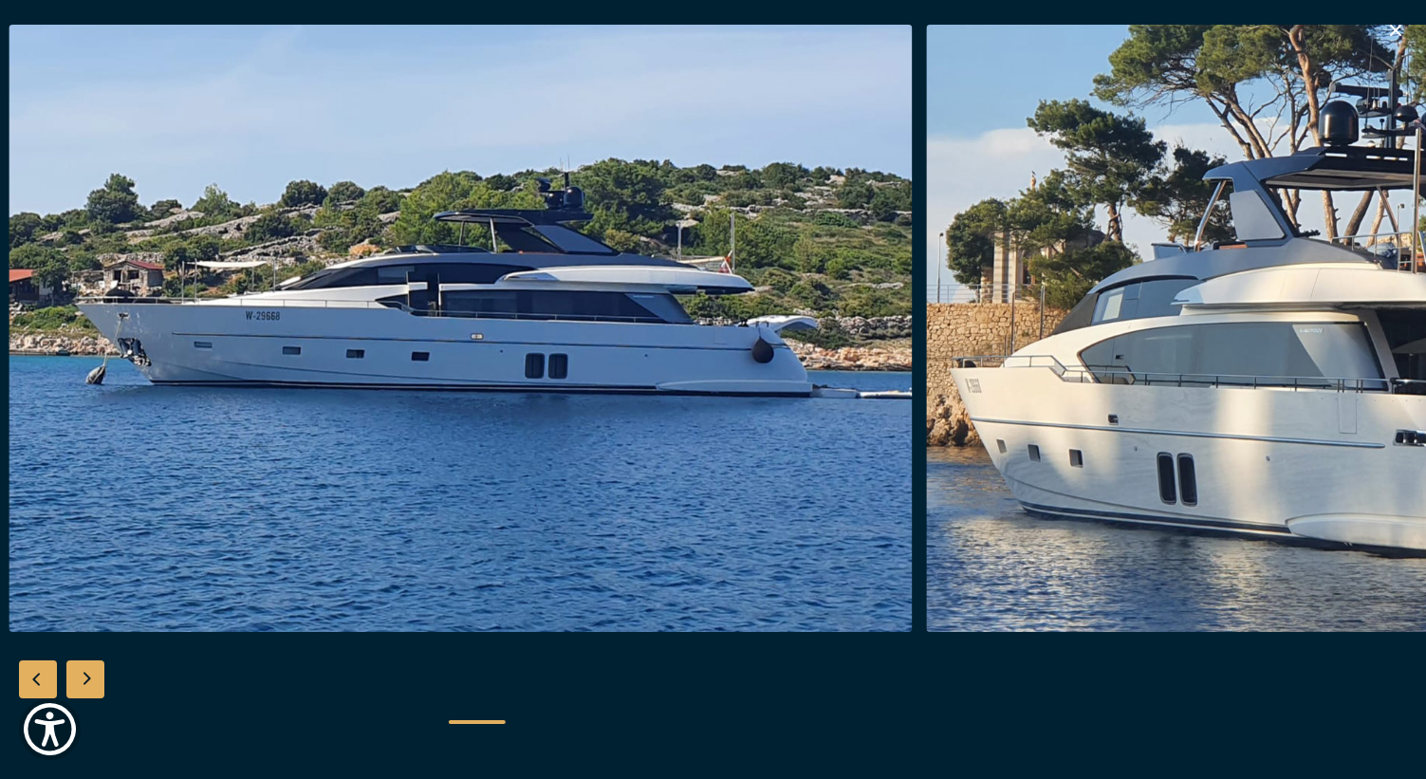
click at [752, 178] on img "button" at bounding box center [461, 328] width 904 height 607
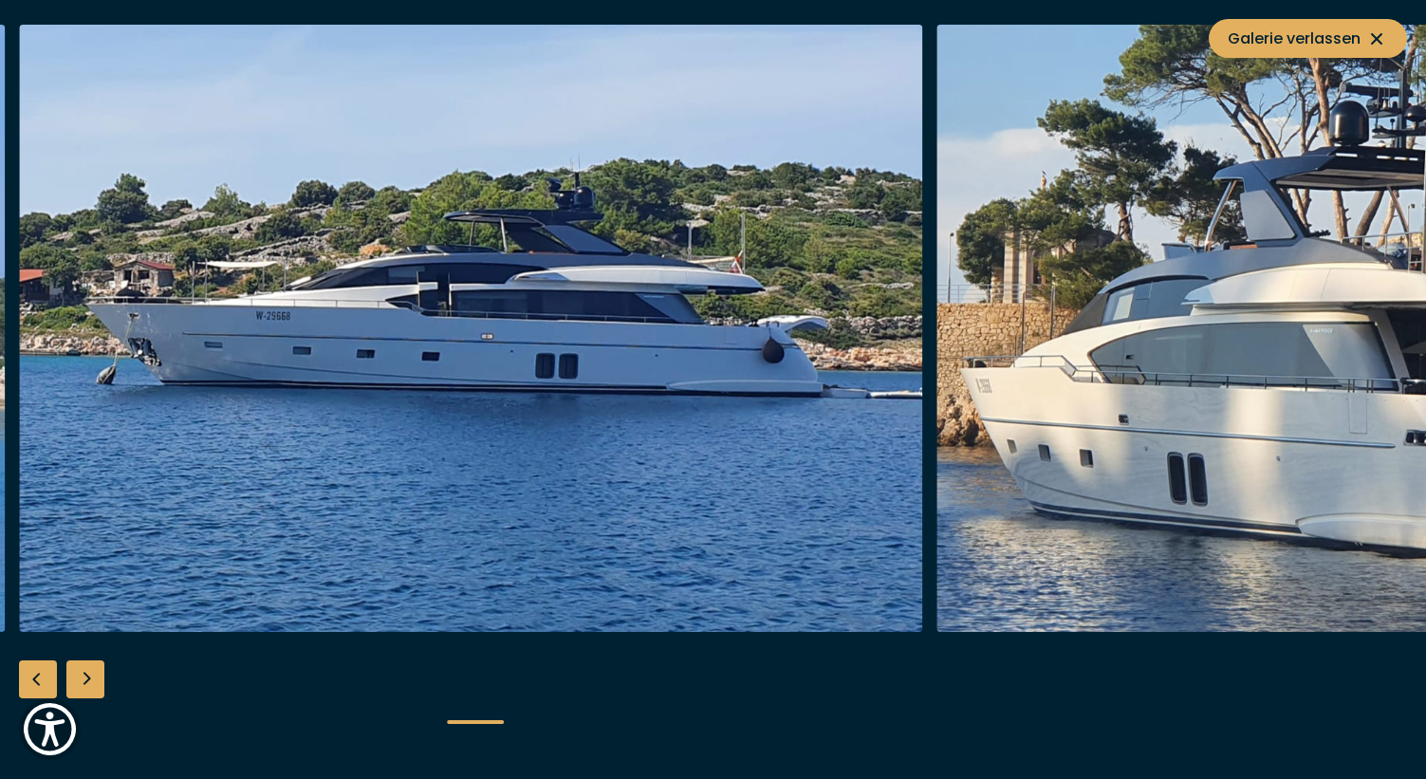
click at [86, 680] on div "Next slide" at bounding box center [85, 679] width 38 height 38
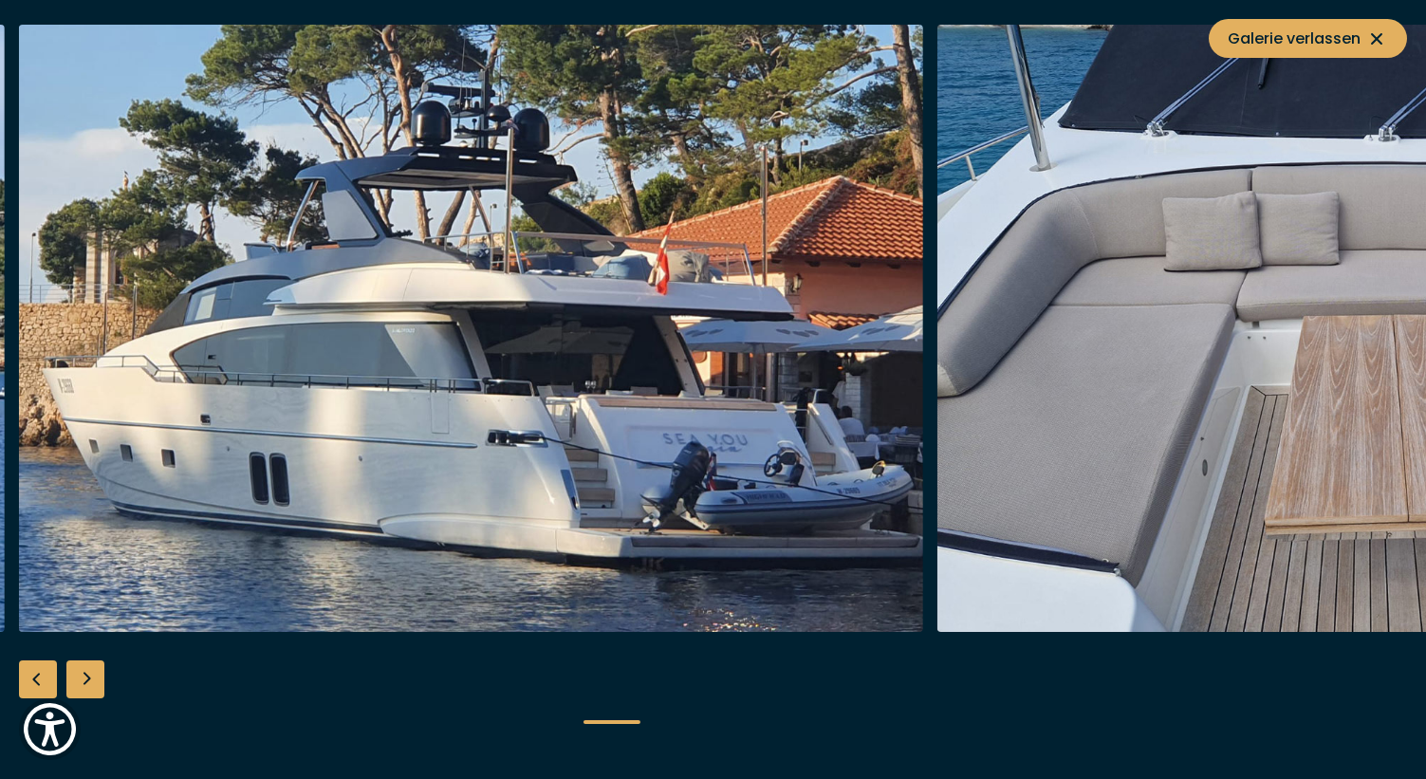
click at [86, 680] on div "Next slide" at bounding box center [85, 679] width 38 height 38
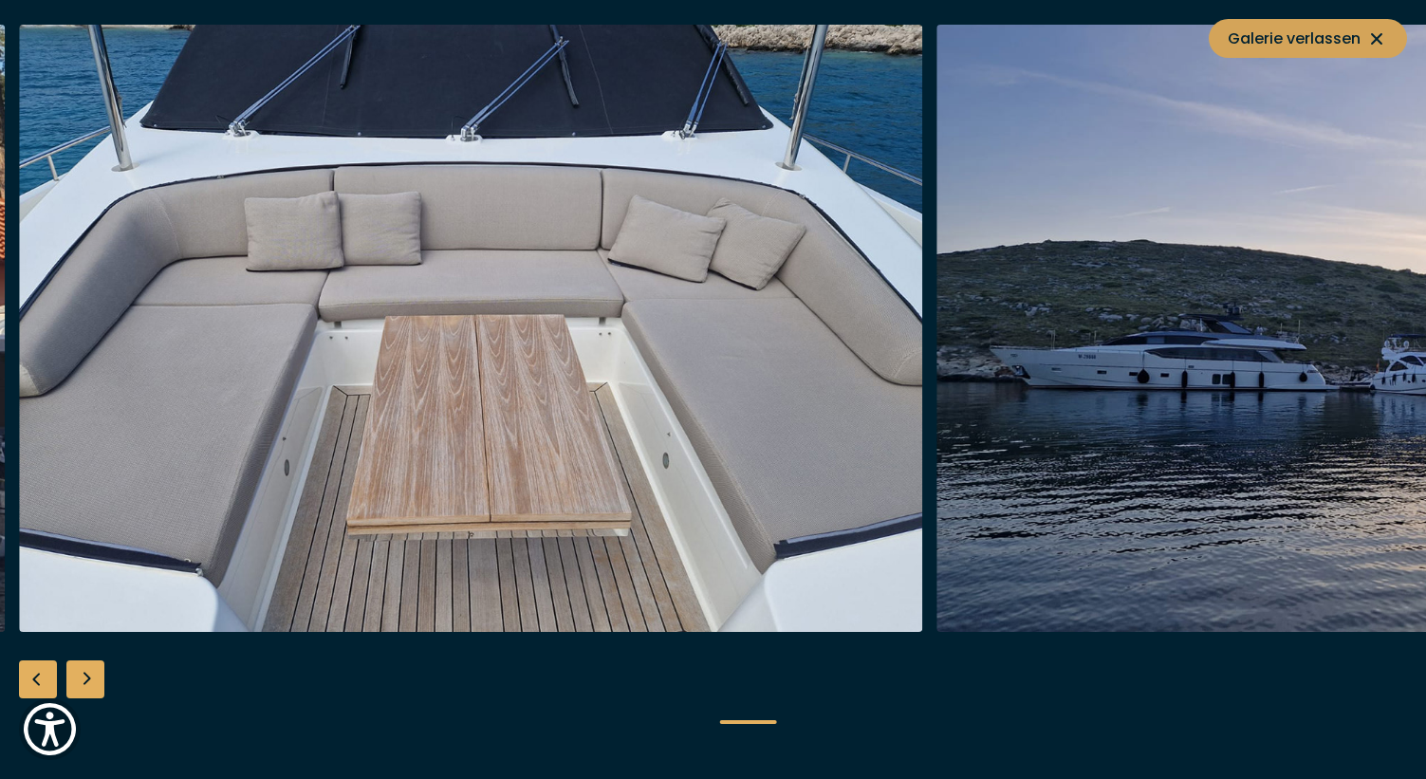
click at [1301, 33] on span "Galerie verlassen" at bounding box center [1307, 39] width 160 height 24
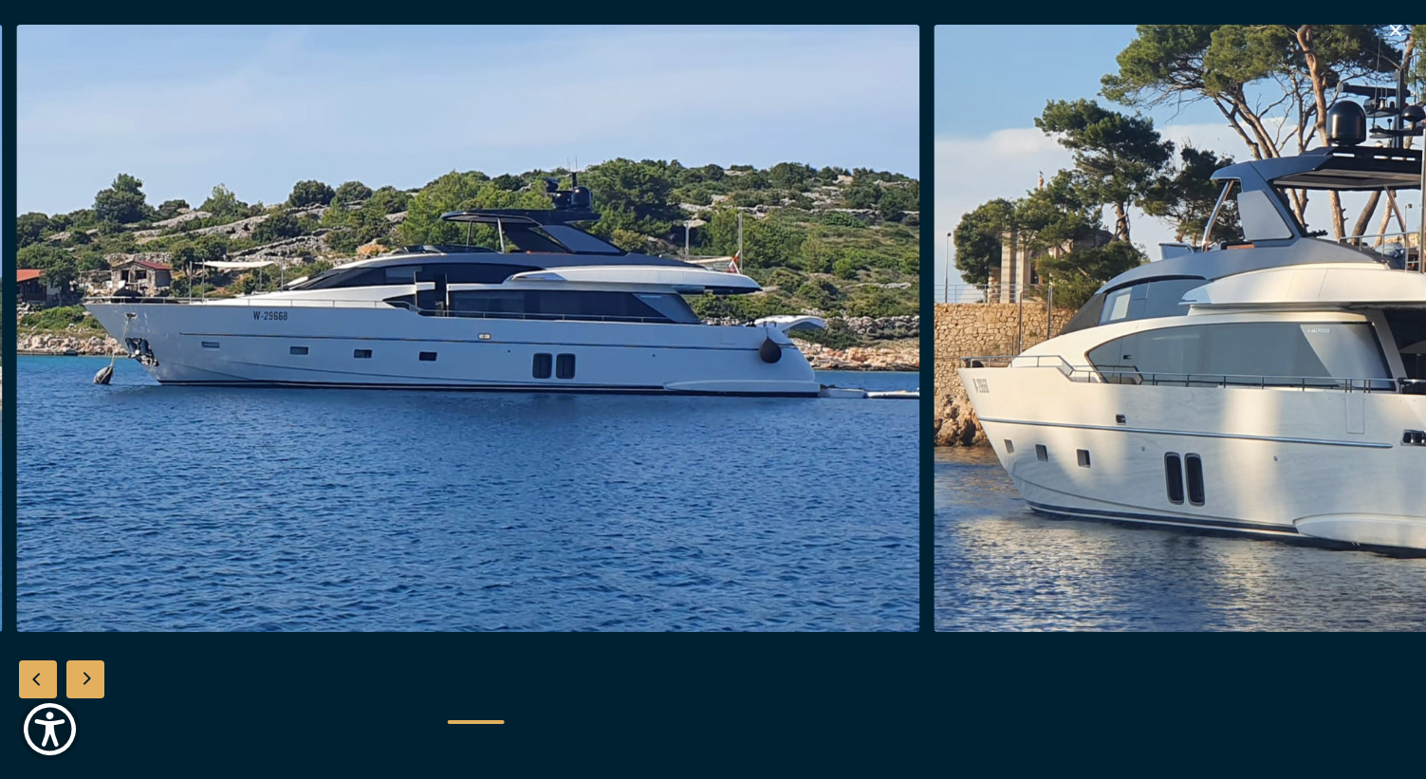
scroll to position [198, 0]
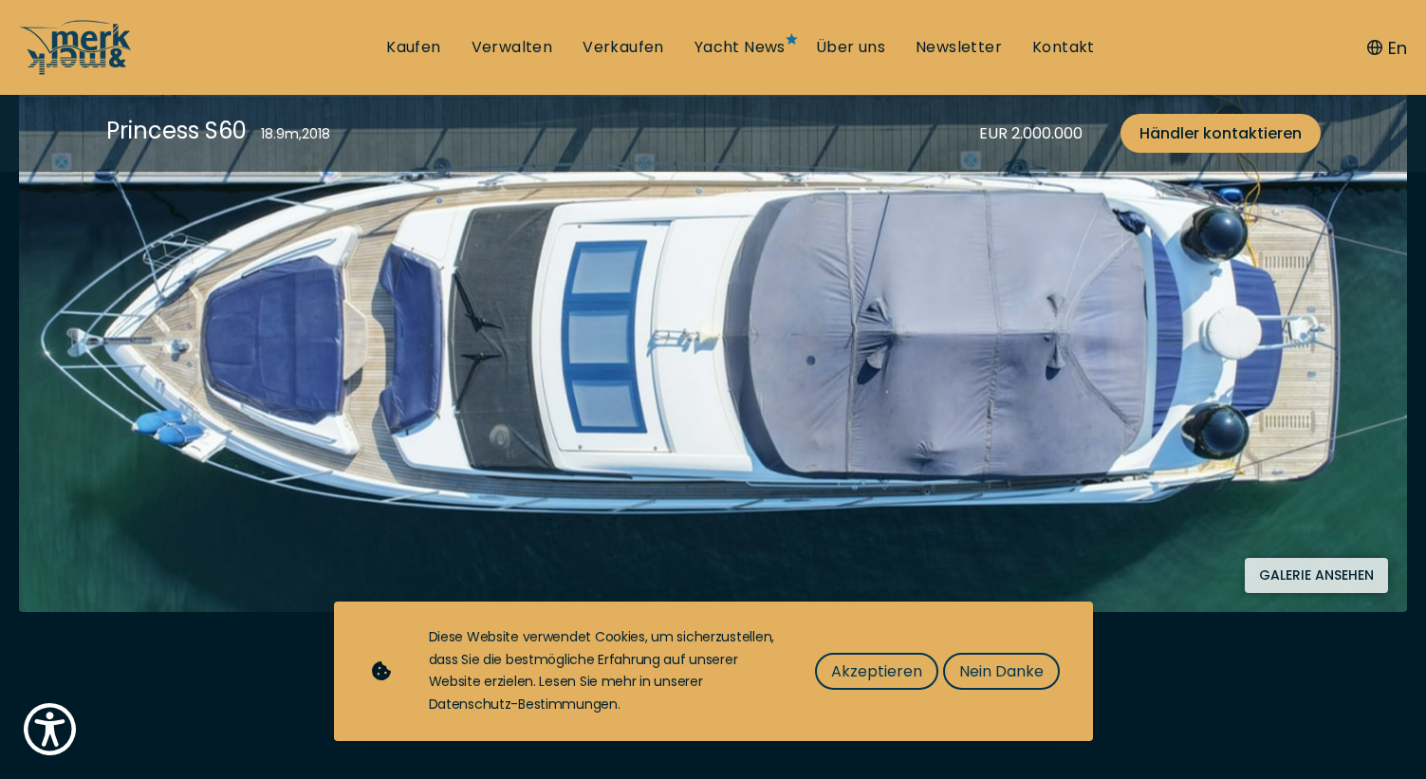
scroll to position [406, 0]
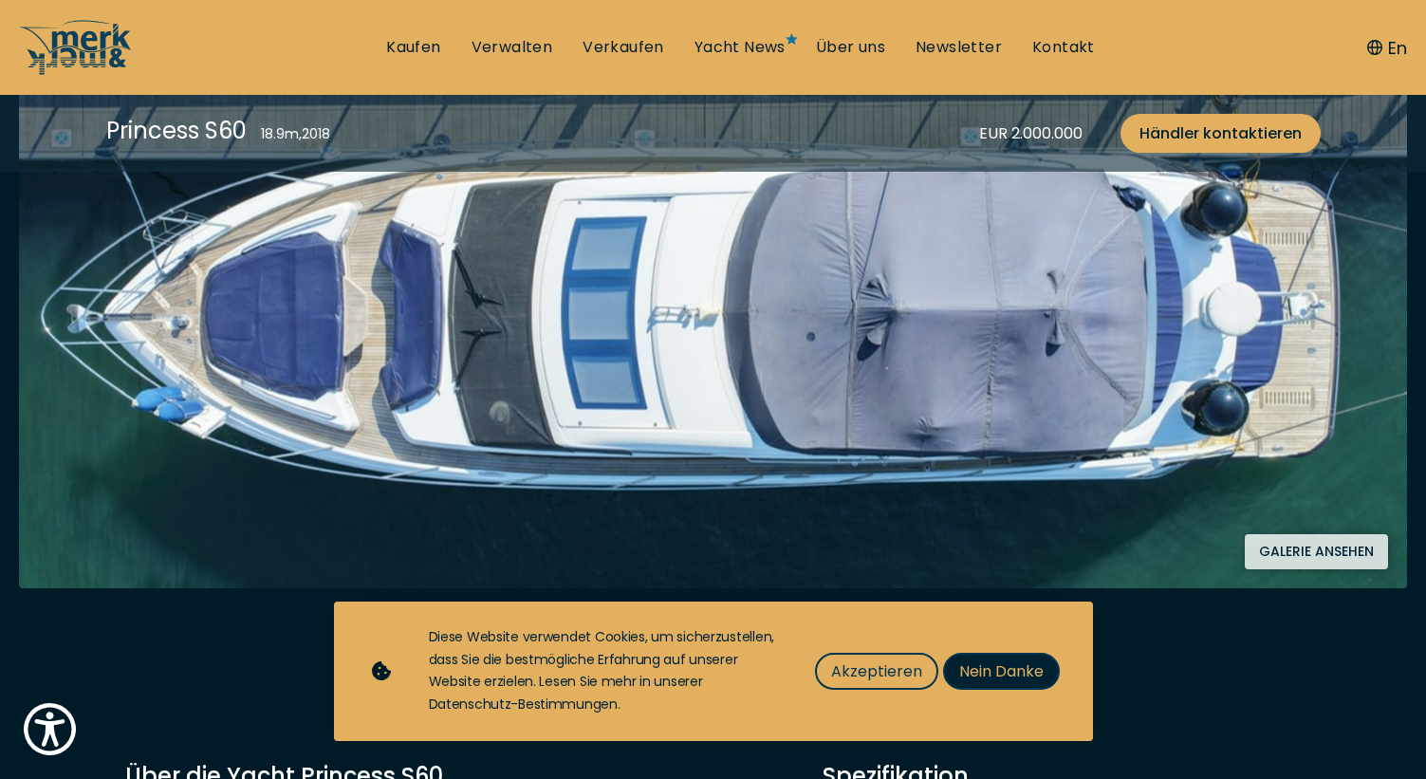
click at [1006, 667] on span "Nein Danke" at bounding box center [1001, 671] width 84 height 24
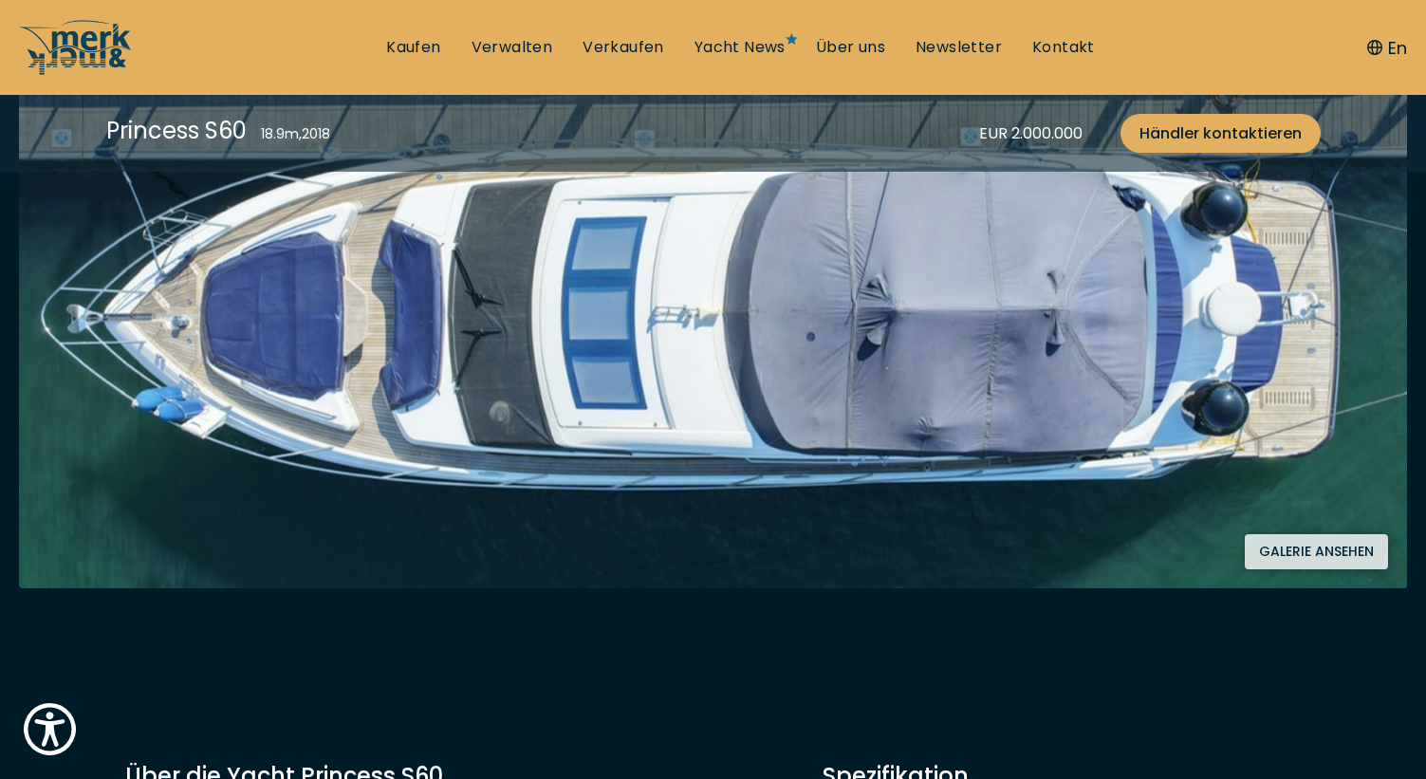
click at [1074, 383] on img at bounding box center [713, 317] width 1388 height 542
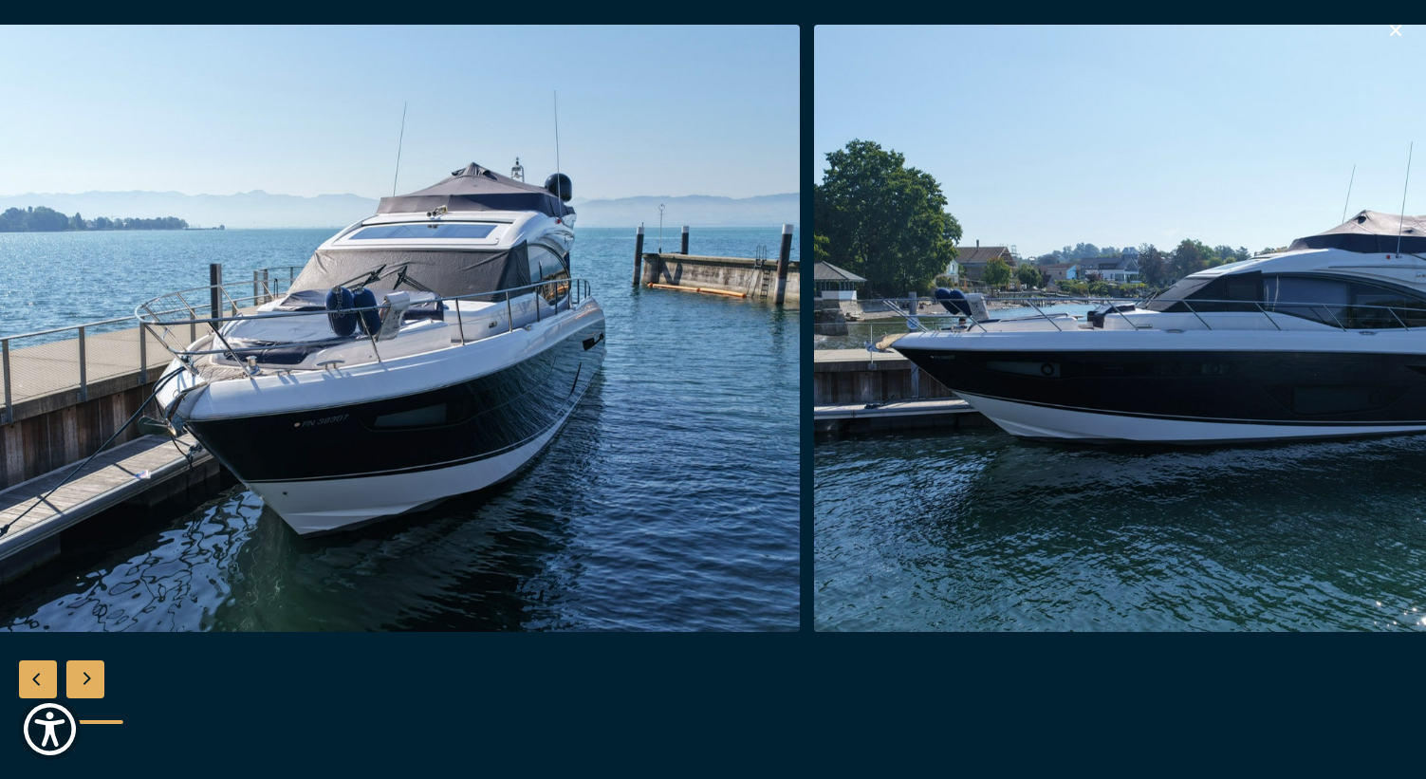
click at [438, 408] on img "button" at bounding box center [348, 328] width 904 height 607
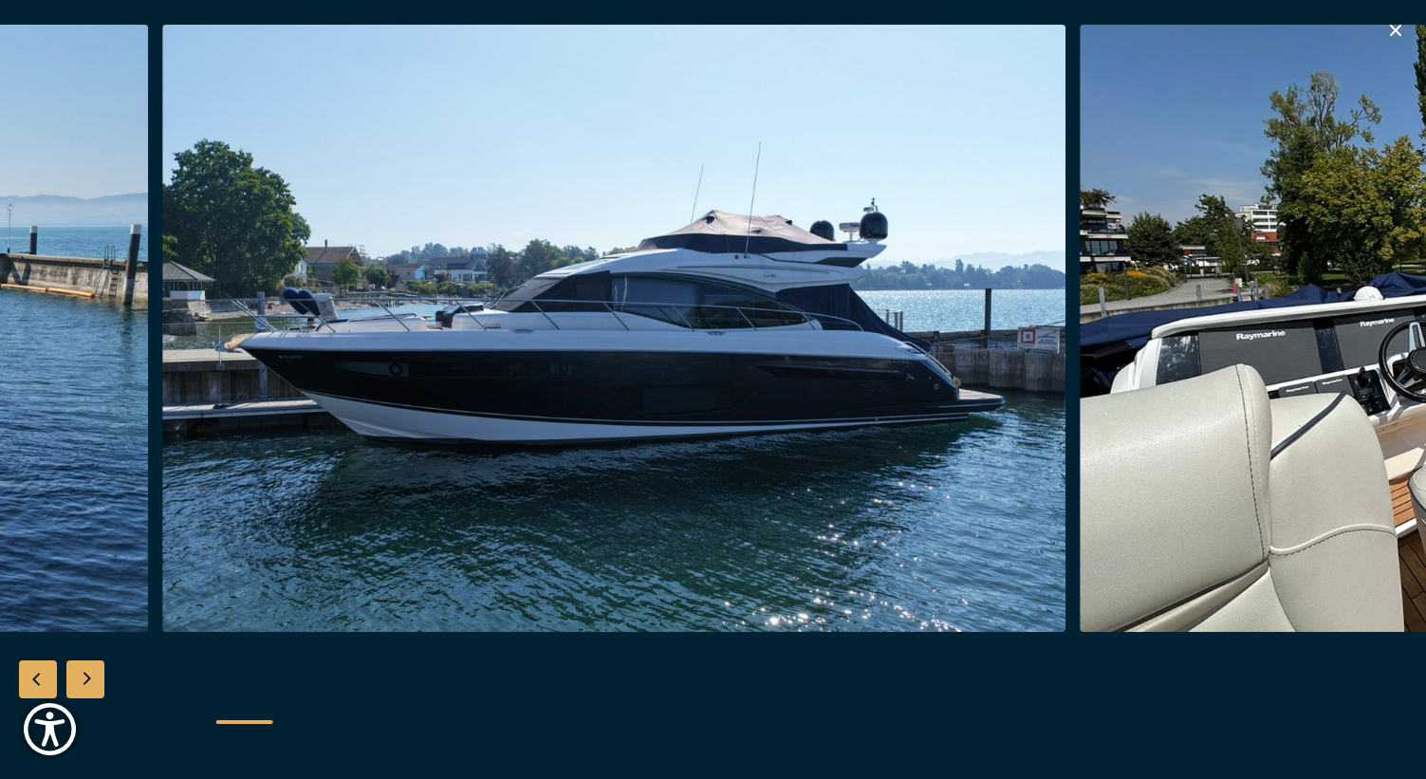
click at [710, 392] on img "button" at bounding box center [614, 328] width 904 height 607
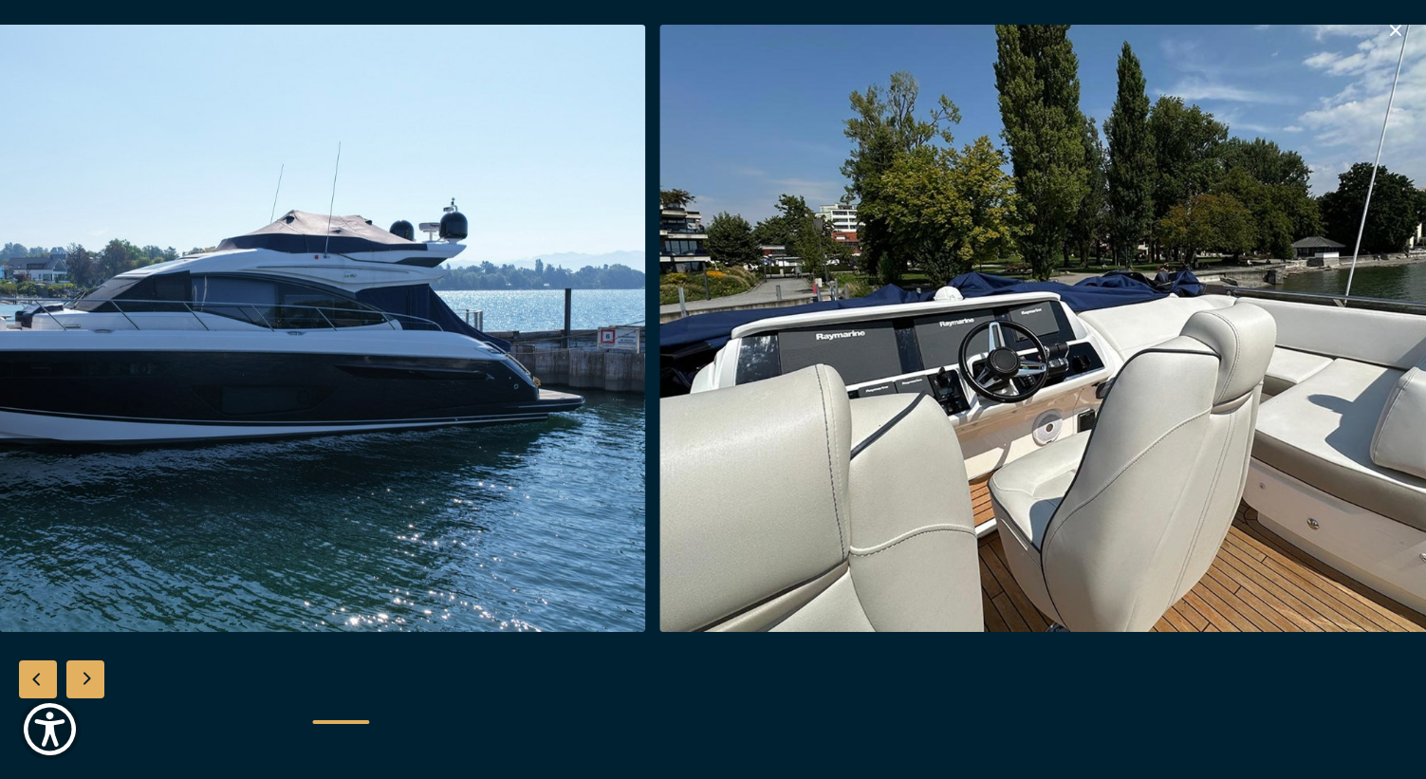
click at [850, 316] on img "button" at bounding box center [1111, 328] width 904 height 607
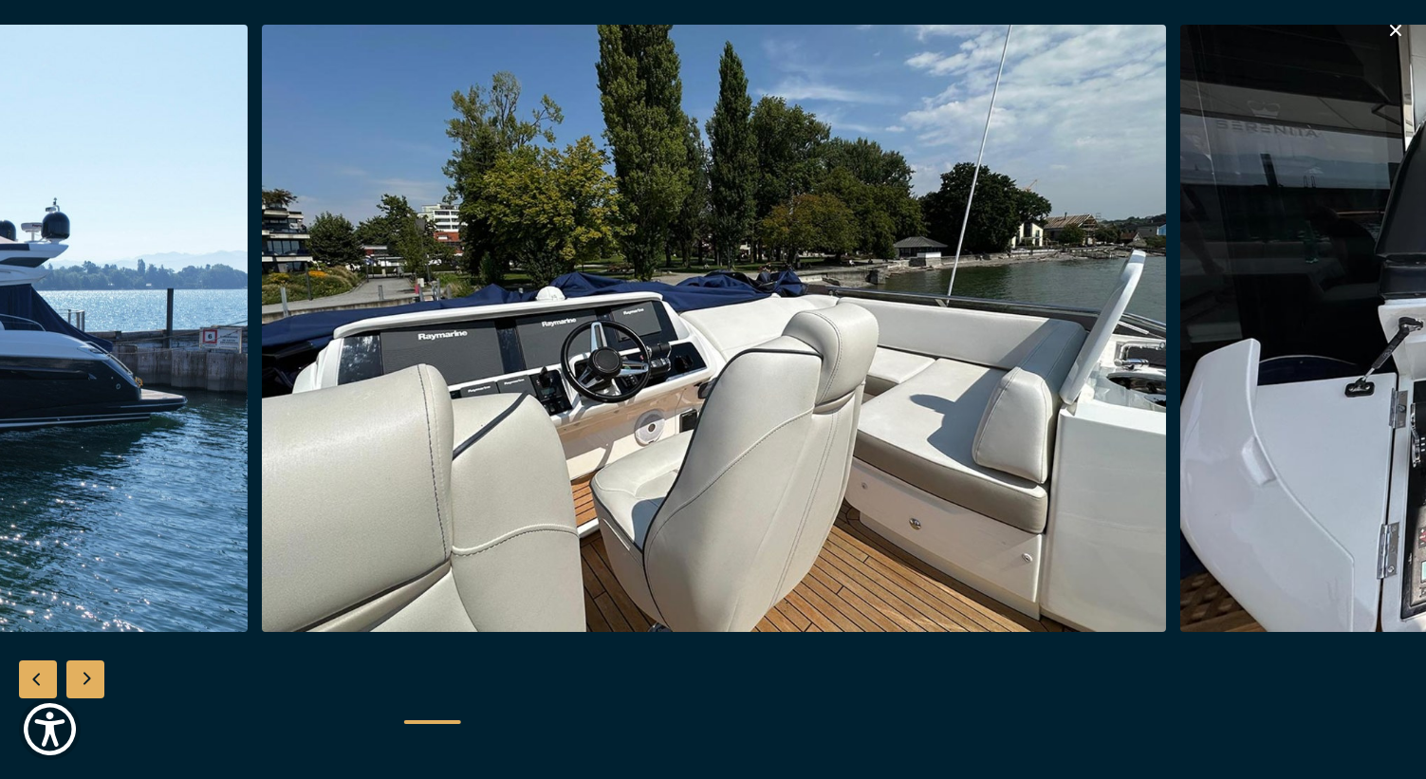
click at [567, 332] on img "button" at bounding box center [714, 328] width 904 height 607
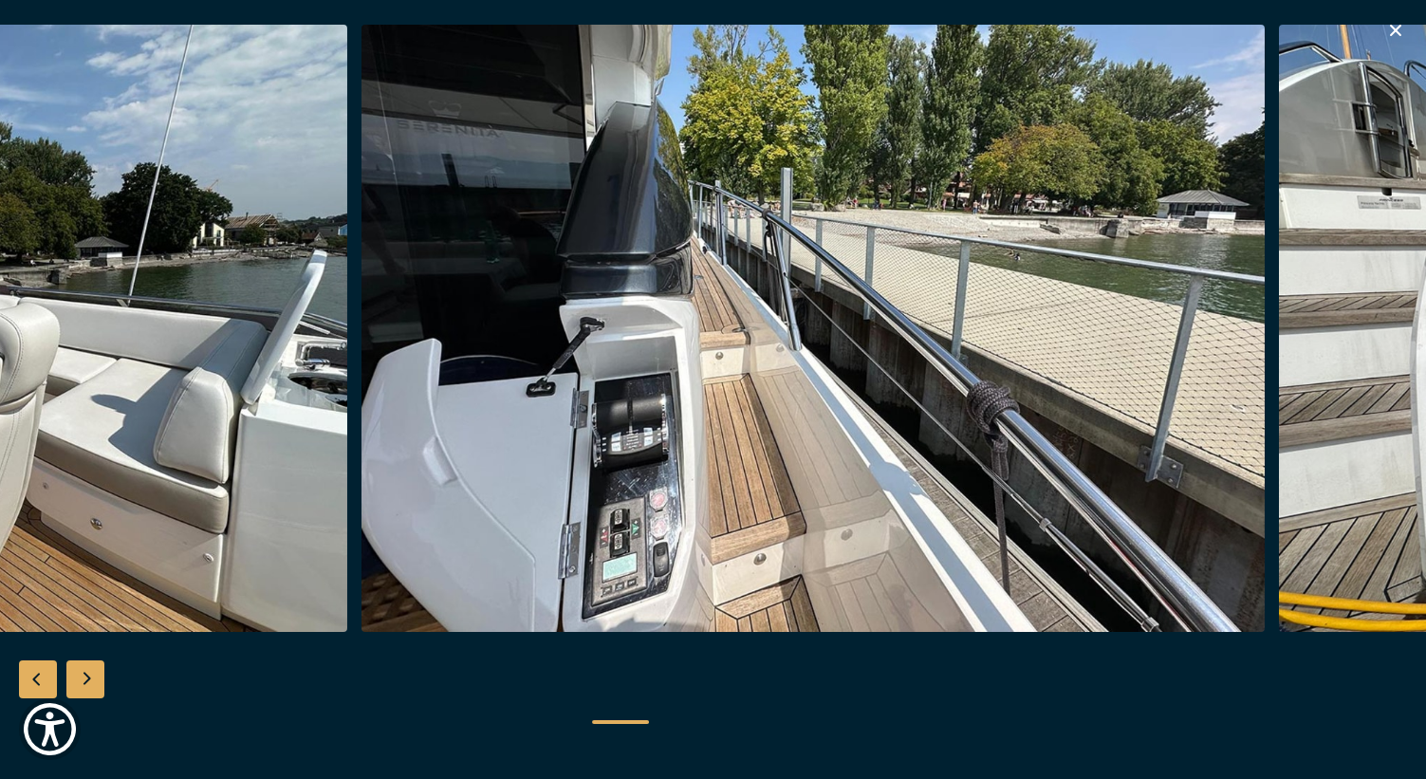
click at [512, 348] on img "button" at bounding box center [813, 328] width 904 height 607
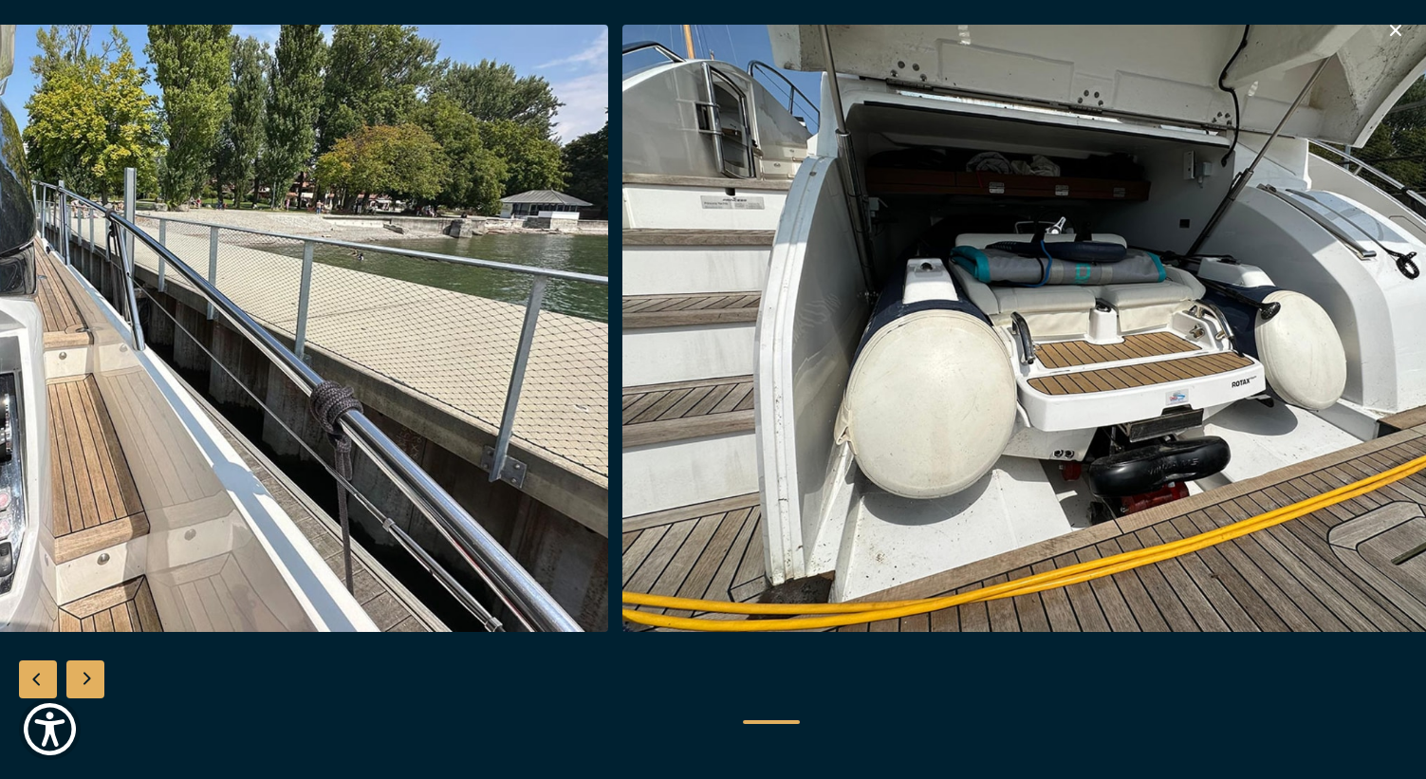
click at [635, 296] on img "button" at bounding box center [1074, 328] width 904 height 607
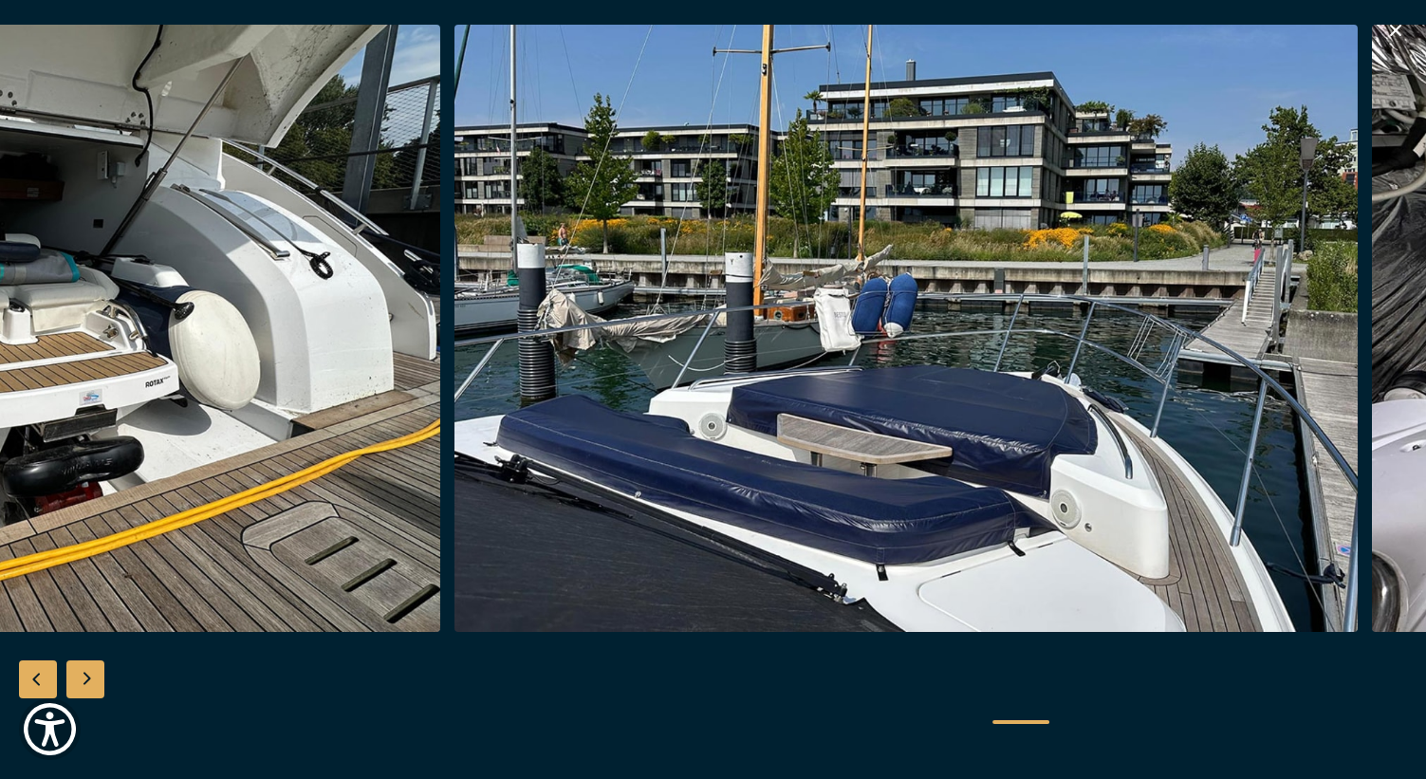
click at [730, 379] on img "button" at bounding box center [906, 328] width 904 height 607
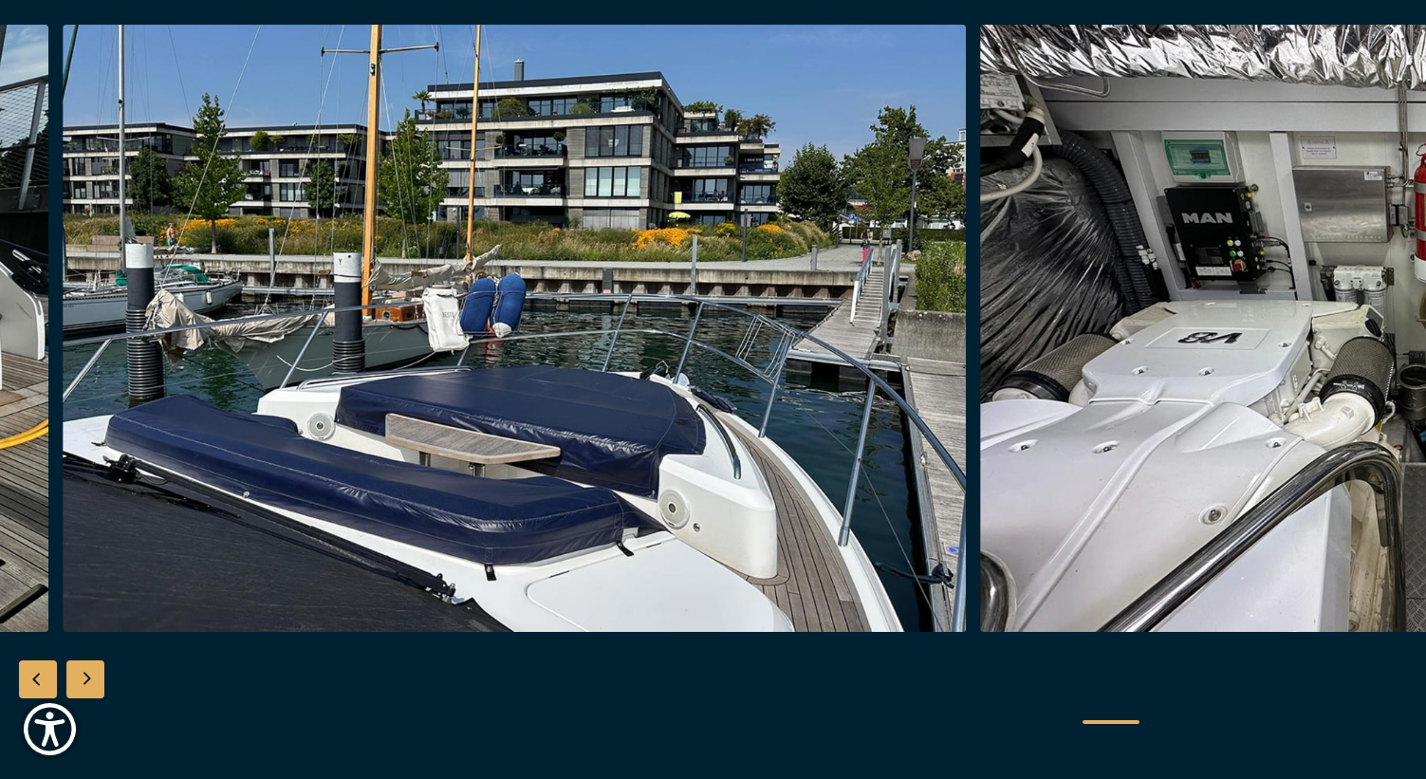
click at [868, 341] on img "button" at bounding box center [515, 328] width 904 height 607
